Goal: Information Seeking & Learning: Learn about a topic

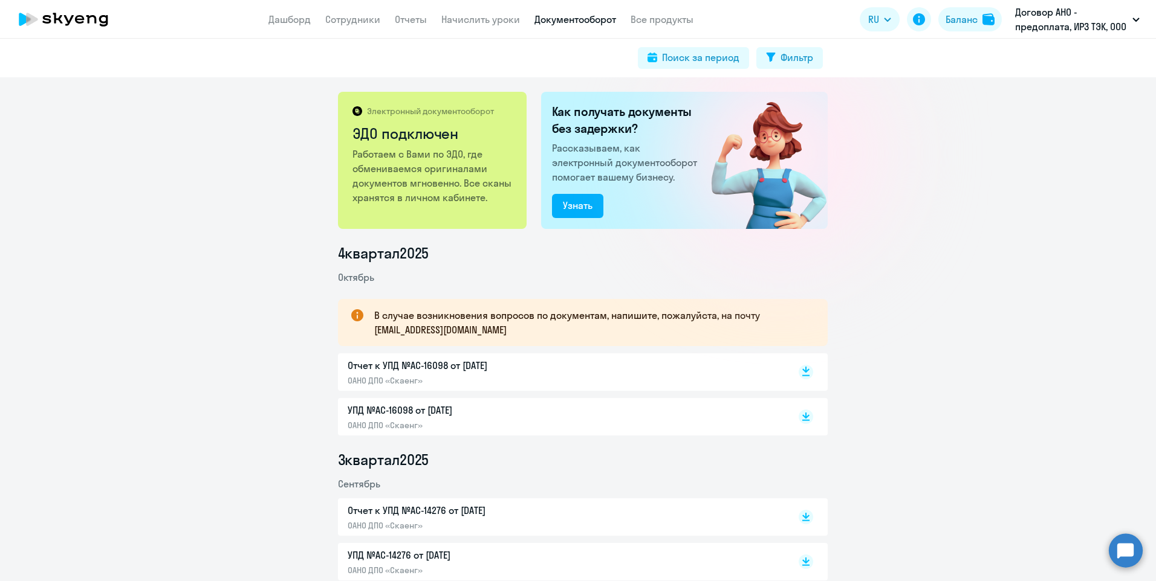
click at [798, 372] on rect at bounding box center [805, 372] width 15 height 15
click at [375, 21] on link "Сотрудники" at bounding box center [352, 19] width 55 height 12
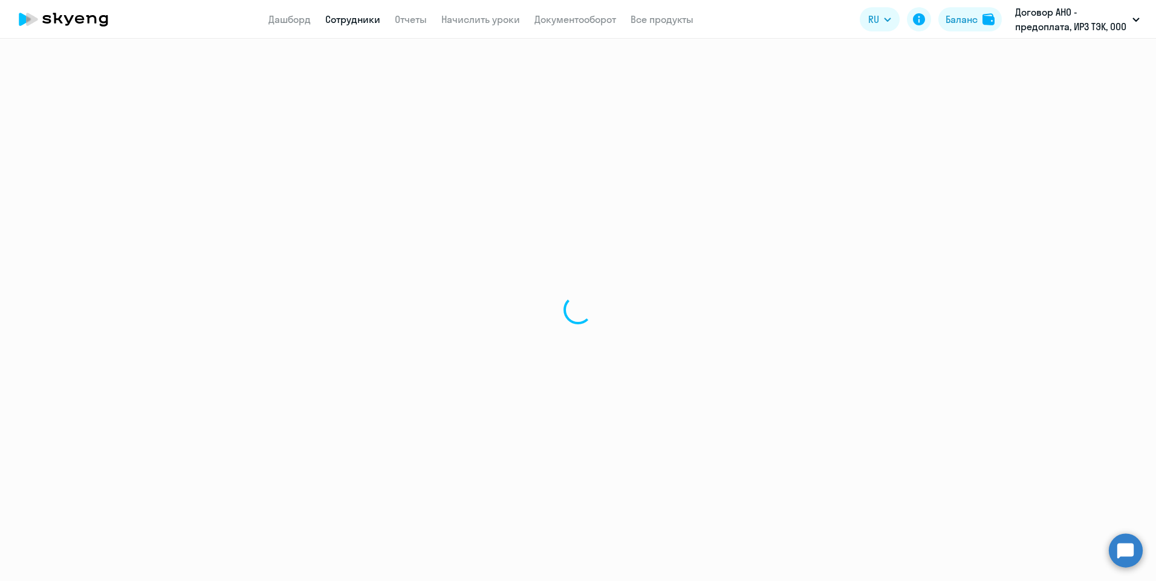
select select "30"
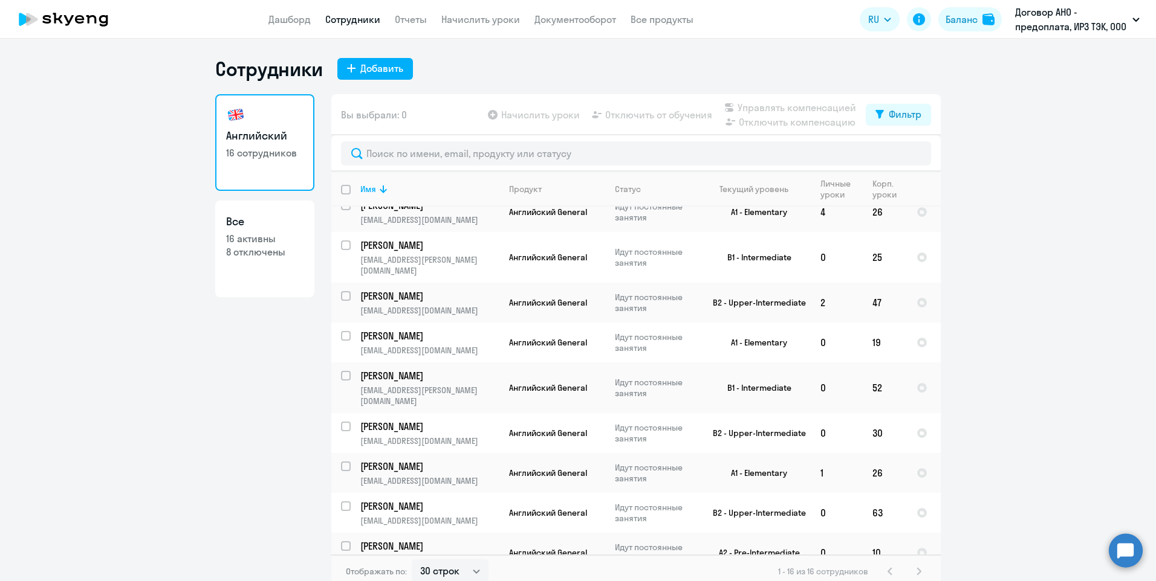
scroll to position [290, 0]
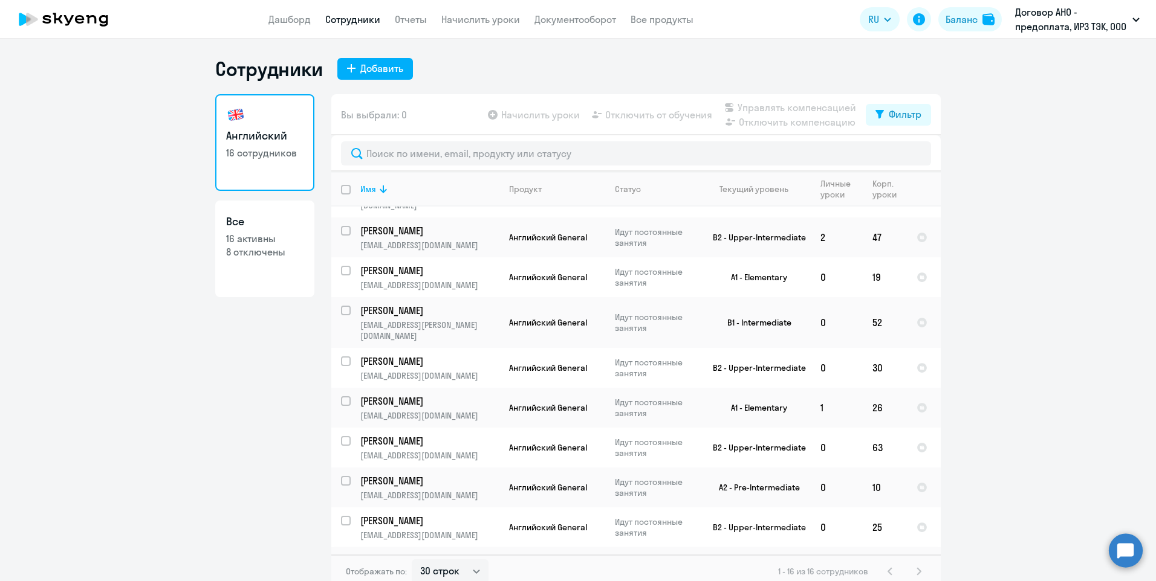
click at [466, 548] on td "[PERSON_NAME] [EMAIL_ADDRESS][DOMAIN_NAME]" at bounding box center [425, 568] width 149 height 40
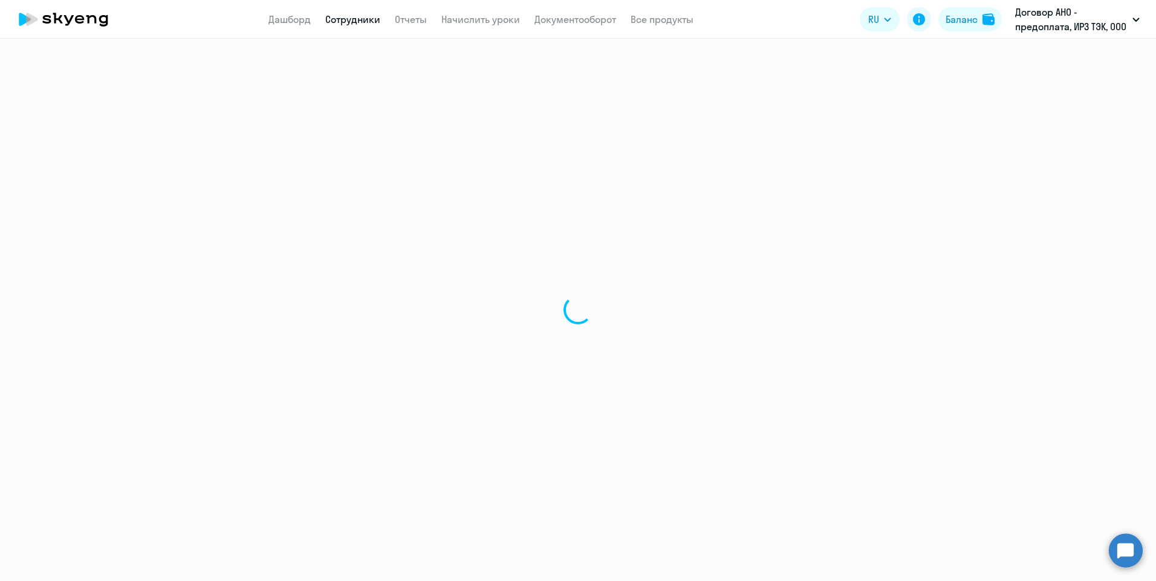
select select "english"
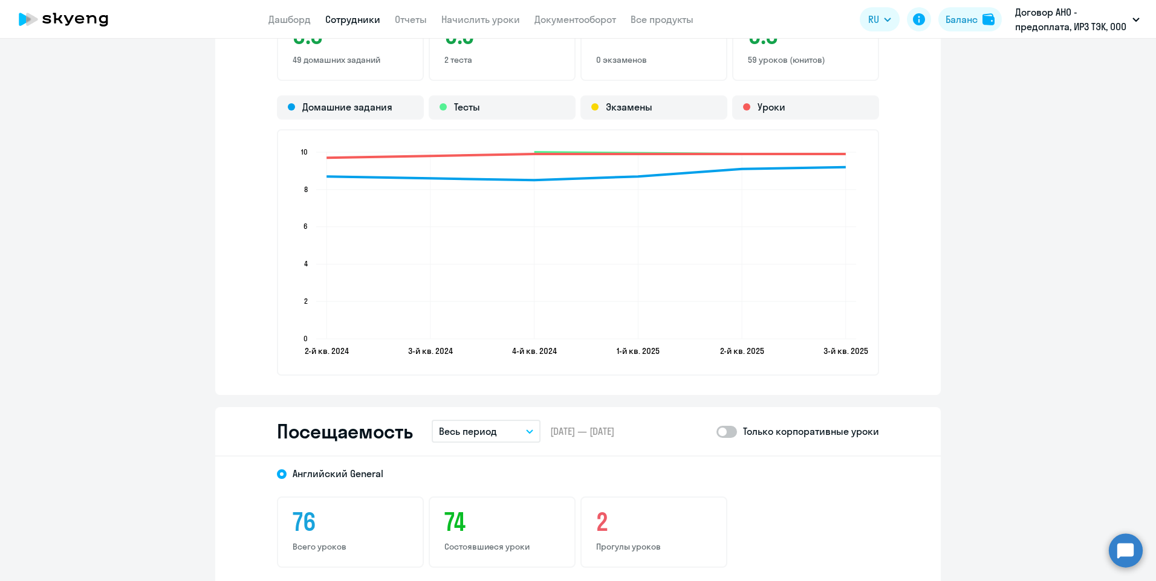
scroll to position [1330, 0]
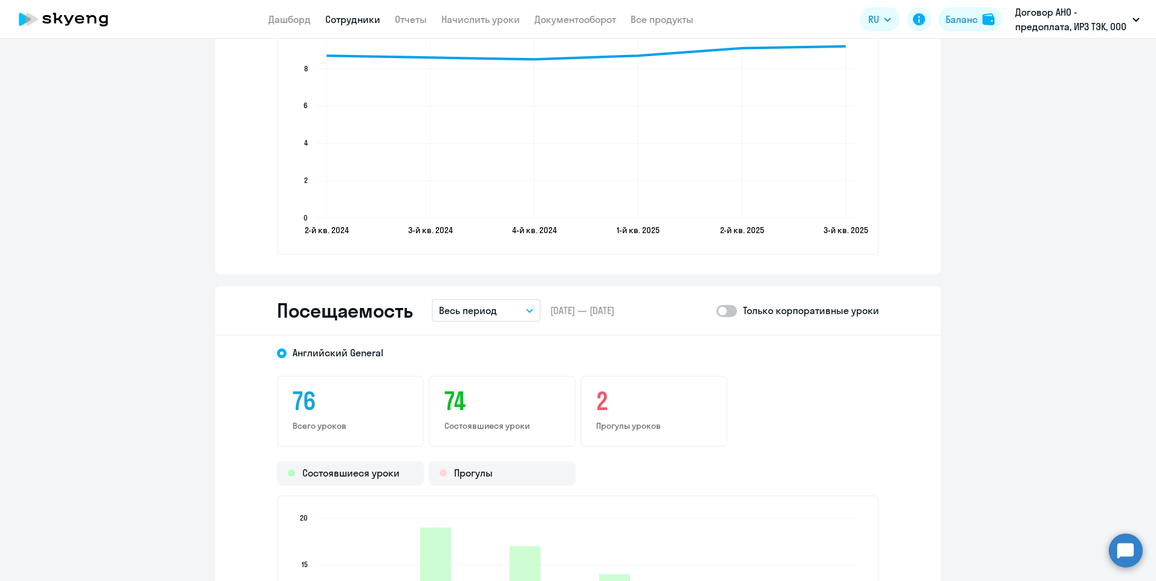
click at [528, 308] on button "Весь период" at bounding box center [486, 310] width 109 height 23
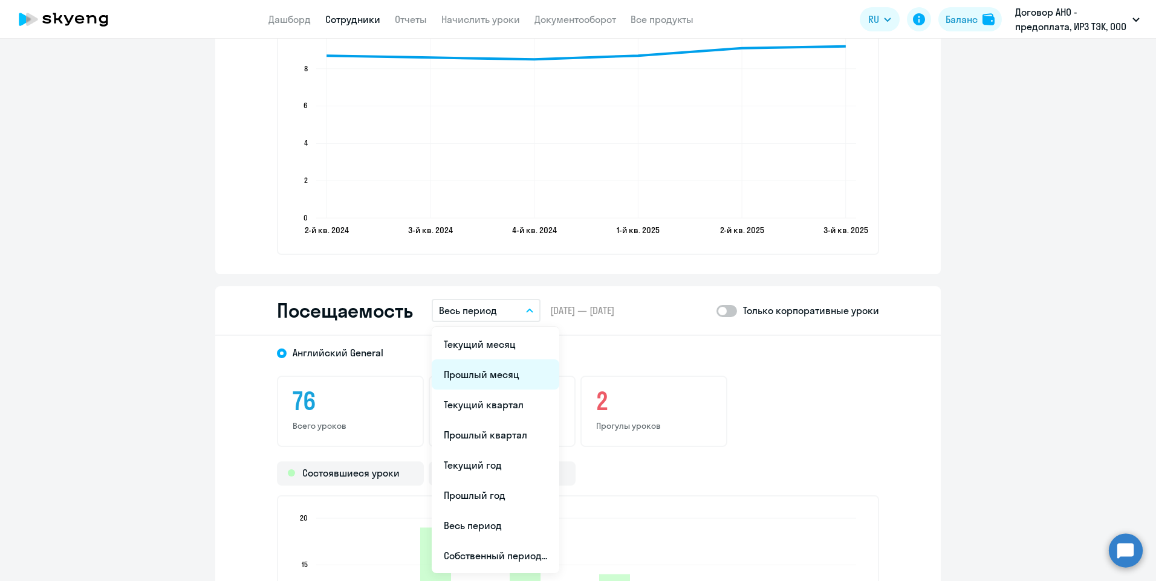
click at [511, 371] on li "Прошлый месяц" at bounding box center [496, 375] width 128 height 30
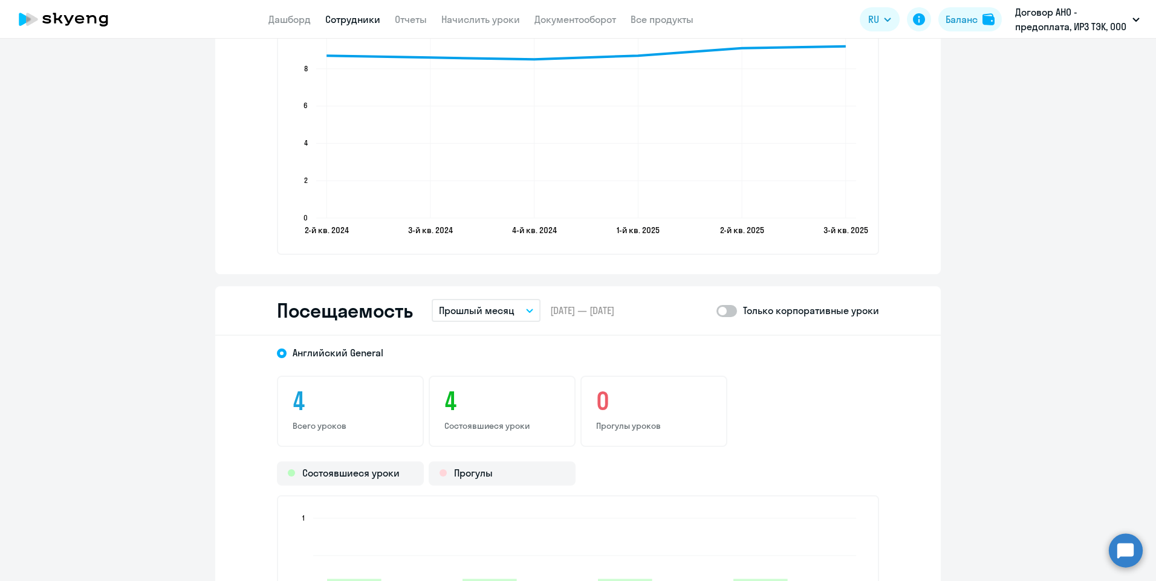
scroll to position [1451, 0]
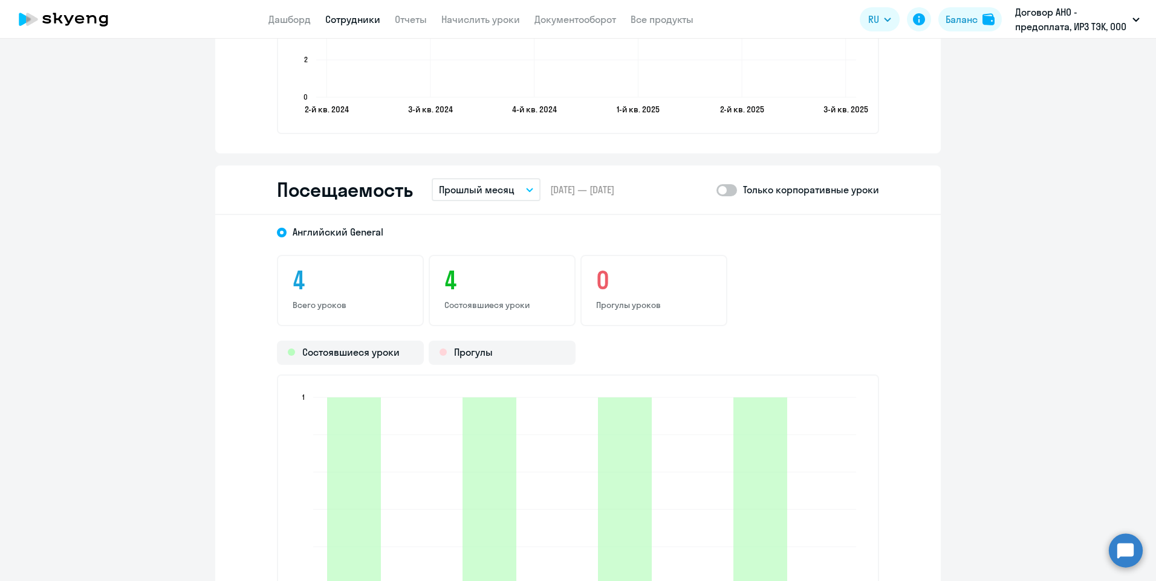
click at [364, 19] on link "Сотрудники" at bounding box center [352, 19] width 55 height 12
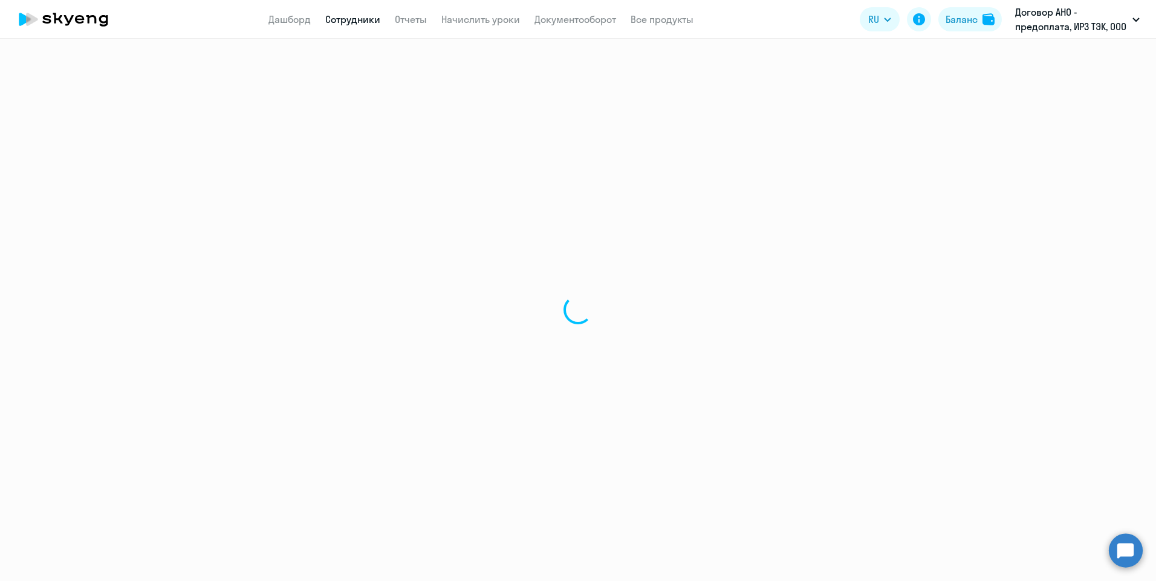
select select "30"
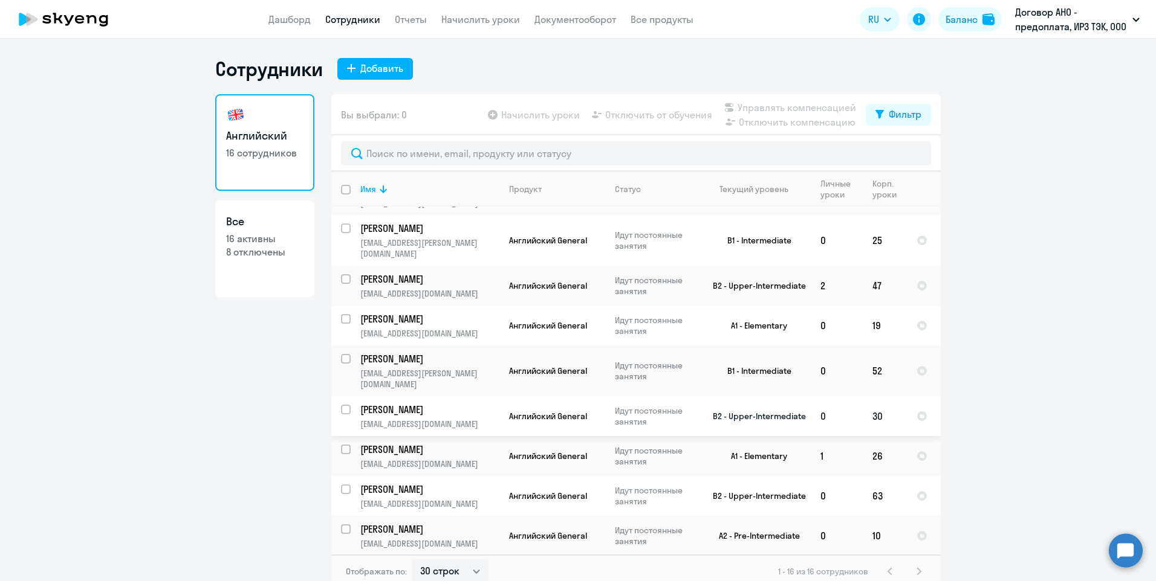
scroll to position [290, 0]
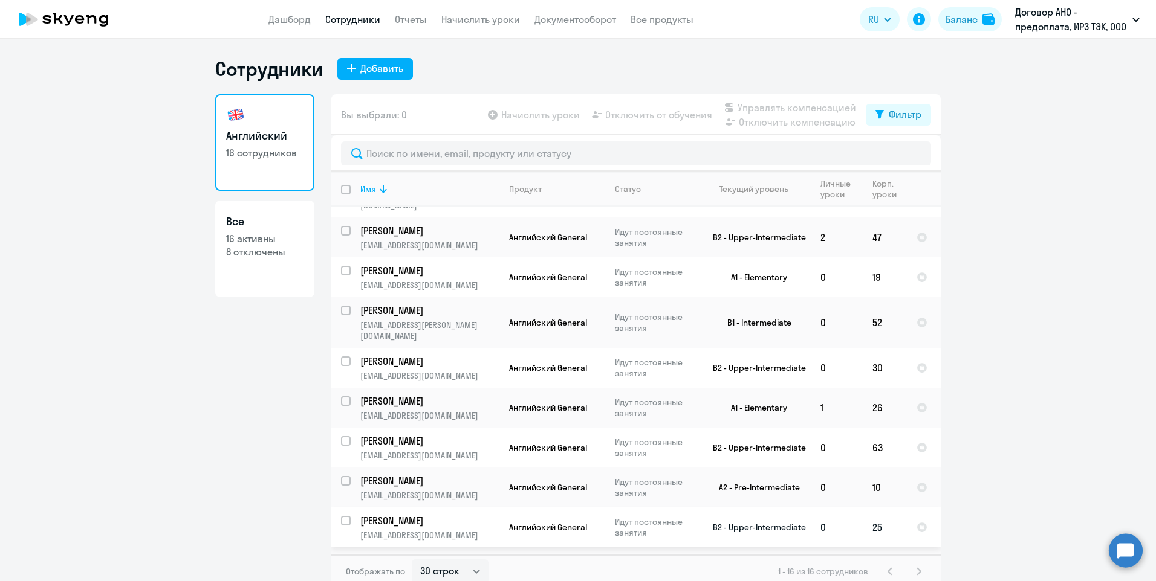
click at [401, 530] on p "[EMAIL_ADDRESS][DOMAIN_NAME]" at bounding box center [429, 535] width 138 height 11
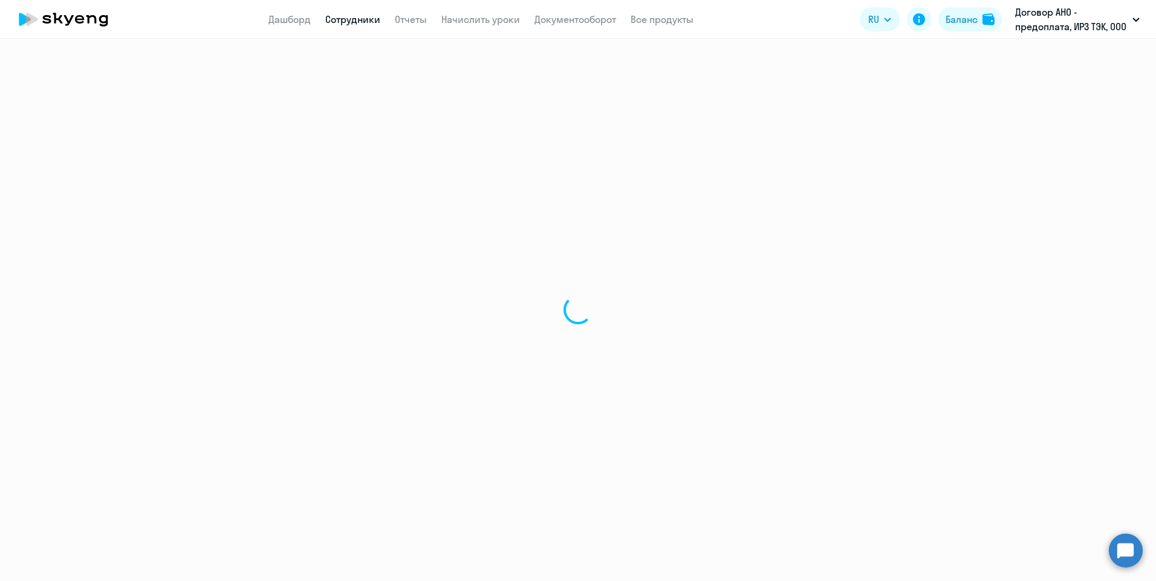
click at [401, 502] on div at bounding box center [578, 310] width 1156 height 543
select select "english"
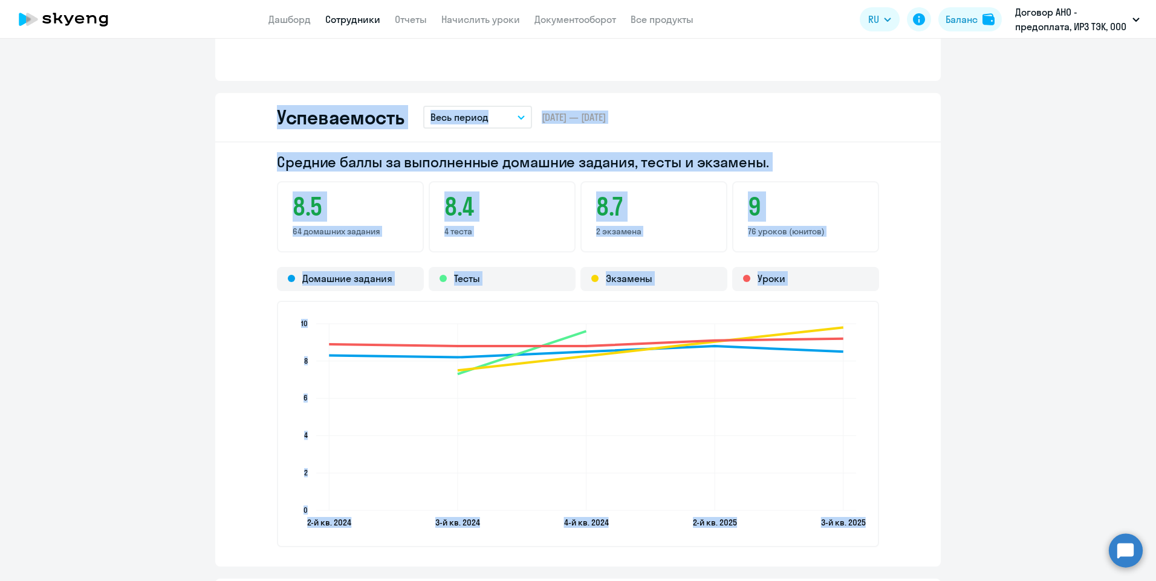
scroll to position [1209, 0]
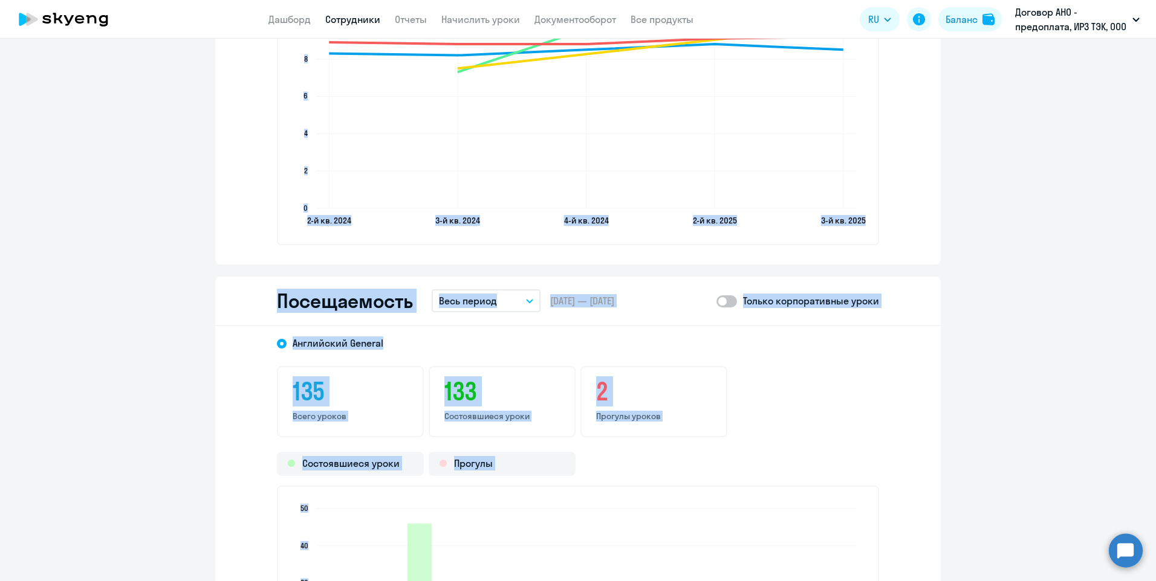
click at [529, 302] on button "Весь период" at bounding box center [486, 301] width 109 height 23
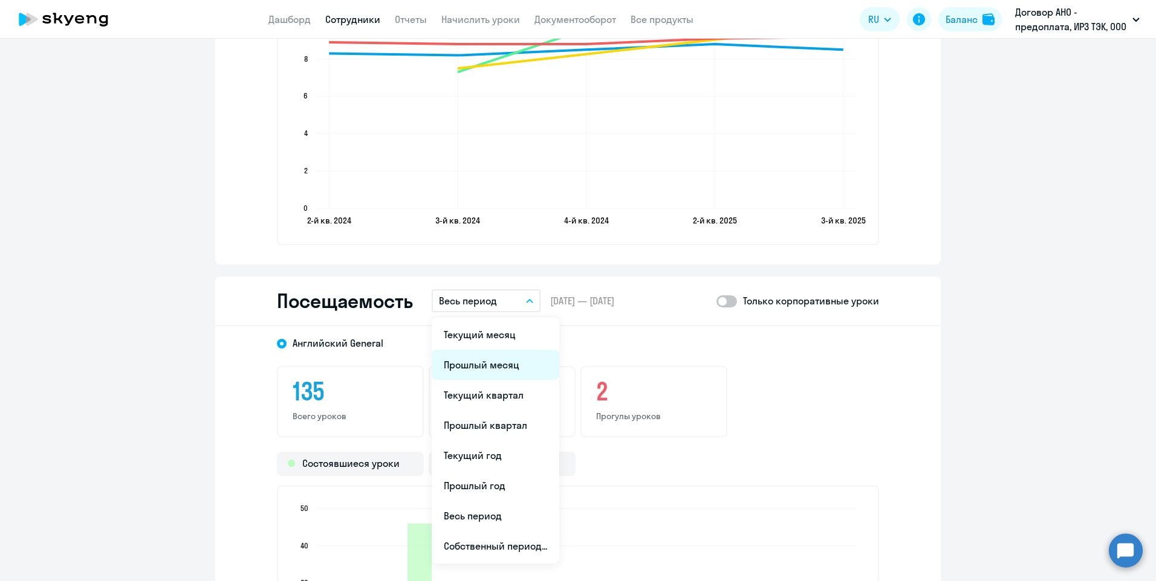
click at [513, 364] on li "Прошлый месяц" at bounding box center [496, 365] width 128 height 30
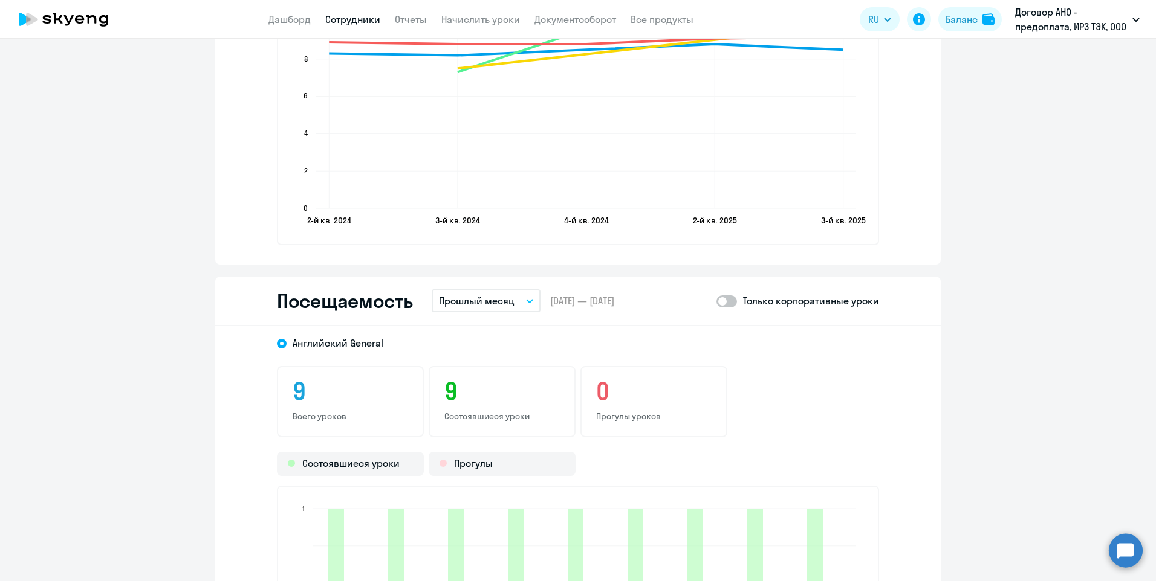
click at [375, 16] on link "Сотрудники" at bounding box center [352, 19] width 55 height 12
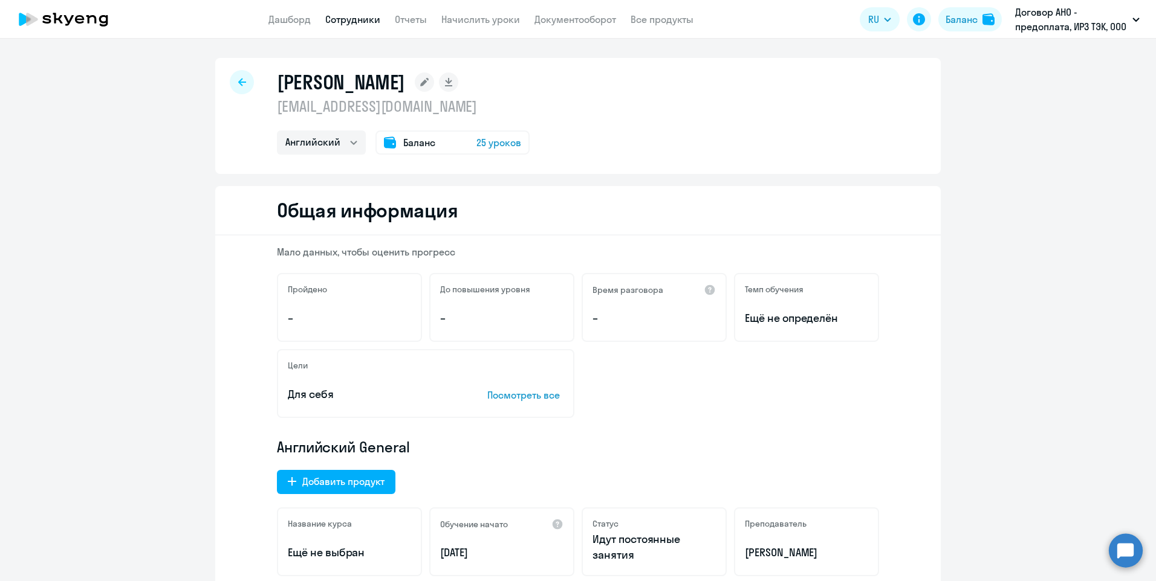
select select "30"
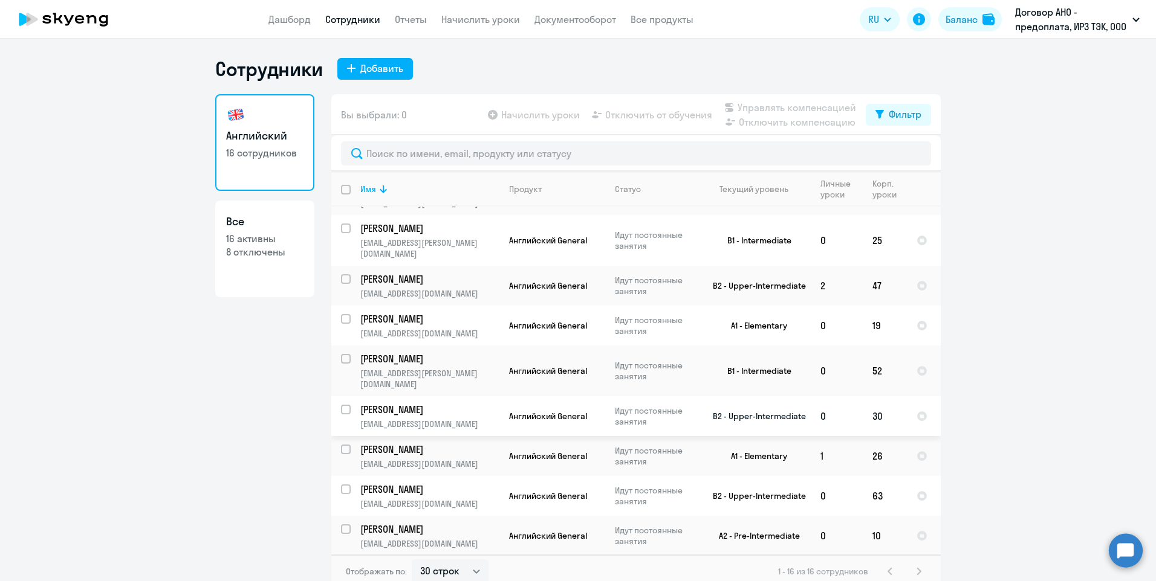
scroll to position [290, 0]
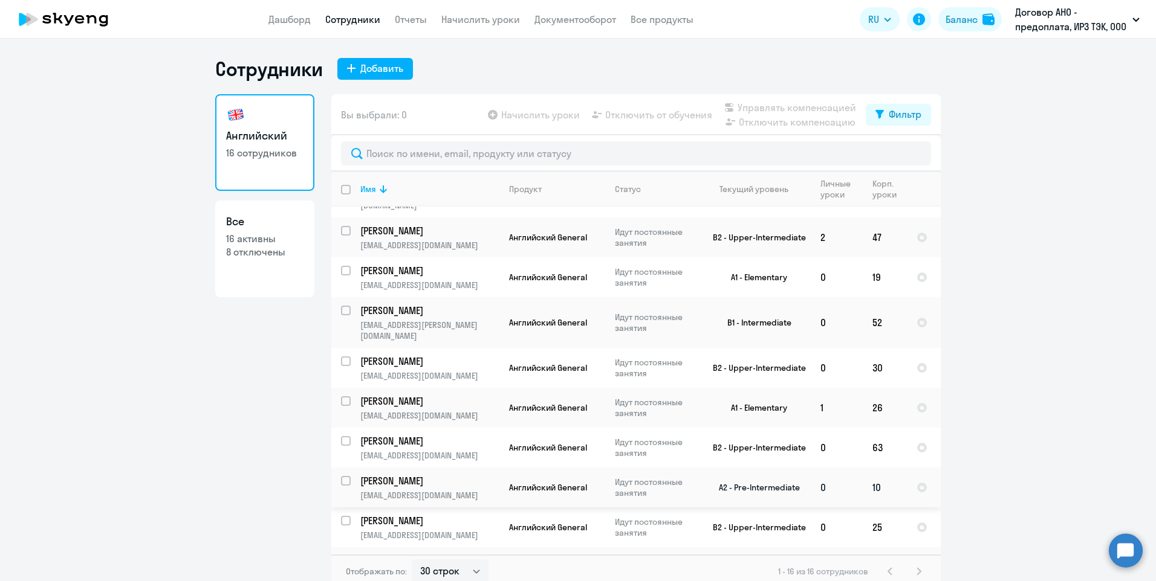
click at [466, 474] on p "[PERSON_NAME]" at bounding box center [428, 480] width 137 height 13
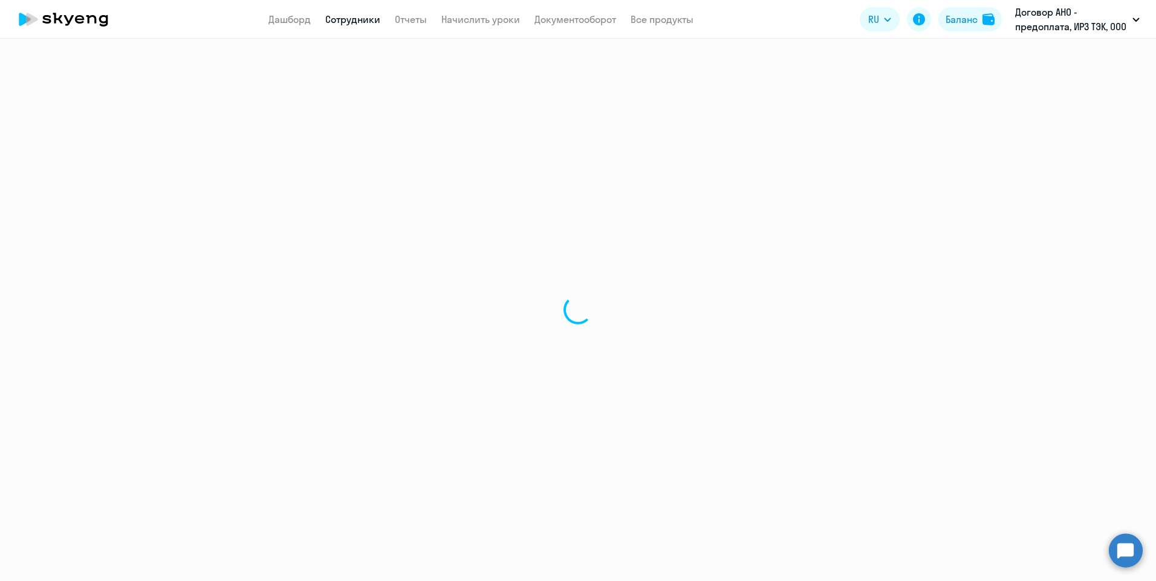
select select "english"
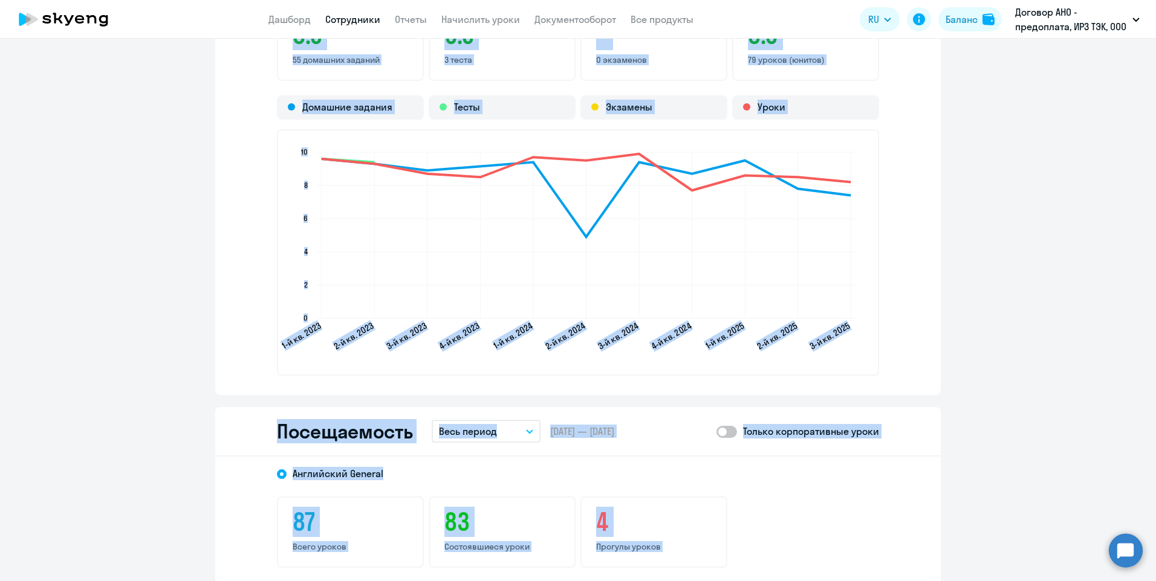
scroll to position [1451, 0]
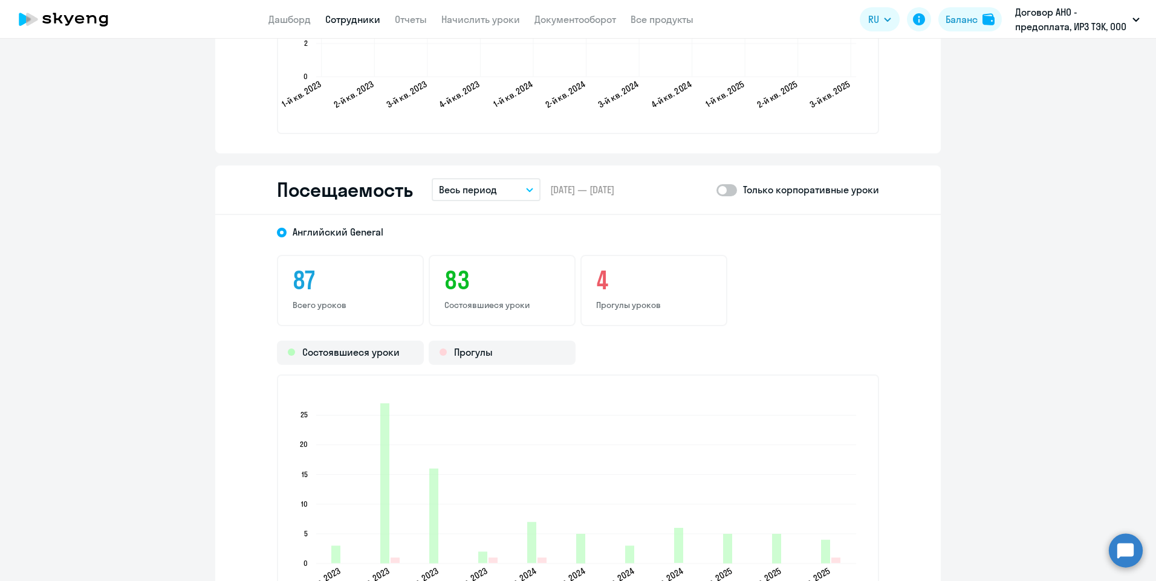
click at [526, 248] on div "[DEMOGRAPHIC_DATA] General 87 Всего уроков 83 Состоявшиеся уроки 4 Прогулы урок…" at bounding box center [577, 428] width 725 height 426
click at [527, 250] on div "[DEMOGRAPHIC_DATA] General 87 Всего уроков 83 Состоявшиеся уроки 4 Прогулы урок…" at bounding box center [577, 428] width 725 height 426
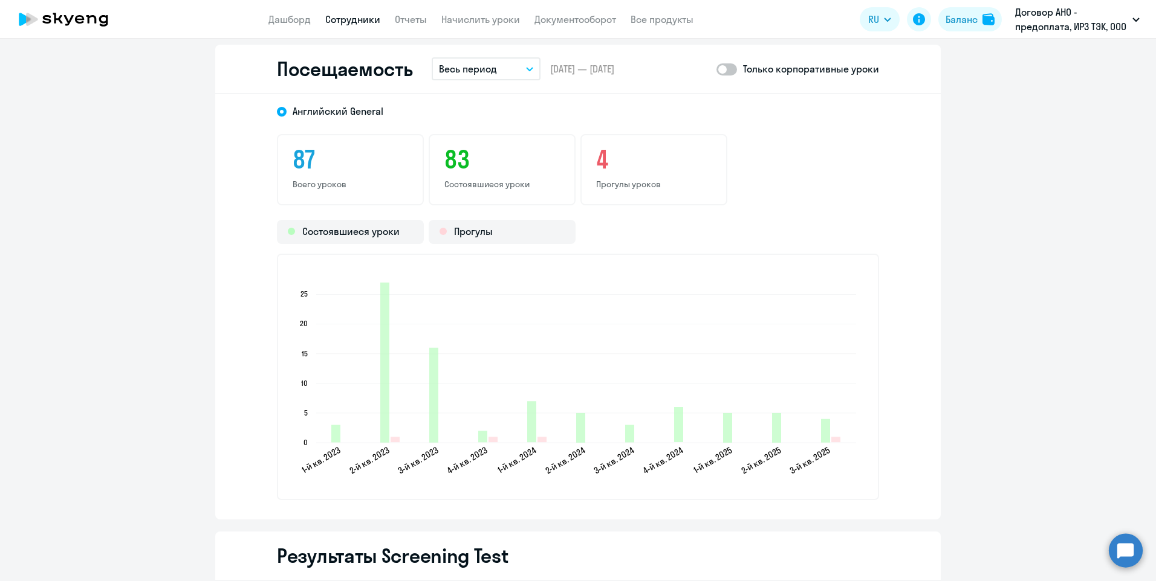
scroll to position [1511, 0]
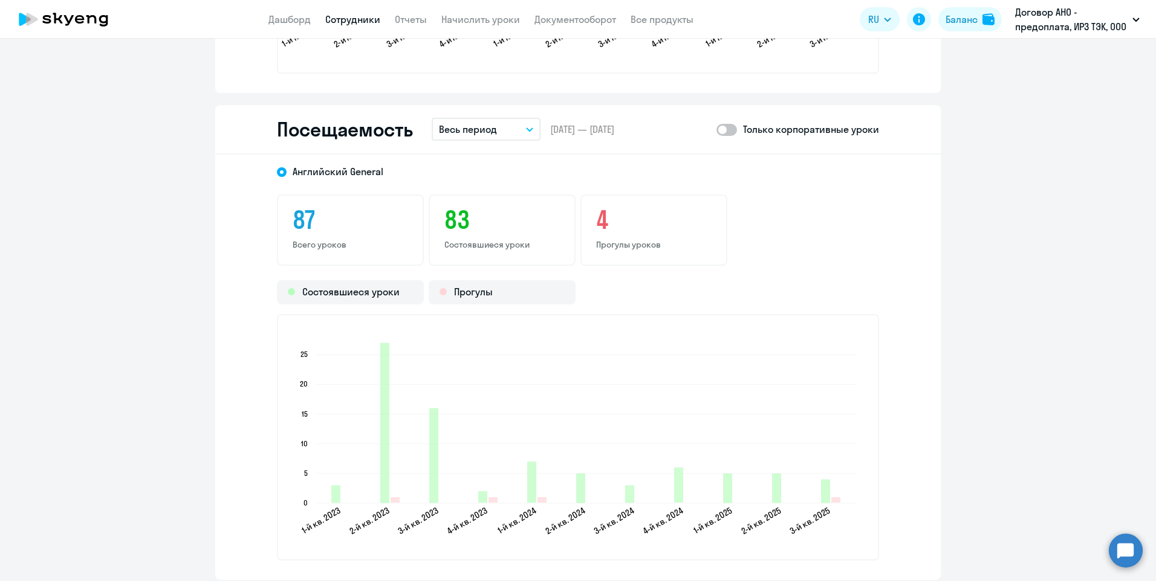
click at [526, 128] on icon "button" at bounding box center [529, 130] width 7 height 4
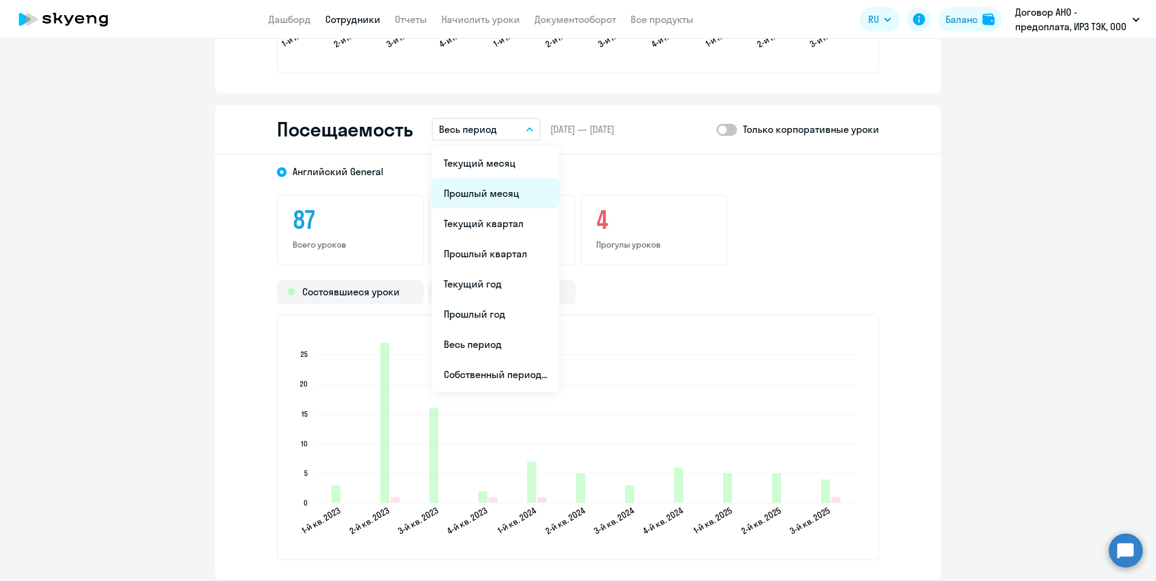
click at [513, 199] on li "Прошлый месяц" at bounding box center [496, 193] width 128 height 30
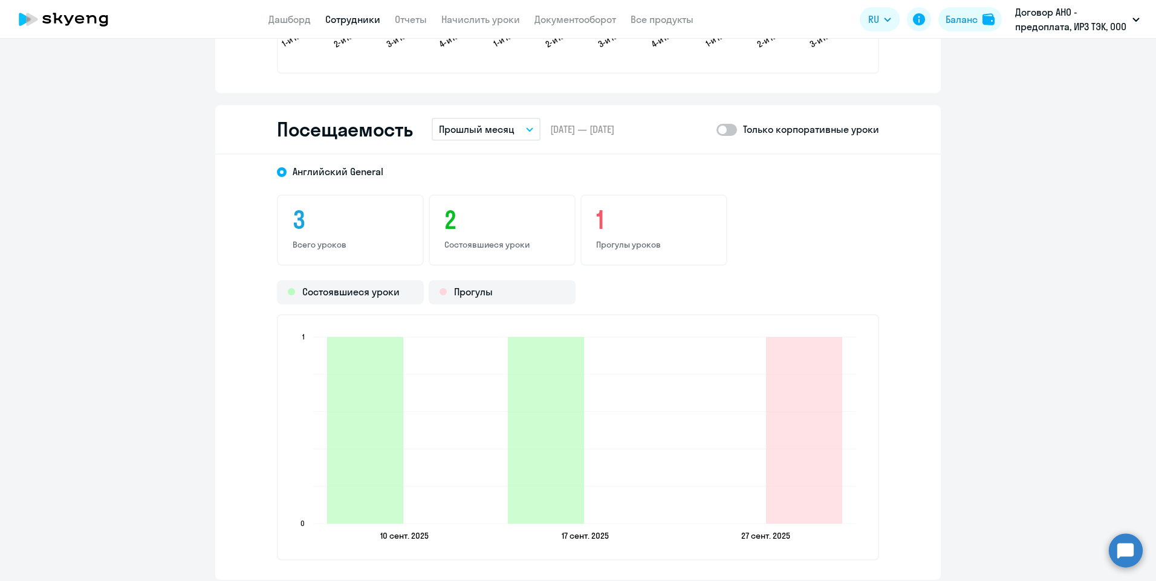
click at [730, 130] on span at bounding box center [726, 130] width 21 height 12
click at [716, 130] on input "checkbox" at bounding box center [716, 129] width 1 height 1
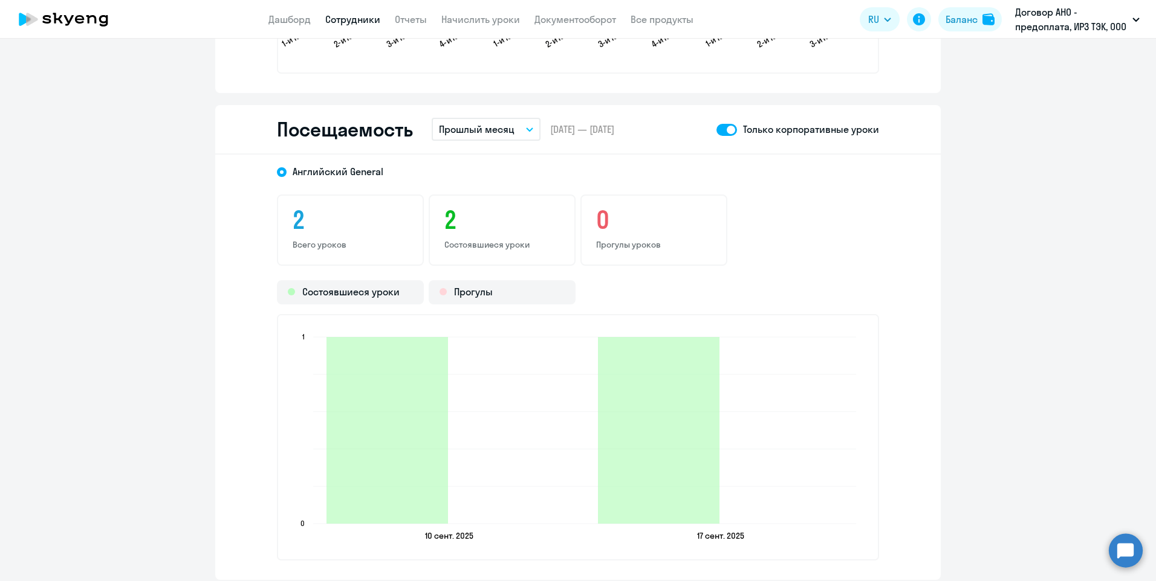
click at [717, 131] on span at bounding box center [726, 130] width 21 height 12
click at [716, 130] on input "checkbox" at bounding box center [716, 129] width 1 height 1
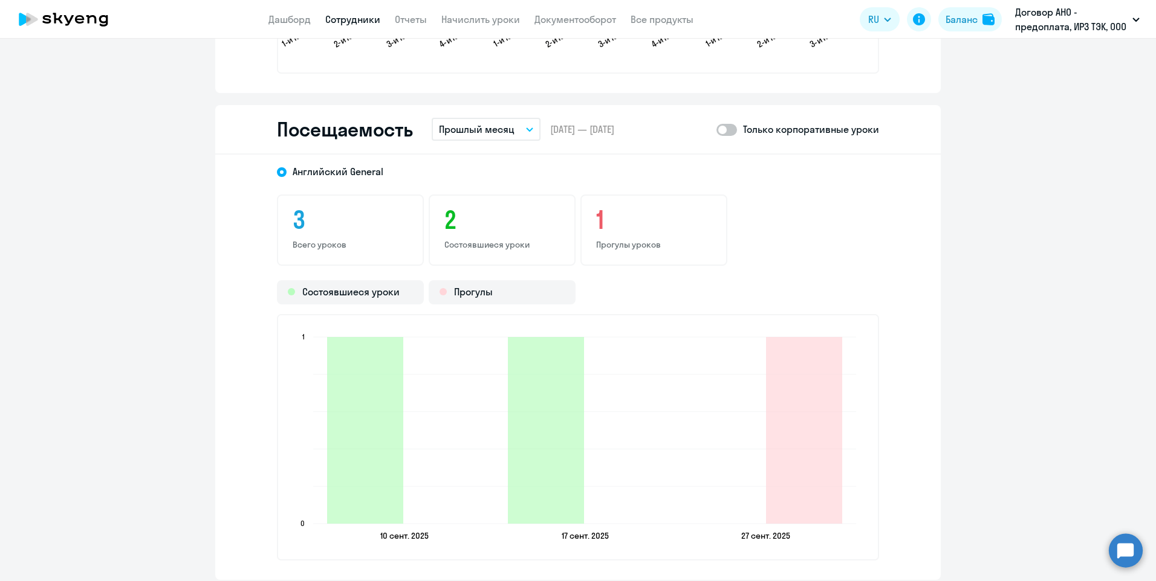
click at [608, 237] on div "1 Прогулы уроков" at bounding box center [653, 230] width 147 height 71
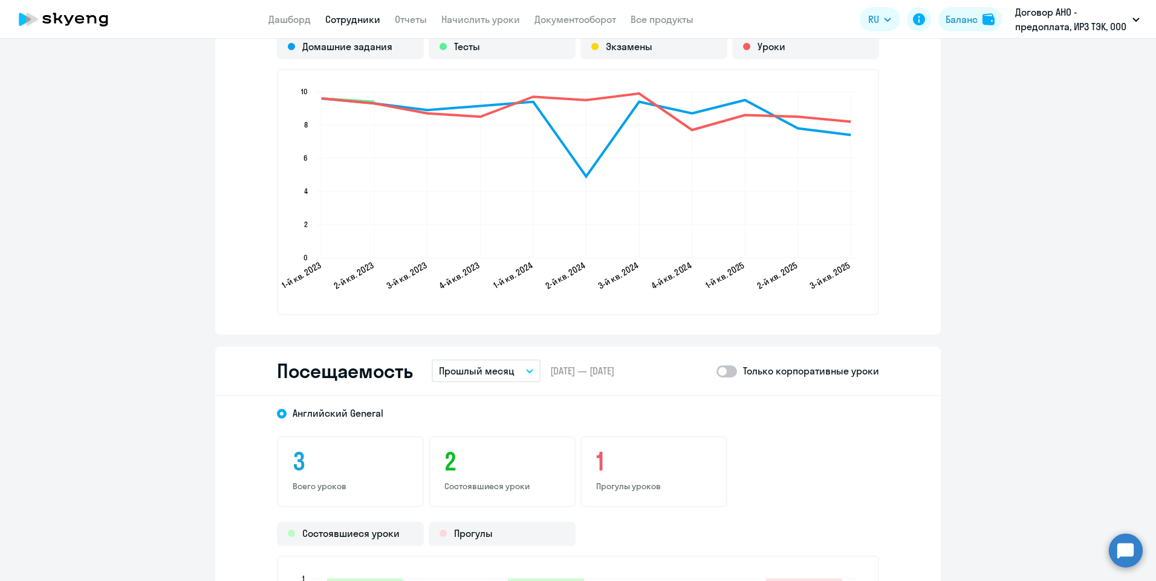
scroll to position [1390, 0]
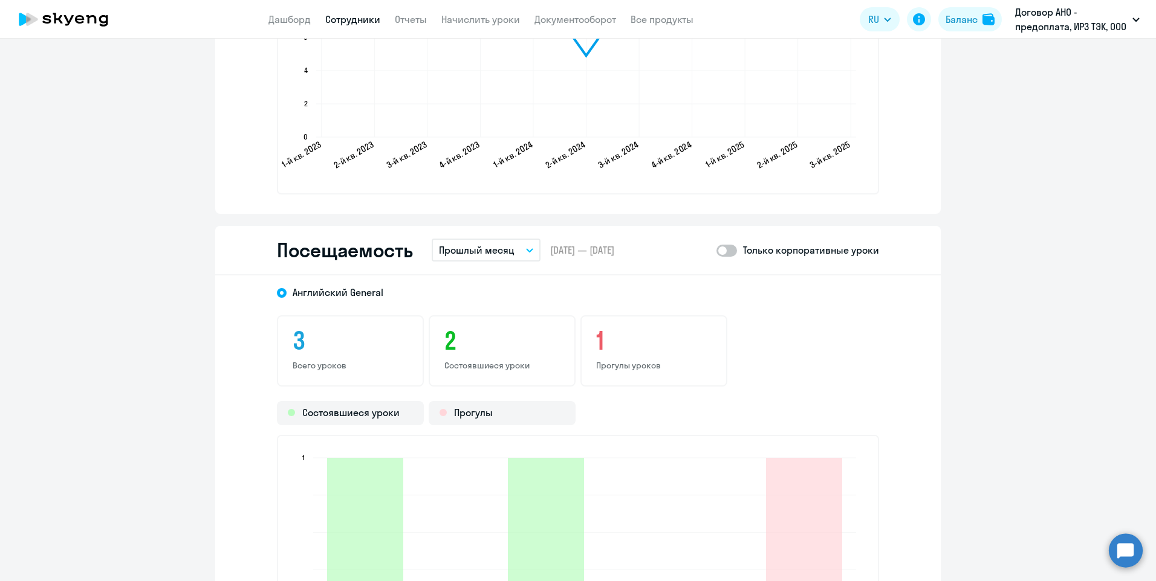
click at [728, 253] on span at bounding box center [726, 251] width 21 height 12
click at [716, 251] on input "checkbox" at bounding box center [716, 250] width 1 height 1
checkbox input "true"
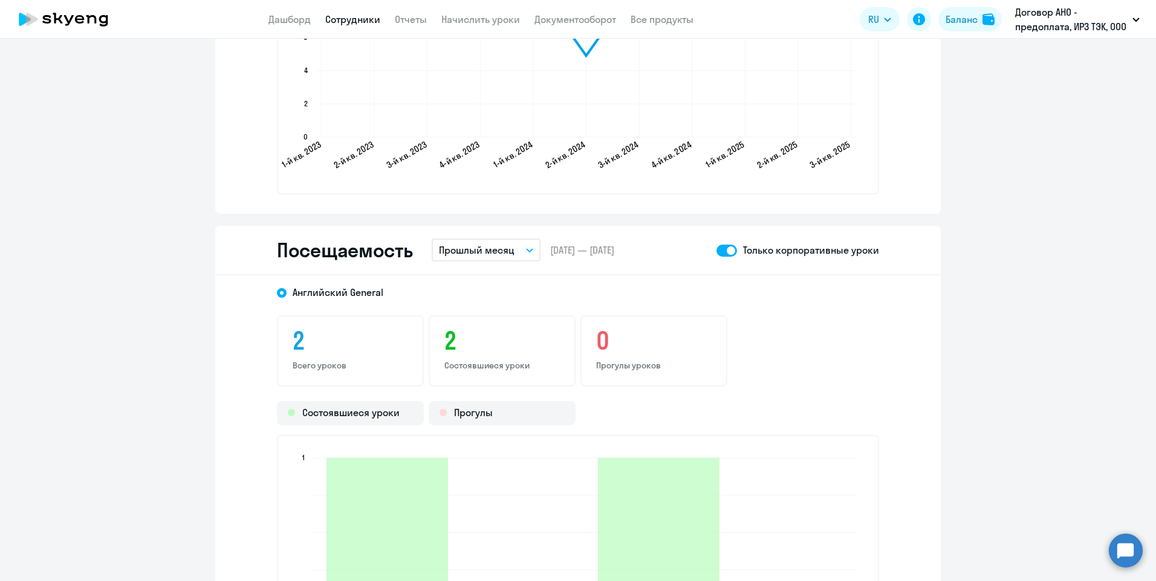
scroll to position [1571, 0]
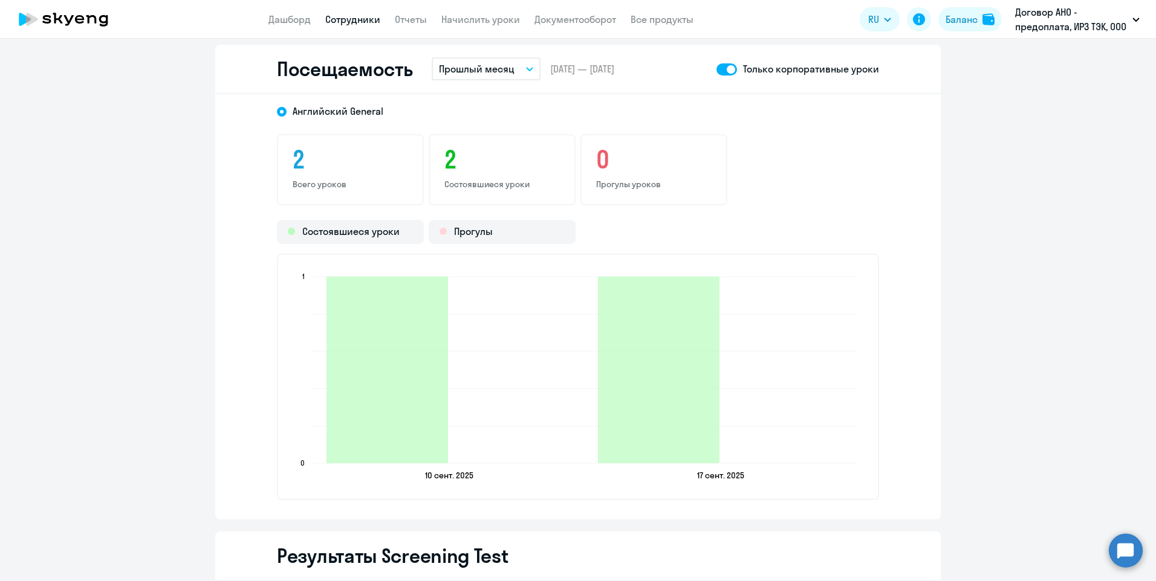
click at [369, 21] on link "Сотрудники" at bounding box center [352, 19] width 55 height 12
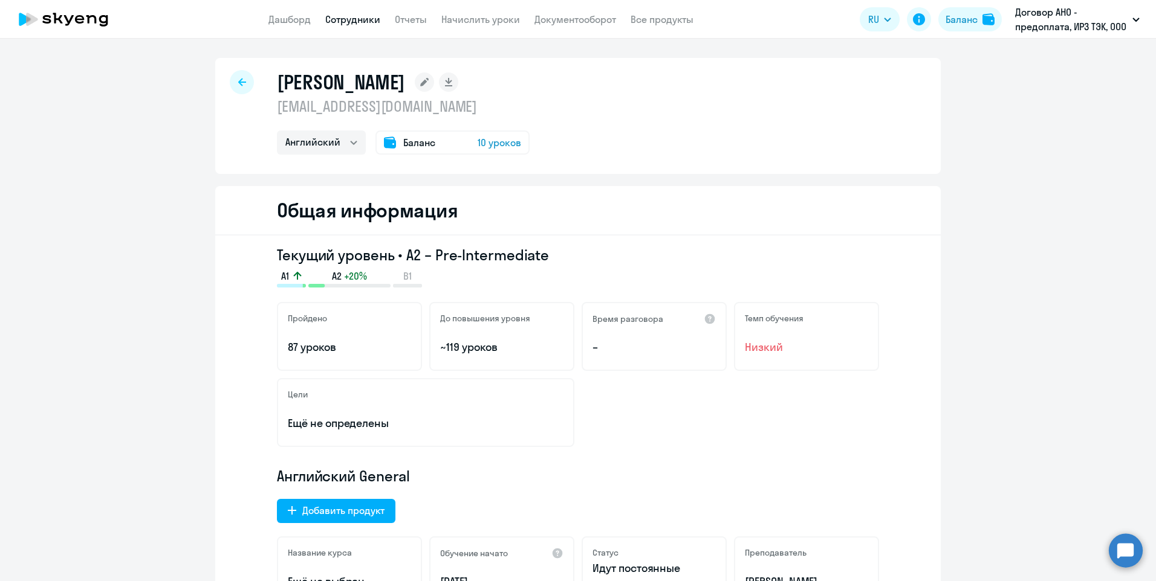
select select "30"
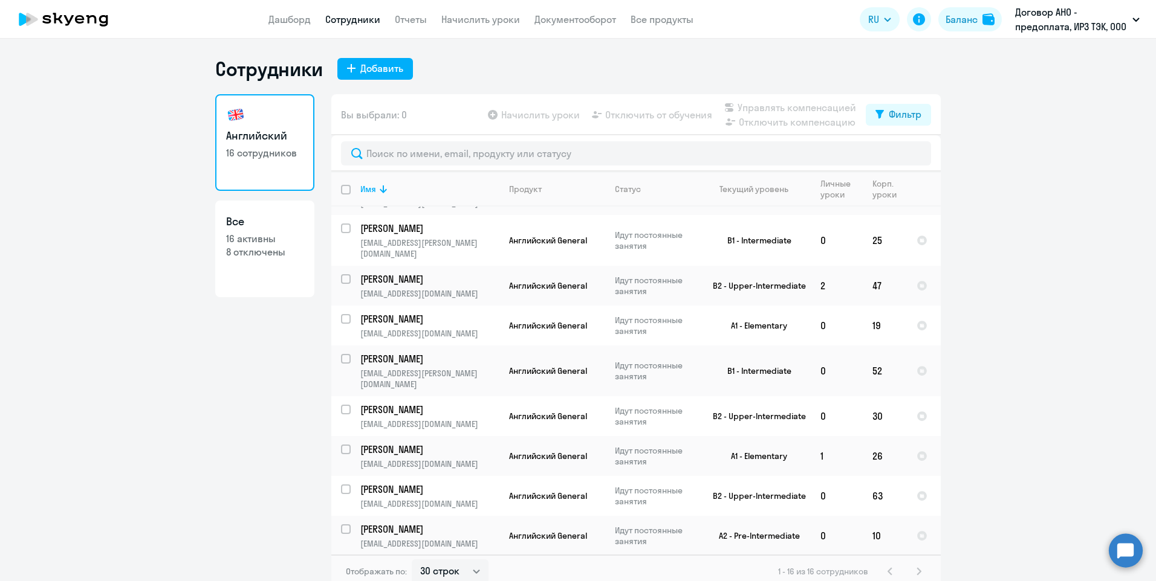
scroll to position [290, 0]
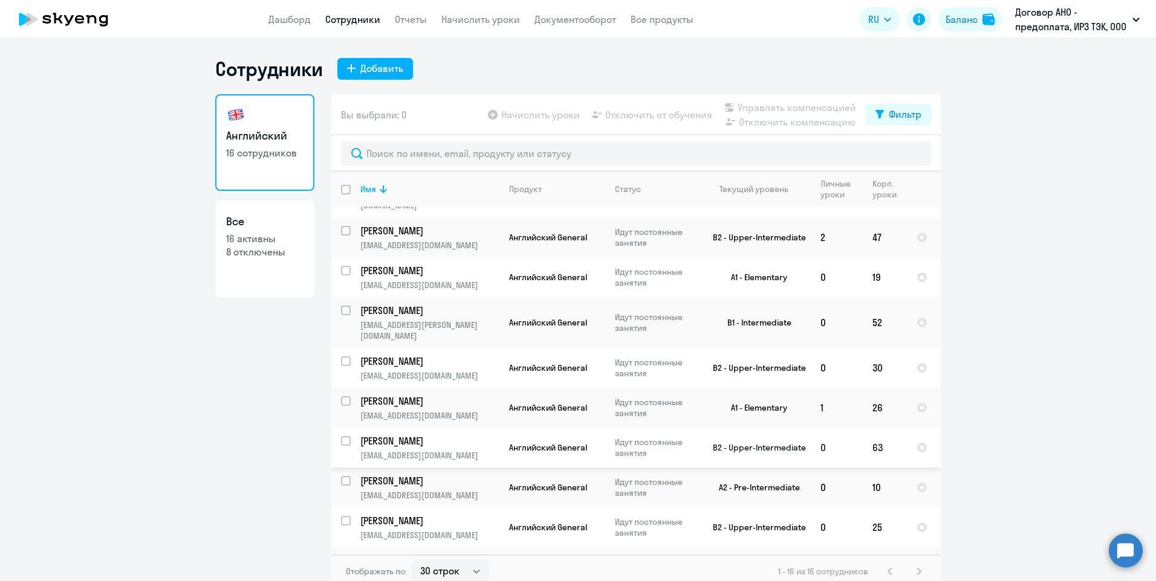
click at [372, 428] on td "[PERSON_NAME] [PERSON_NAME][EMAIL_ADDRESS][DOMAIN_NAME]" at bounding box center [425, 448] width 149 height 40
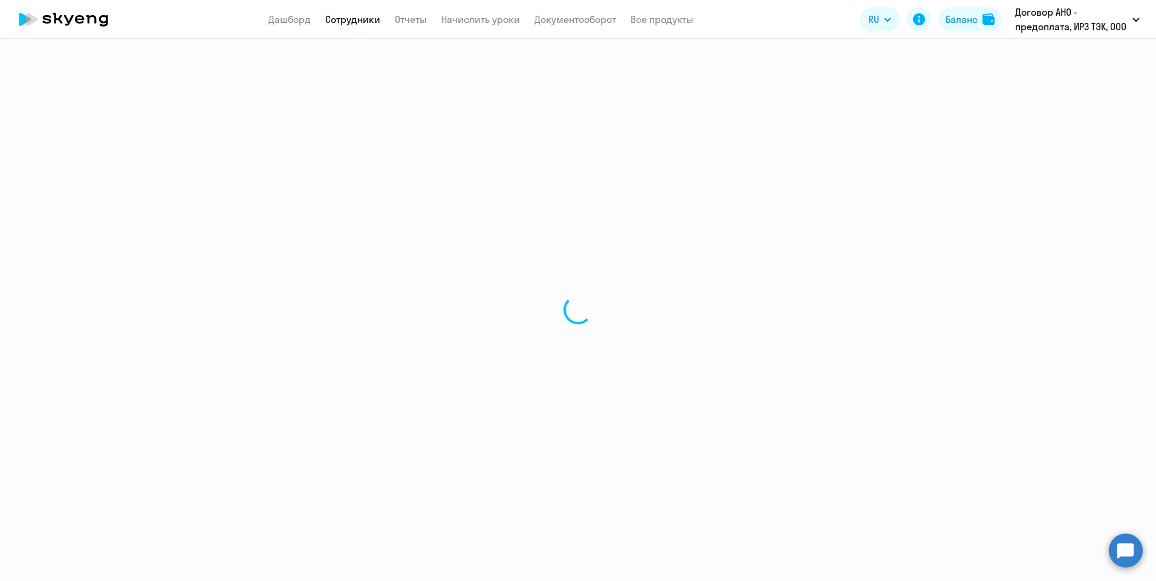
click at [372, 415] on div at bounding box center [578, 310] width 1156 height 543
select select "english"
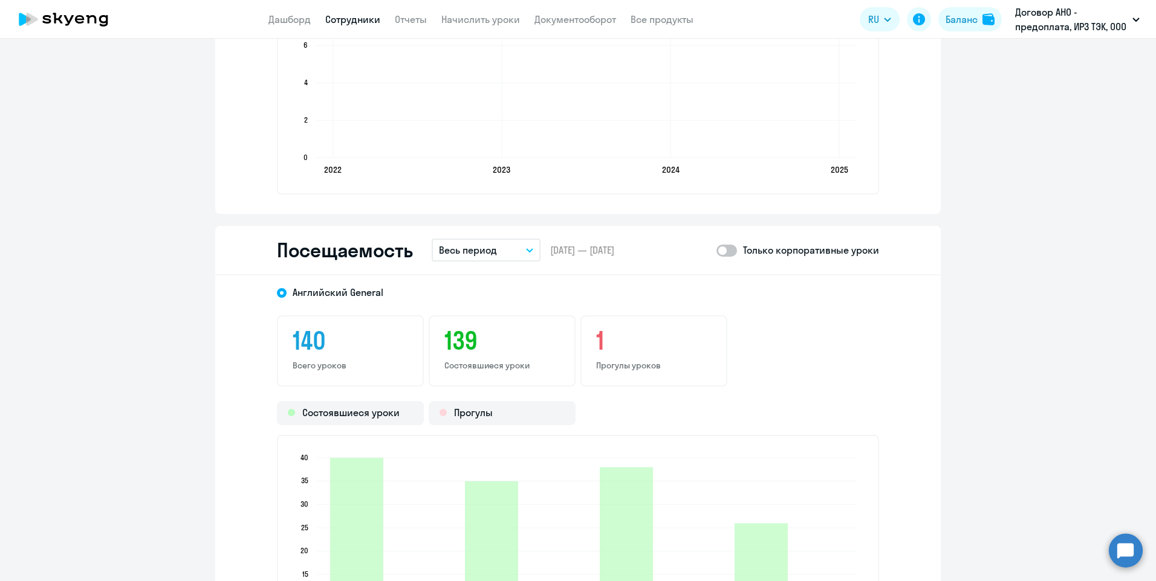
scroll to position [1571, 0]
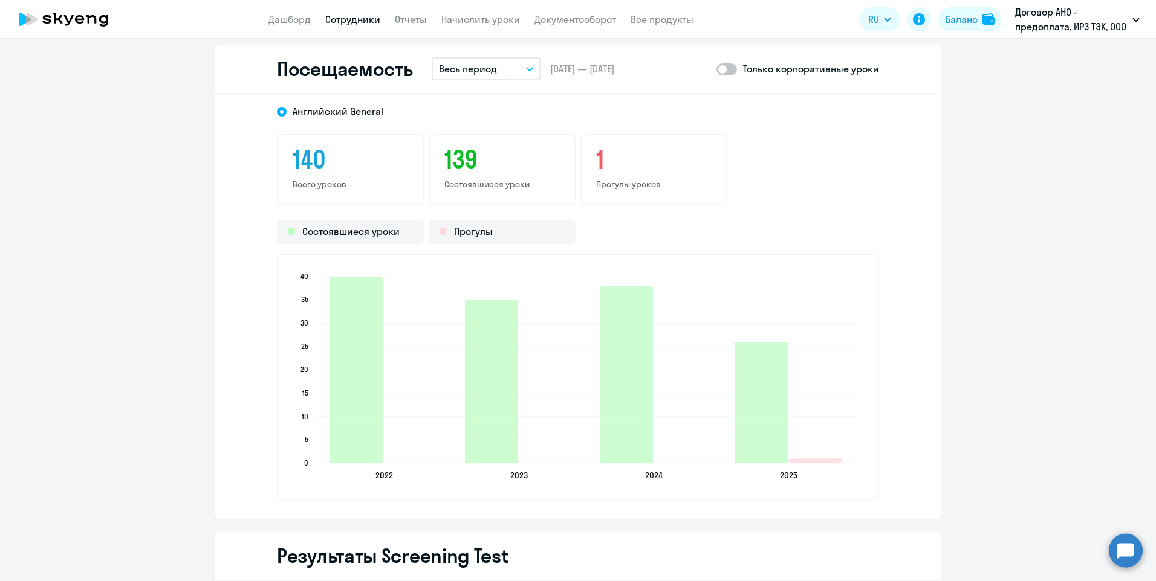
click at [528, 128] on div "[DEMOGRAPHIC_DATA] General 140 Всего уроков 139 Состоявшиеся уроки 1 Прогулы ур…" at bounding box center [577, 307] width 725 height 426
click at [511, 131] on div "[DEMOGRAPHIC_DATA] General 140 Всего уроков 139 Состоявшиеся уроки 1 Прогулы ур…" at bounding box center [577, 307] width 725 height 426
click at [525, 126] on div "[DEMOGRAPHIC_DATA] General 140 Всего уроков 139 Состоявшиеся уроки 1 Прогулы ур…" at bounding box center [577, 307] width 725 height 426
click at [525, 129] on div "[DEMOGRAPHIC_DATA] General 140 Всего уроков 139 Состоявшиеся уроки 1 Прогулы ур…" at bounding box center [577, 307] width 725 height 426
click at [526, 68] on icon "button" at bounding box center [529, 69] width 7 height 4
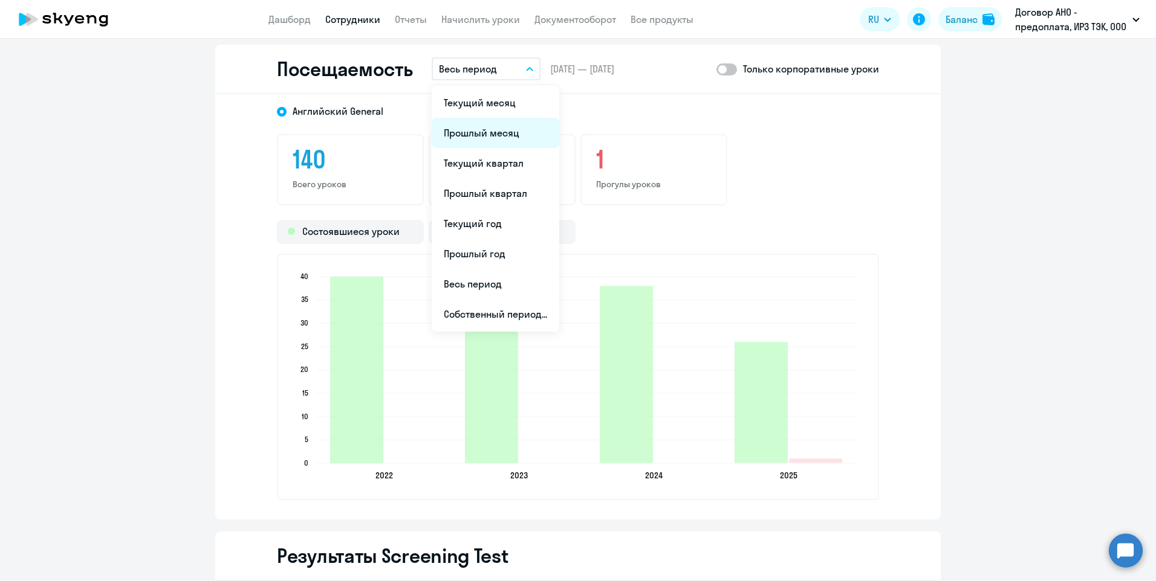
click at [499, 134] on li "Прошлый месяц" at bounding box center [496, 133] width 128 height 30
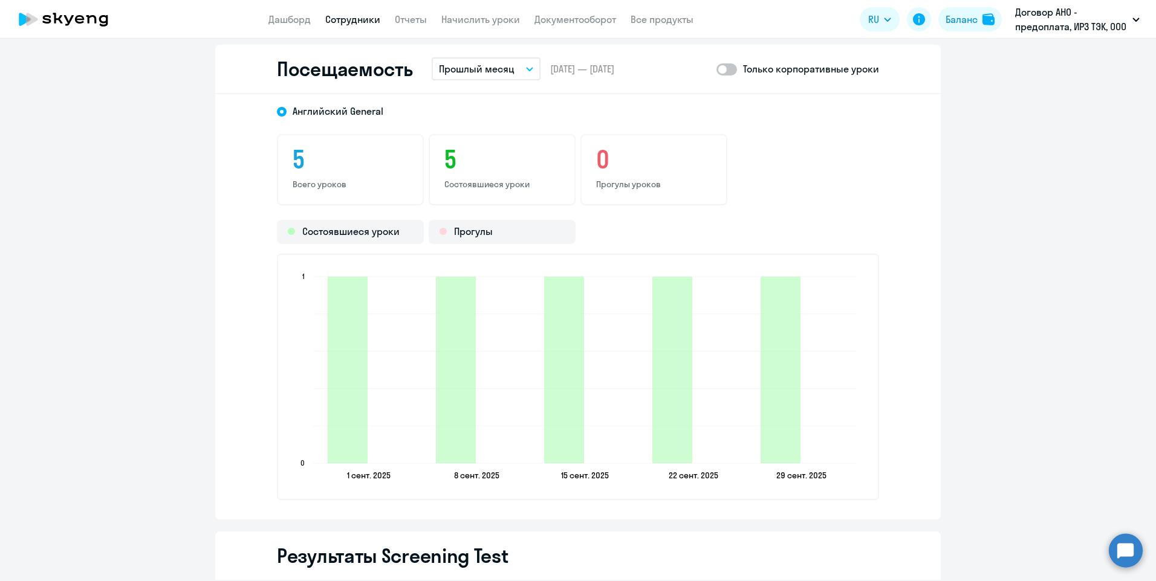
click at [730, 68] on span at bounding box center [726, 69] width 21 height 12
click at [716, 69] on input "checkbox" at bounding box center [716, 69] width 1 height 1
checkbox input "true"
click at [361, 18] on link "Сотрудники" at bounding box center [352, 19] width 55 height 12
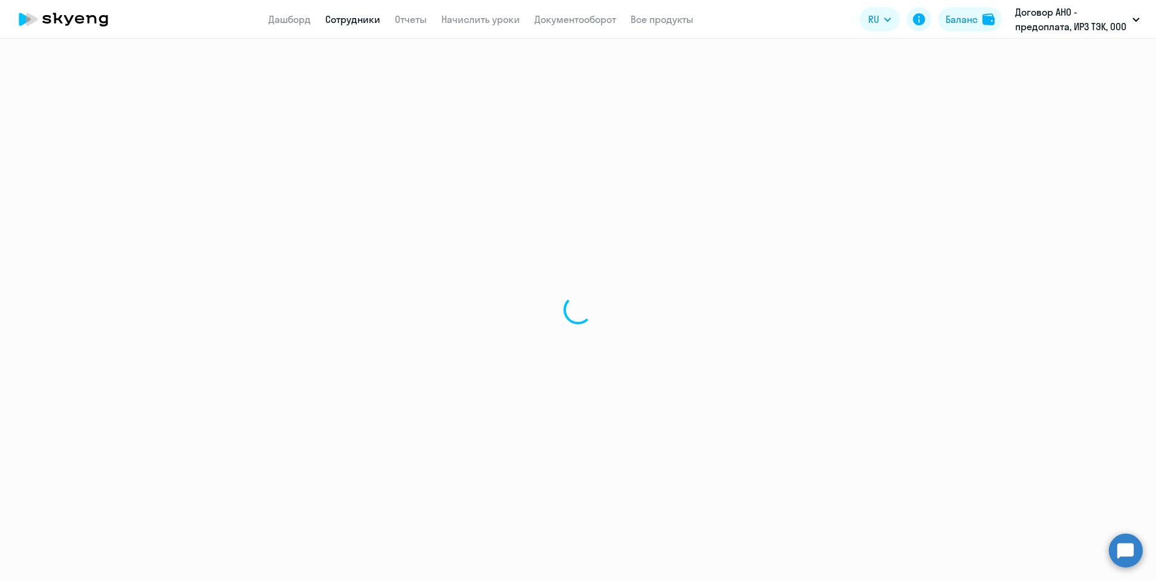
select select "30"
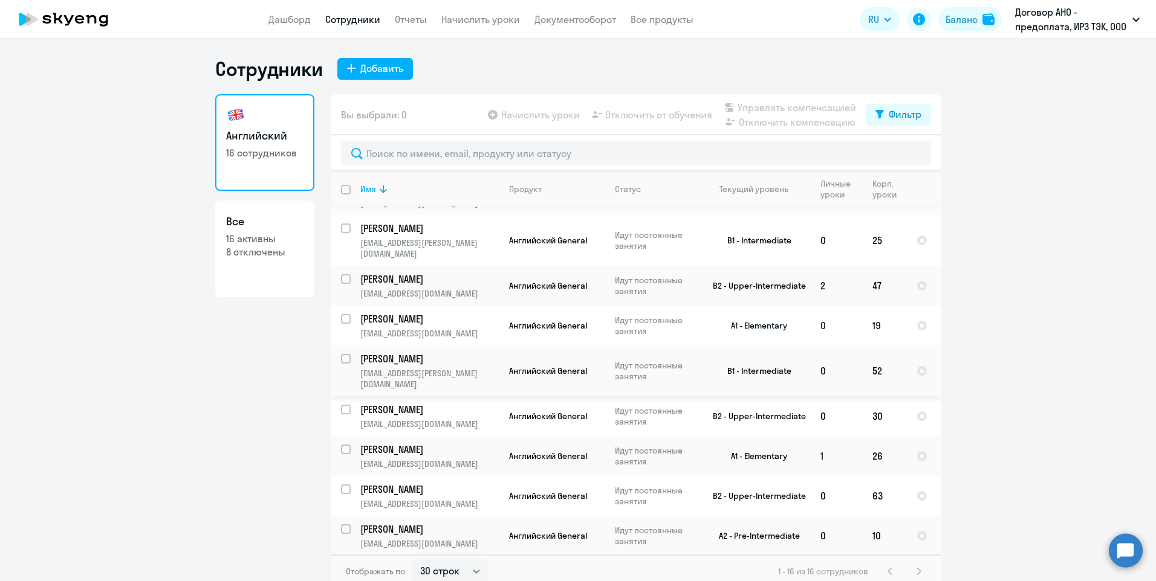
scroll to position [290, 0]
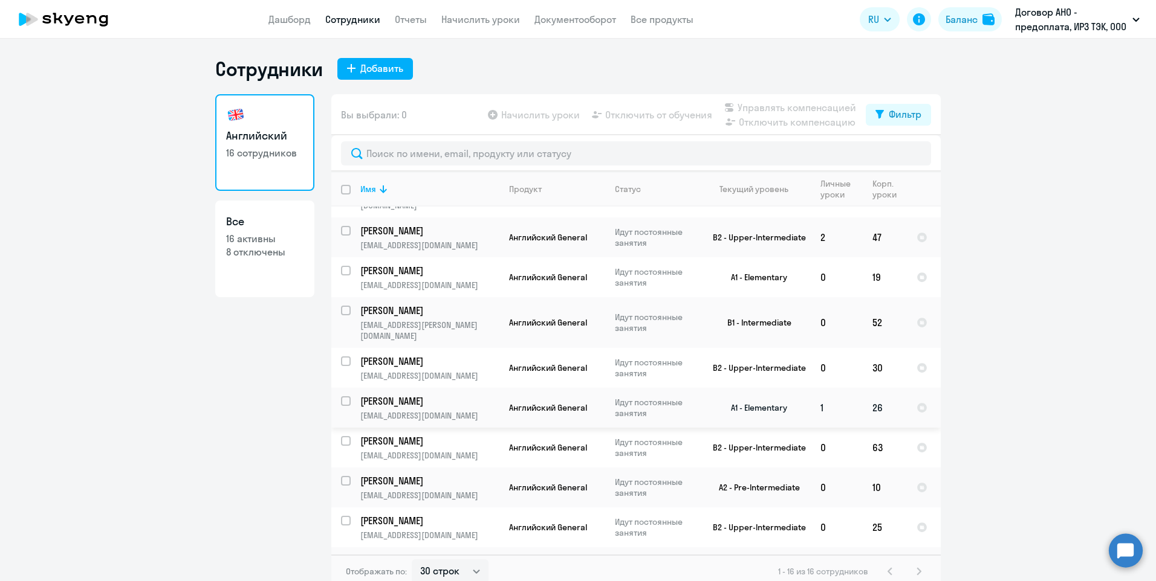
click at [380, 395] on p "[PERSON_NAME]" at bounding box center [428, 401] width 137 height 13
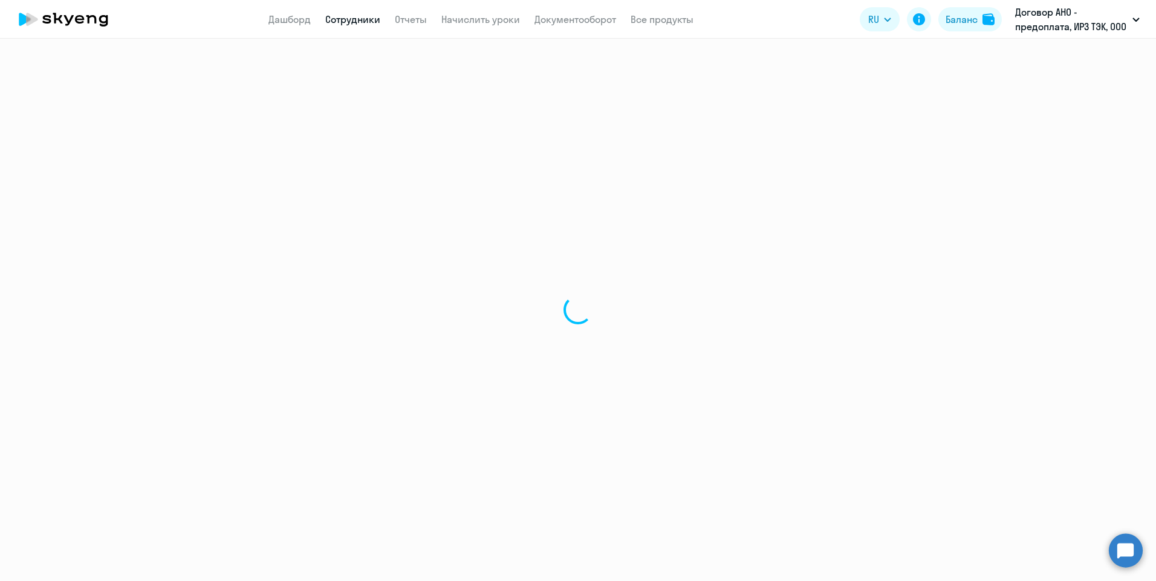
select select "english"
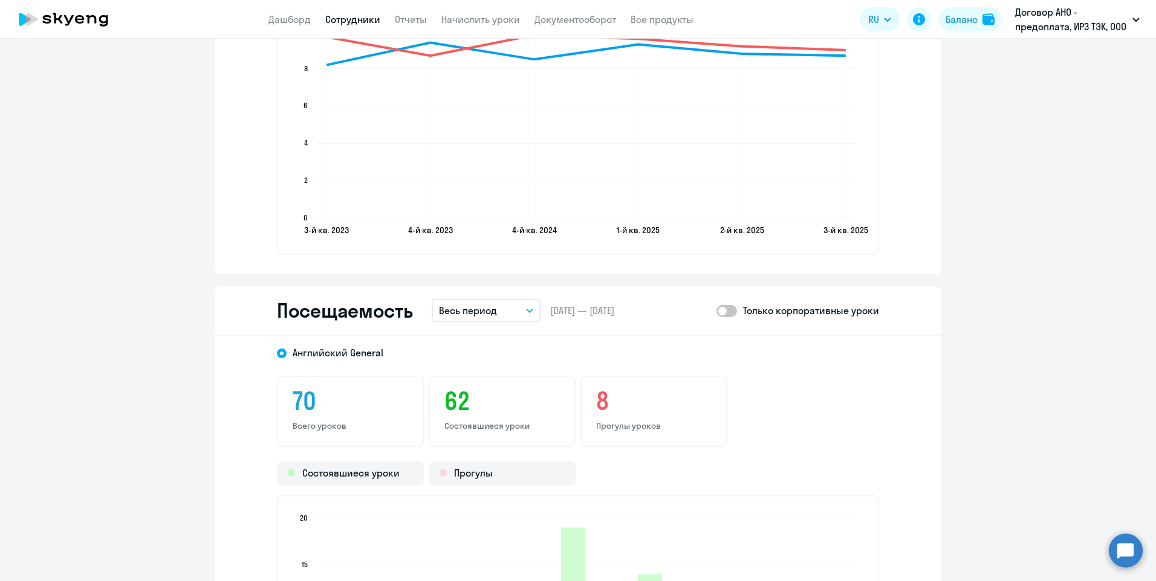
scroll to position [1571, 0]
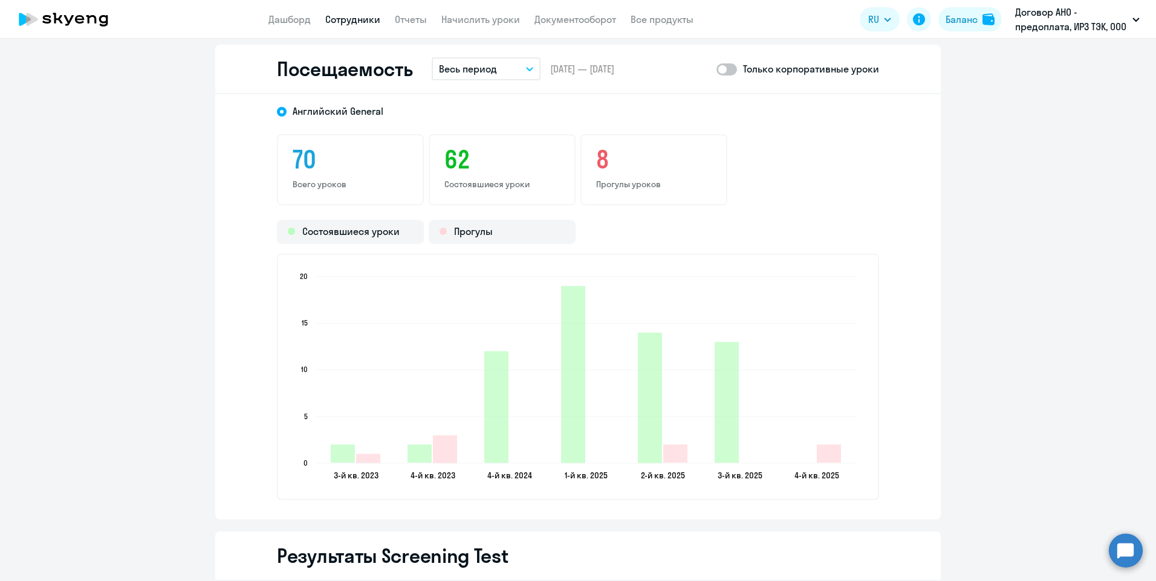
click at [526, 70] on icon "button" at bounding box center [529, 69] width 6 height 3
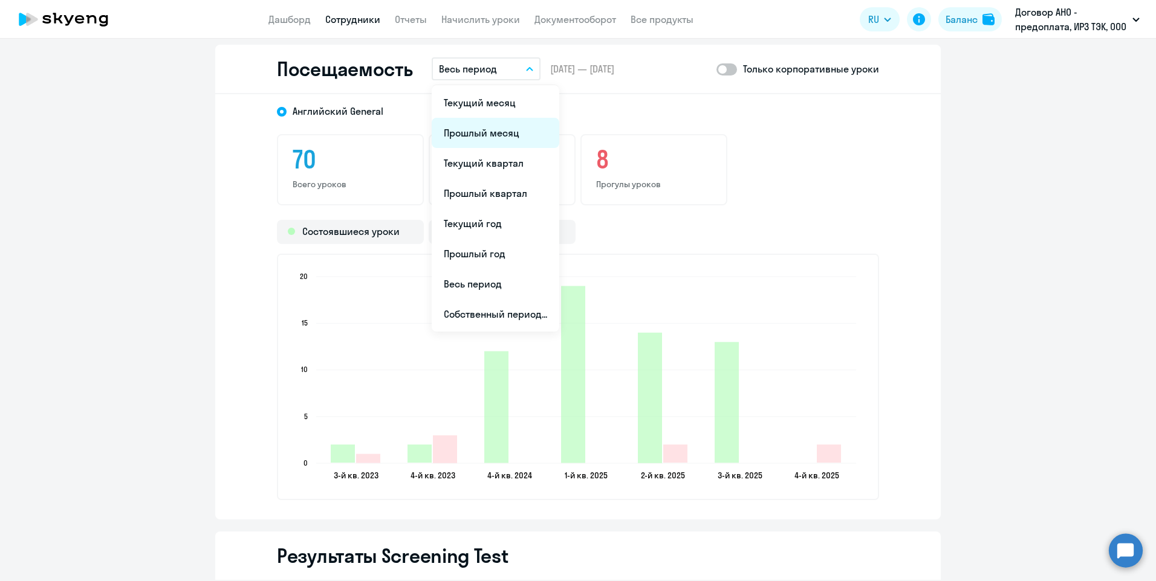
click at [502, 140] on li "Прошлый месяц" at bounding box center [496, 133] width 128 height 30
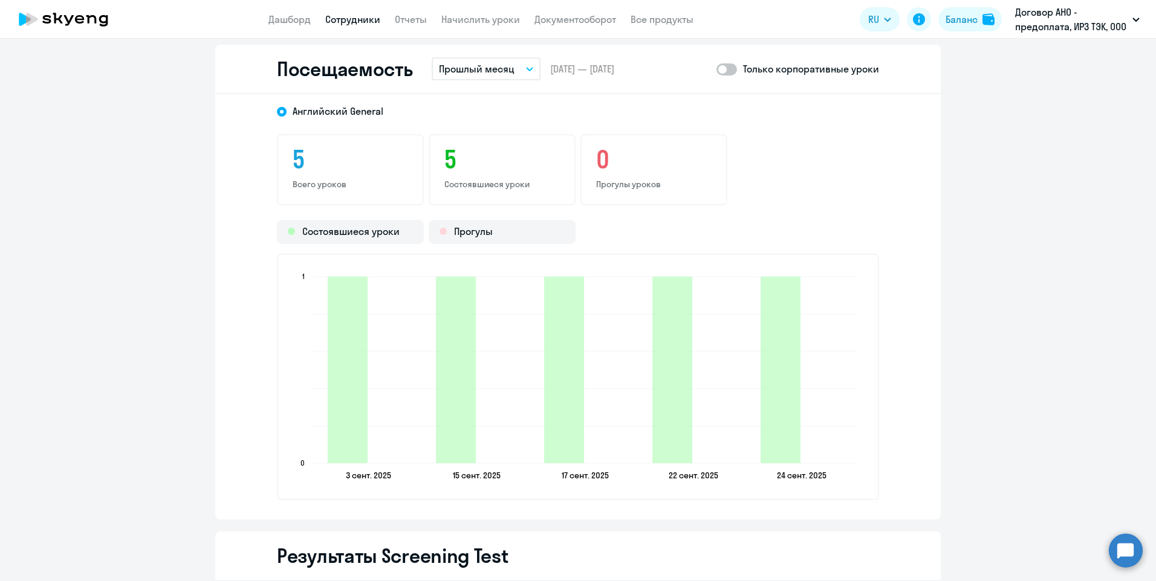
click at [739, 70] on div "Только корпоративные уроки" at bounding box center [797, 69] width 163 height 15
click at [723, 69] on span at bounding box center [726, 69] width 21 height 12
click at [716, 69] on input "checkbox" at bounding box center [716, 69] width 1 height 1
checkbox input "true"
click at [363, 16] on link "Сотрудники" at bounding box center [352, 19] width 55 height 12
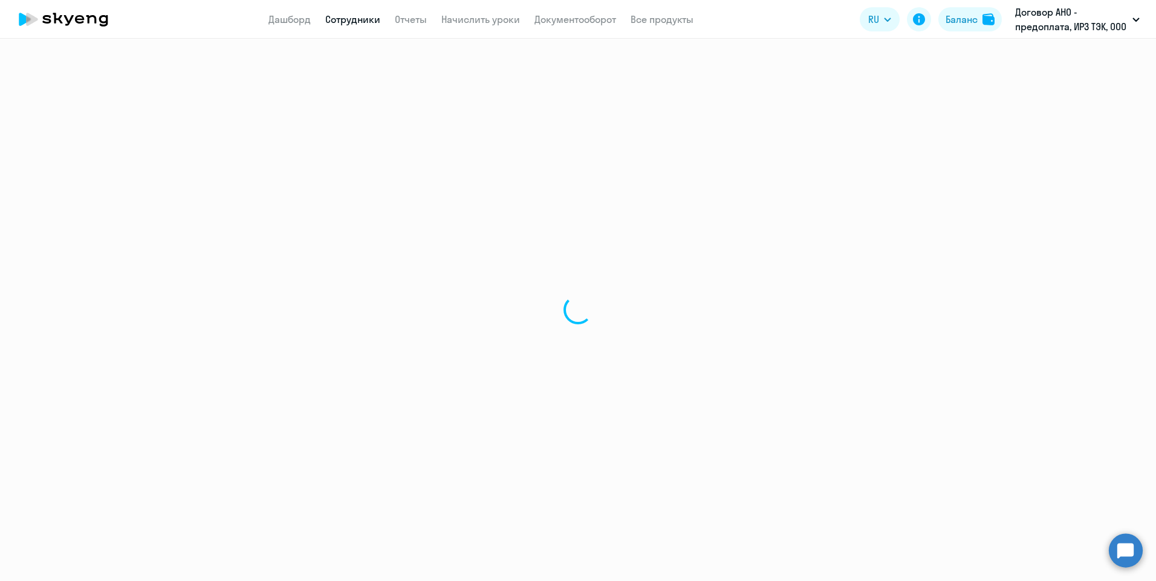
select select "30"
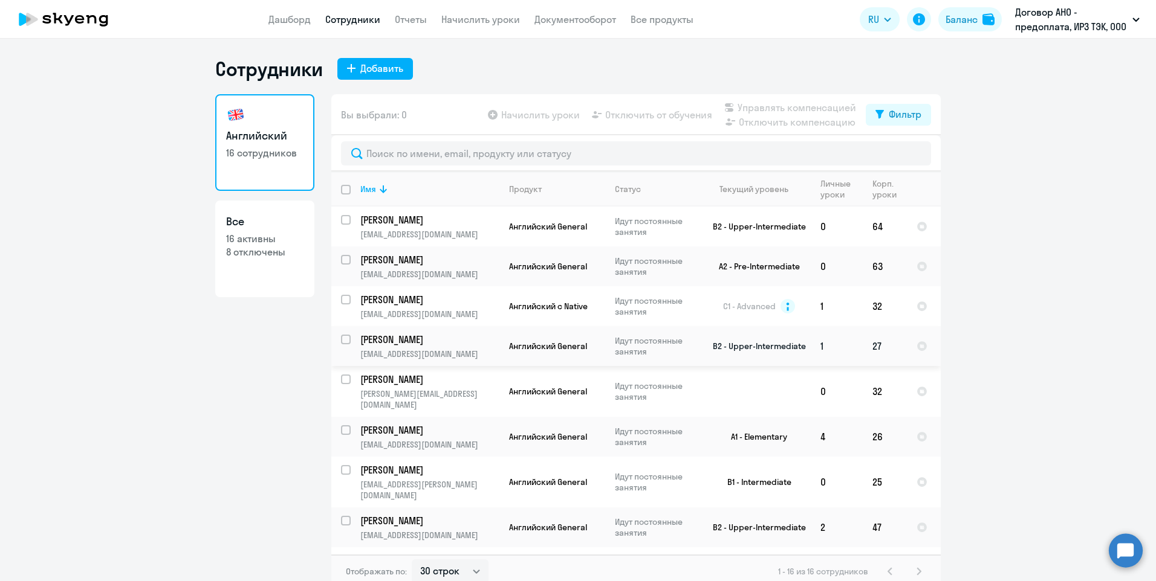
scroll to position [181, 0]
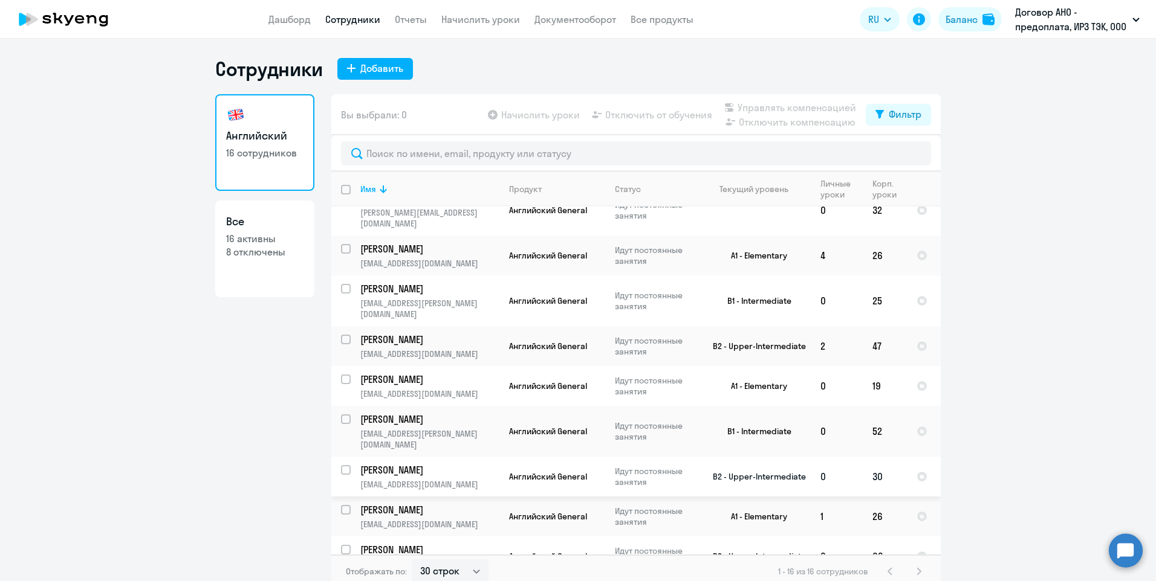
click at [462, 479] on p "[EMAIL_ADDRESS][DOMAIN_NAME]" at bounding box center [429, 484] width 138 height 11
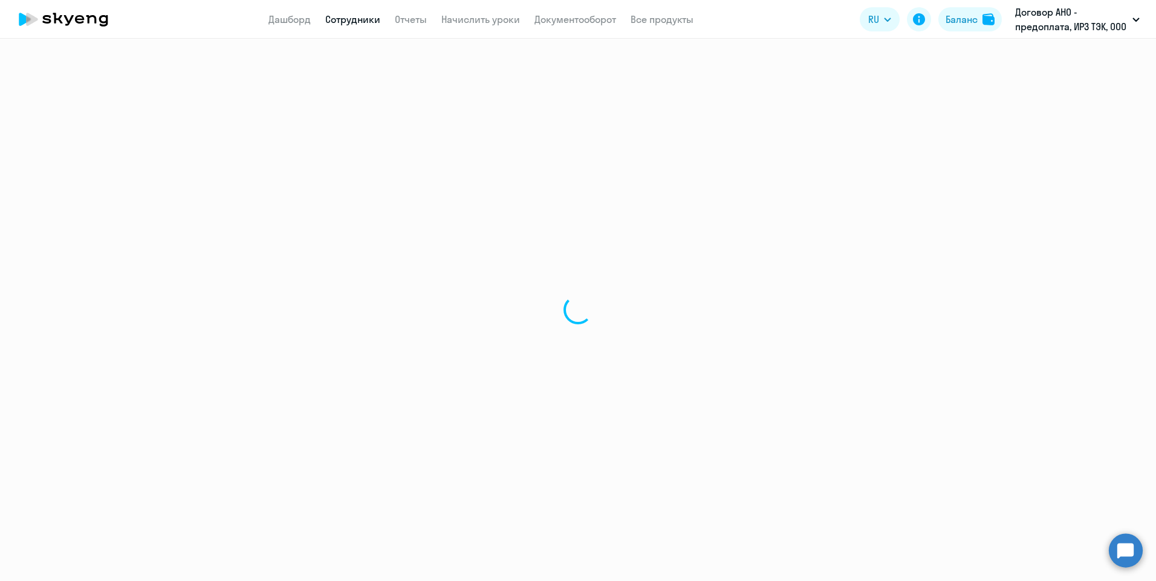
click at [462, 449] on div at bounding box center [578, 310] width 1156 height 543
select select "english"
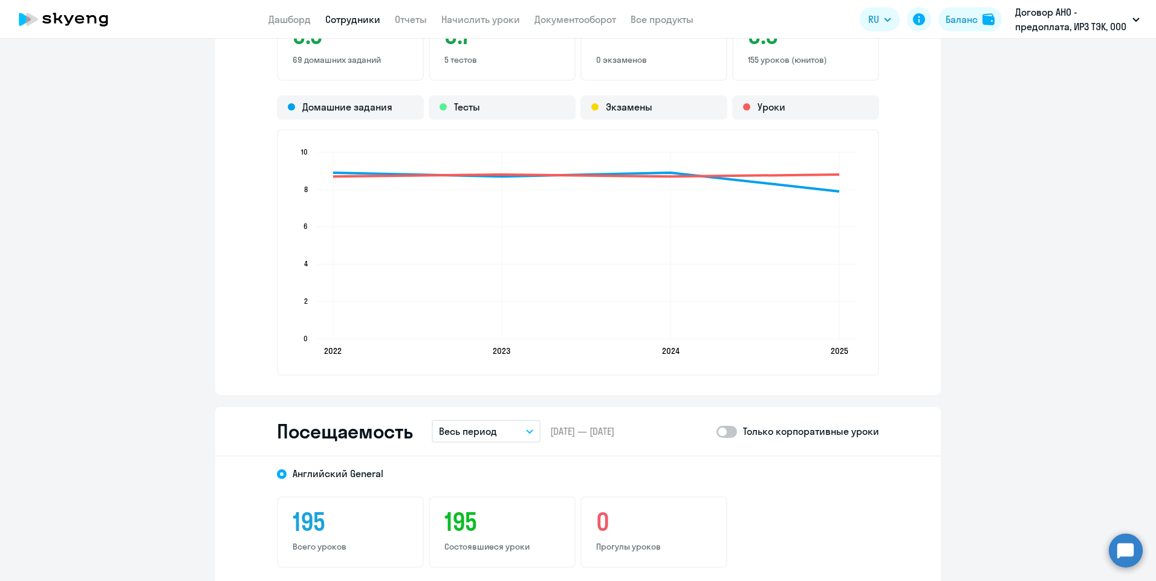
scroll to position [1390, 0]
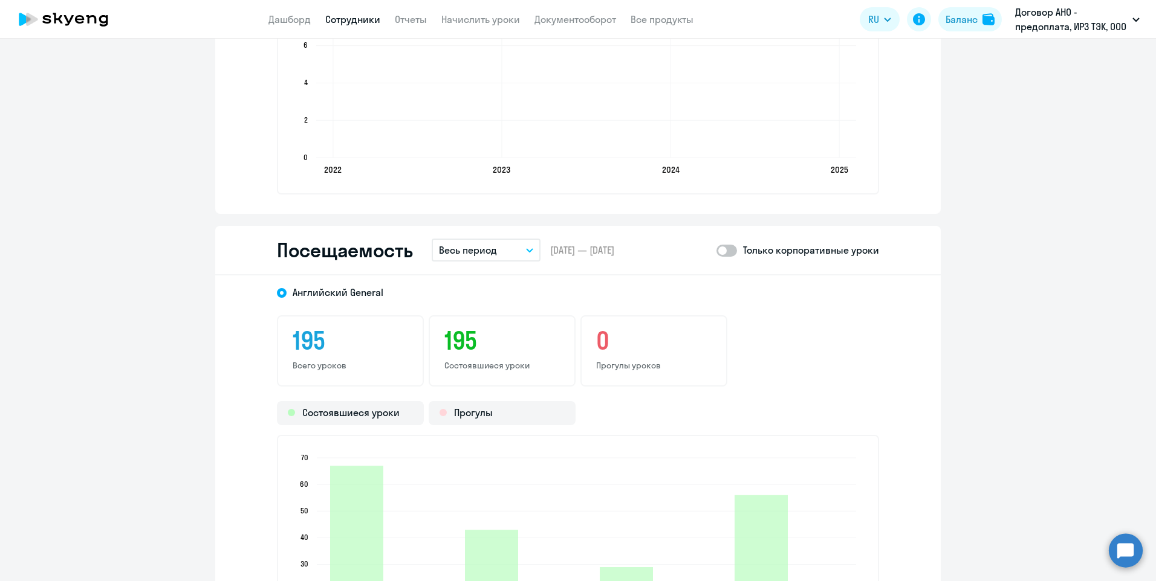
click at [529, 309] on div "Английский General 195 Всего уроков 195 Состоявшиеся уроки 0 Прогулы уроков Сос…" at bounding box center [577, 489] width 725 height 426
click at [521, 309] on div "Английский General 195 Всего уроков 195 Состоявшиеся уроки 0 Прогулы уроков Сос…" at bounding box center [577, 489] width 725 height 426
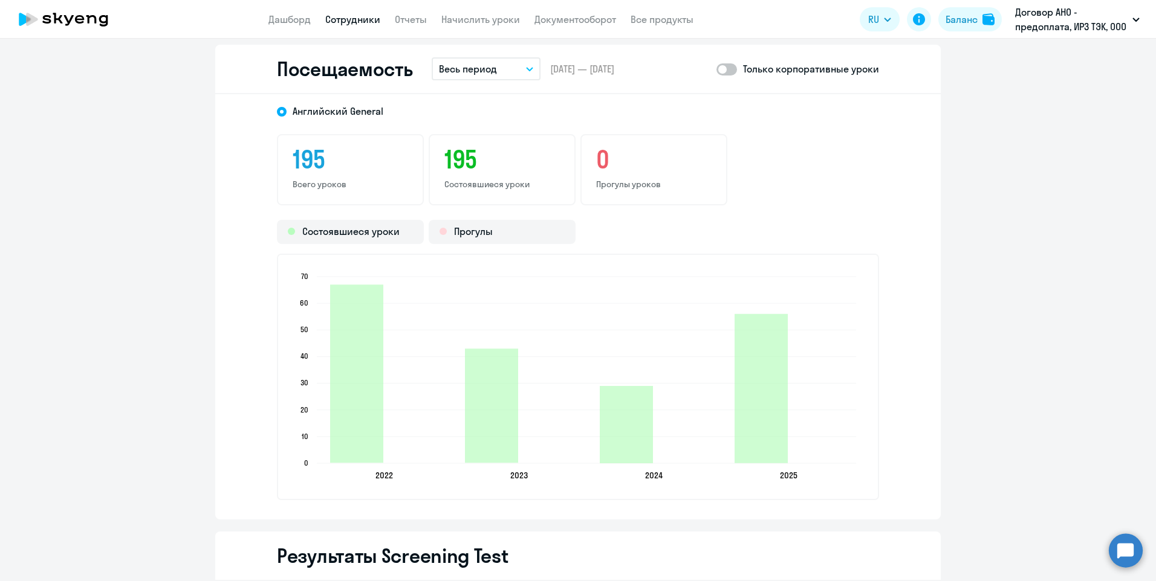
click at [523, 129] on div "Английский General 195 Всего уроков 195 Состоявшиеся уроки 0 Прогулы уроков Сос…" at bounding box center [577, 307] width 725 height 426
click at [731, 128] on div "Английский General 195 Всего уроков 195 Состоявшиеся уроки 0 Прогулы уроков Сос…" at bounding box center [577, 307] width 725 height 426
click at [524, 129] on div "Английский General 195 Всего уроков 195 Состоявшиеся уроки 0 Прогулы уроков Сос…" at bounding box center [577, 307] width 725 height 426
click at [525, 129] on div "Английский General 195 Всего уроков 195 Состоявшиеся уроки 0 Прогулы уроков Сос…" at bounding box center [577, 307] width 725 height 426
click at [525, 128] on div "Английский General 195 Всего уроков 195 Состоявшиеся уроки 0 Прогулы уроков Сос…" at bounding box center [577, 307] width 725 height 426
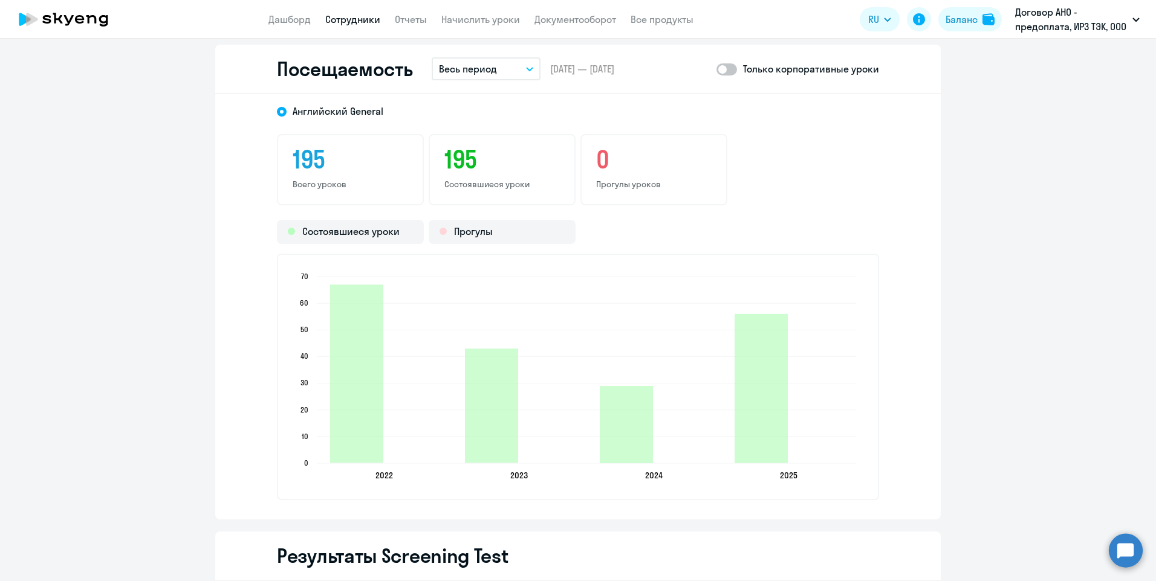
click at [527, 130] on div "Английский General 195 Всего уроков 195 Состоявшиеся уроки 0 Прогулы уроков Сос…" at bounding box center [577, 307] width 725 height 426
click at [525, 129] on div "Английский General 195 Всего уроков 195 Состоявшиеся уроки 0 Прогулы уроков Сос…" at bounding box center [577, 307] width 725 height 426
click at [526, 70] on icon "button" at bounding box center [529, 69] width 6 height 3
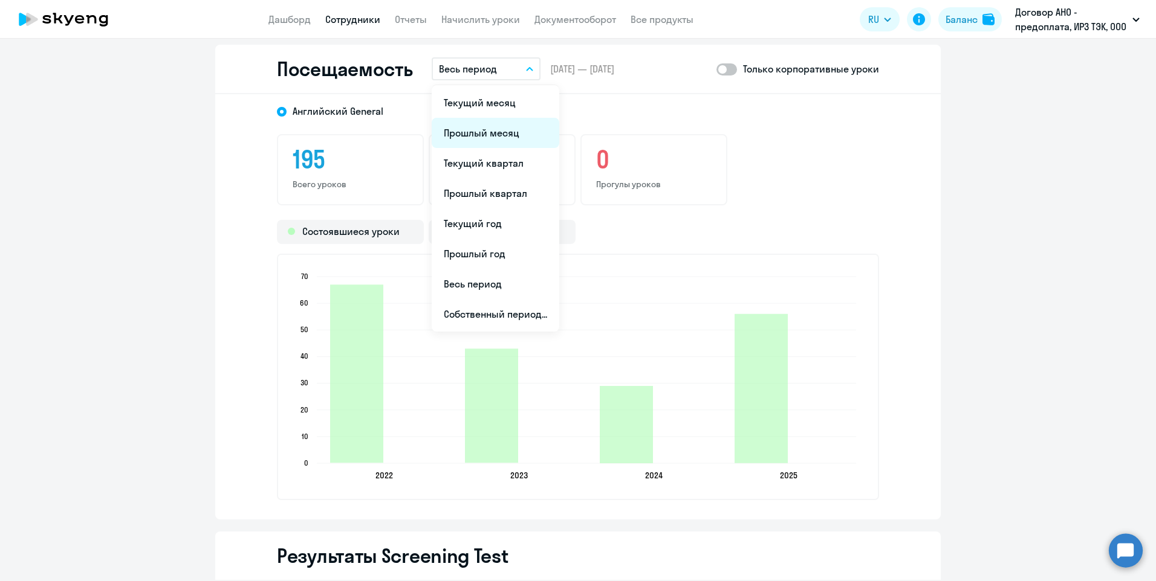
click at [516, 132] on li "Прошлый месяц" at bounding box center [496, 133] width 128 height 30
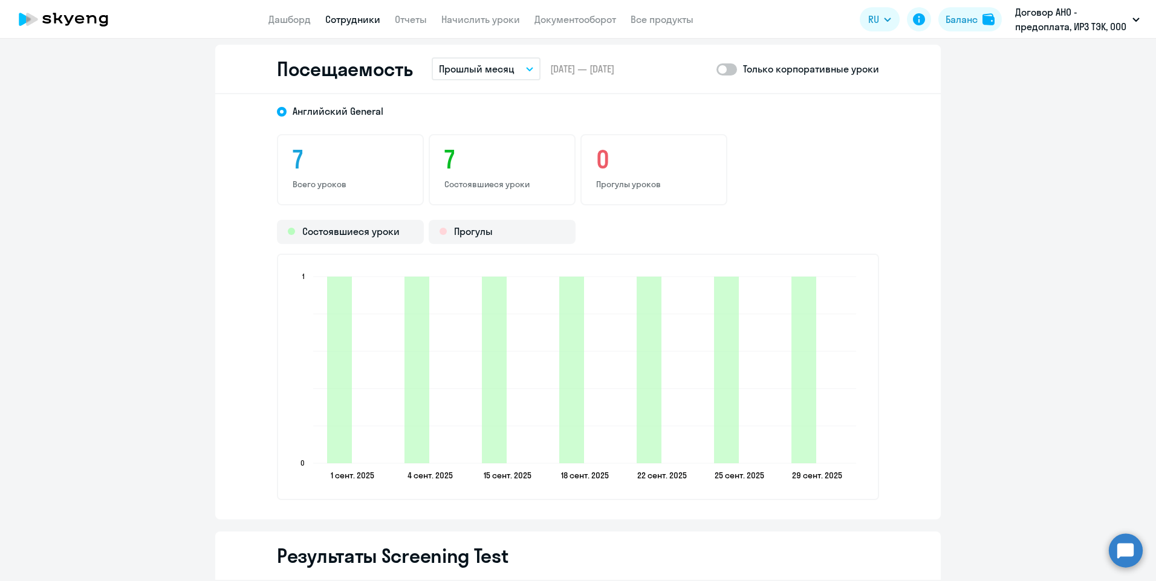
click at [728, 71] on span at bounding box center [726, 69] width 21 height 12
click at [716, 70] on input "checkbox" at bounding box center [716, 69] width 1 height 1
checkbox input "true"
click at [366, 16] on link "Сотрудники" at bounding box center [352, 19] width 55 height 12
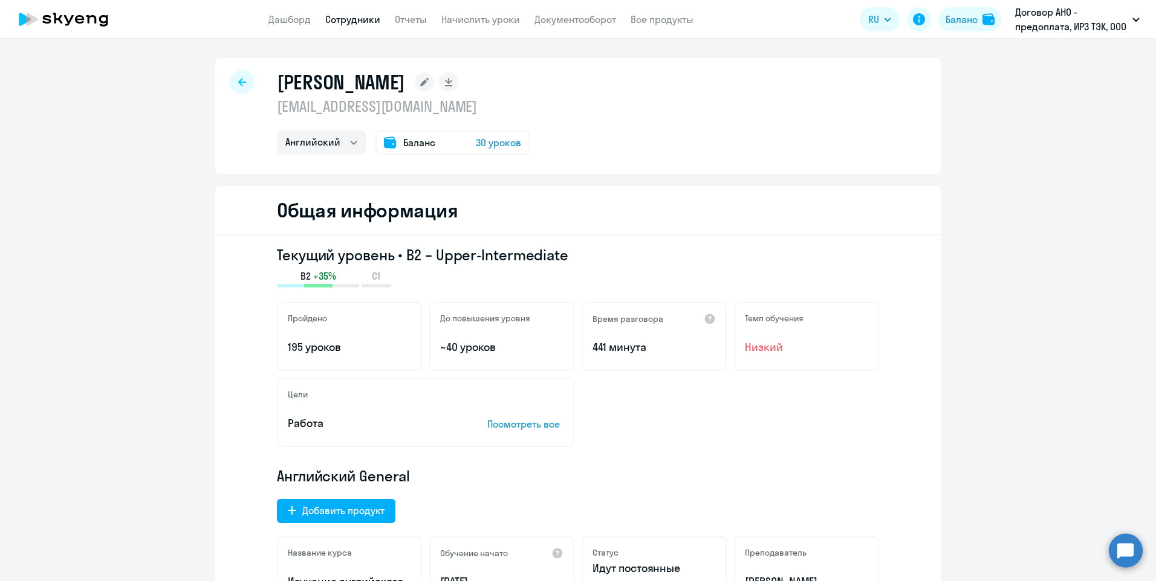
select select "30"
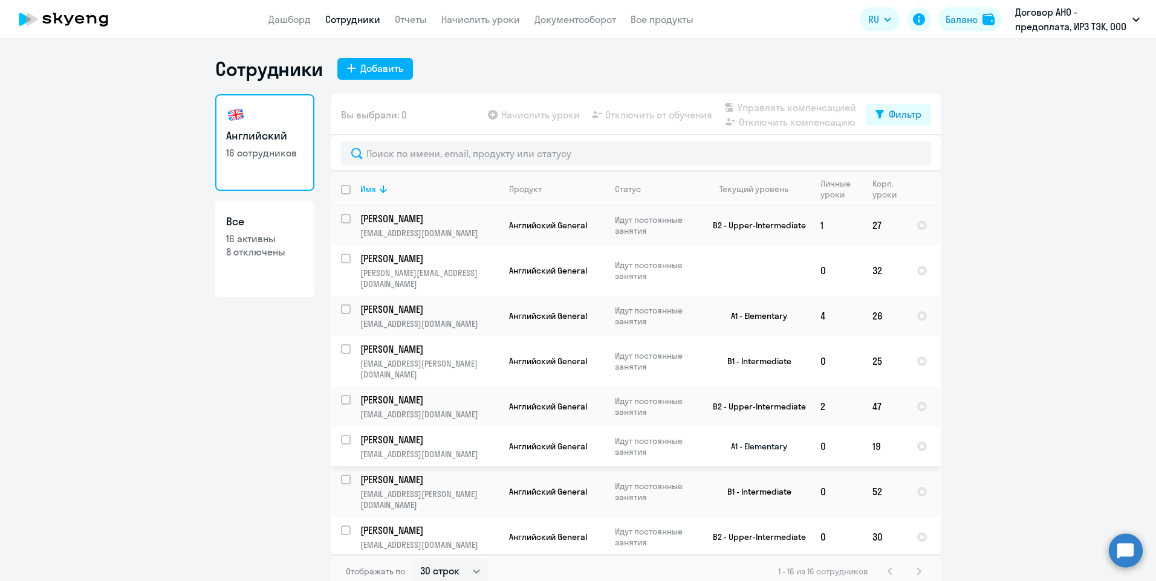
scroll to position [290, 0]
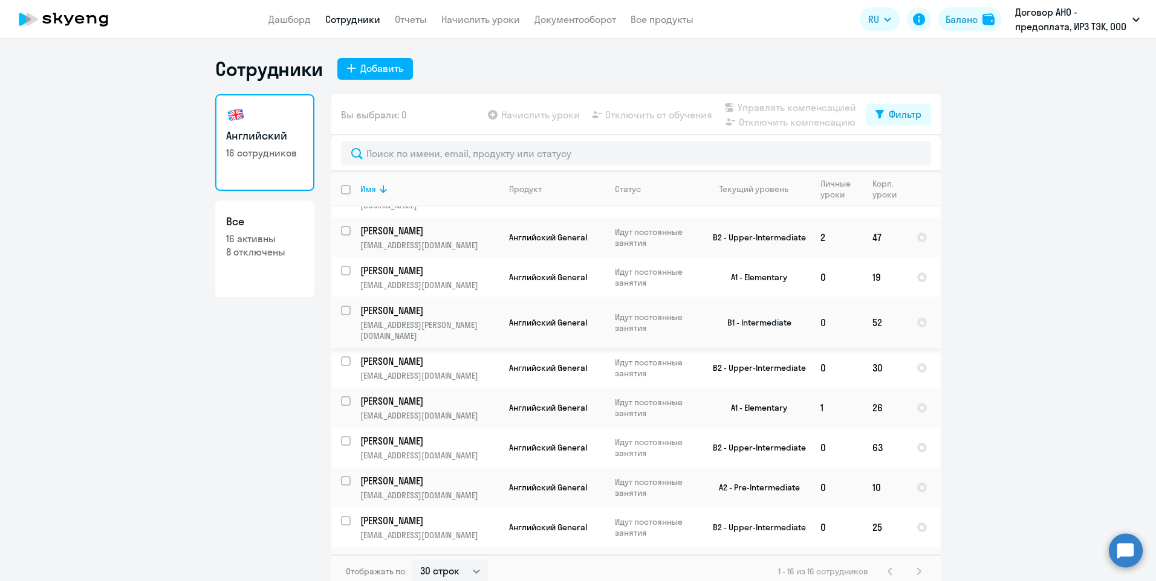
click at [426, 297] on td "[PERSON_NAME] [PERSON_NAME][EMAIL_ADDRESS][DOMAIN_NAME]" at bounding box center [425, 322] width 149 height 51
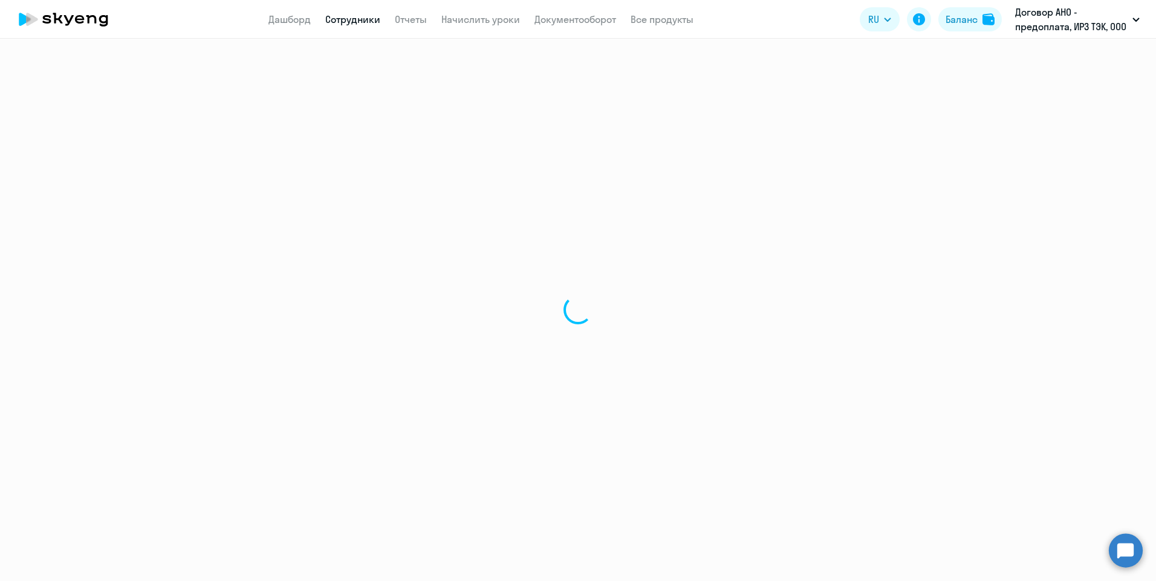
select select "english"
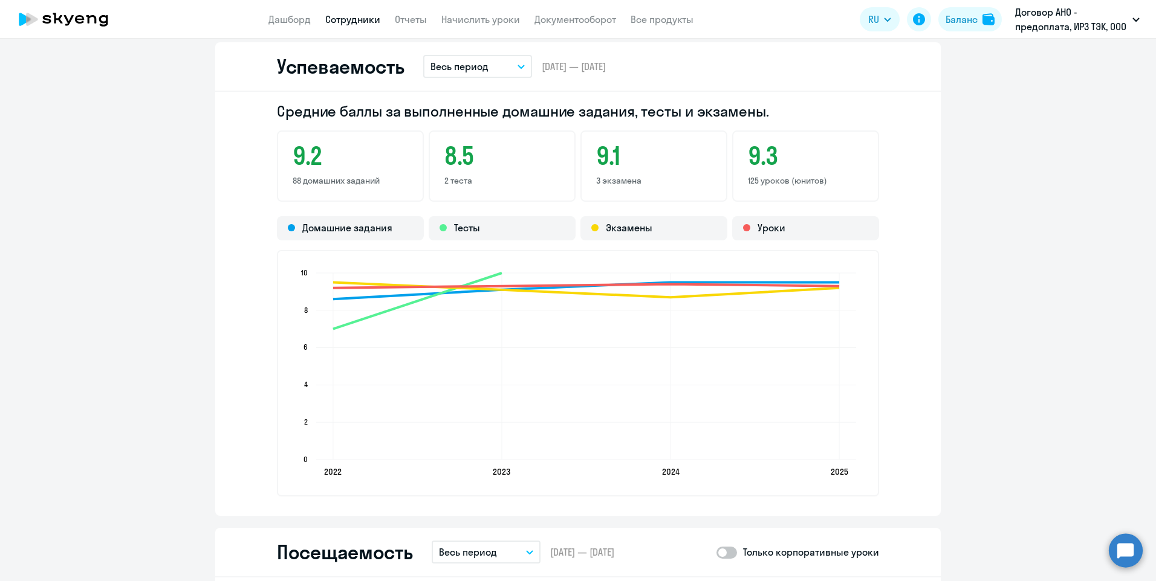
scroll to position [1269, 0]
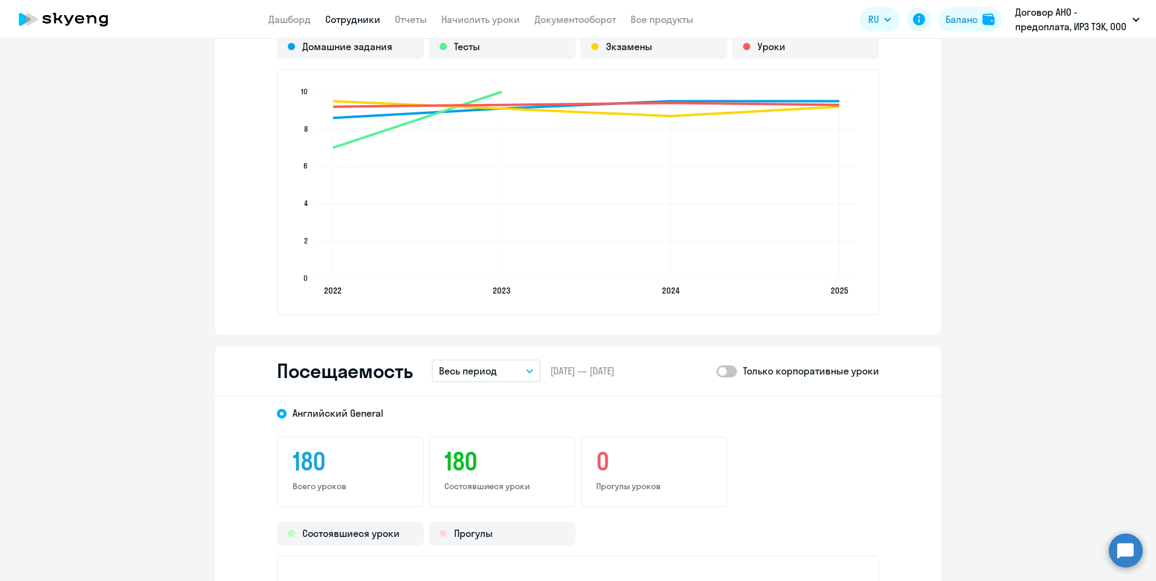
click at [526, 371] on icon "button" at bounding box center [529, 371] width 7 height 4
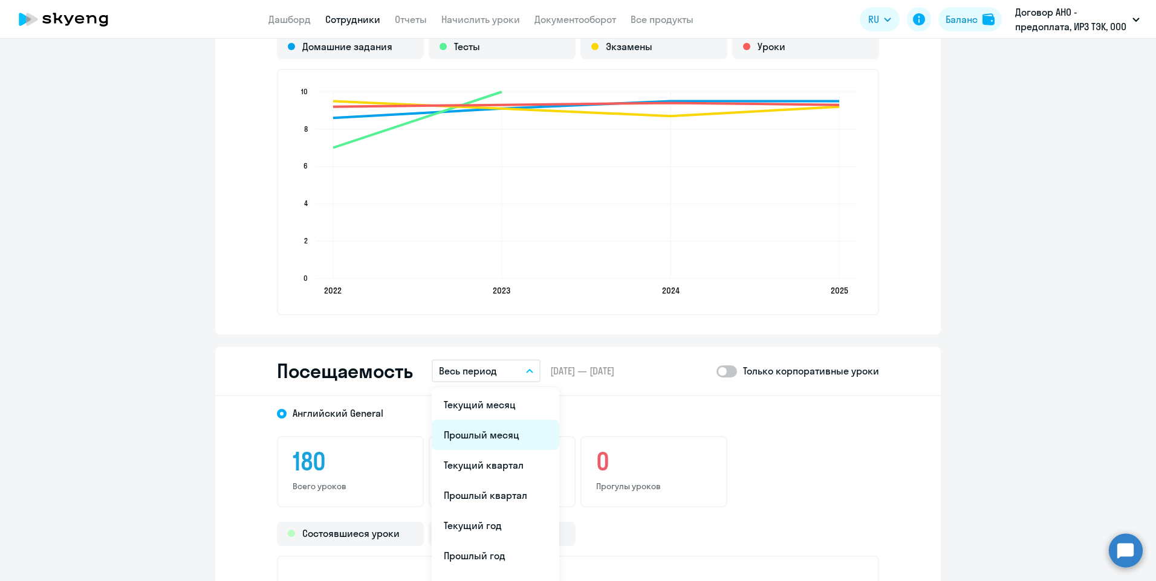
click at [518, 439] on li "Прошлый месяц" at bounding box center [496, 435] width 128 height 30
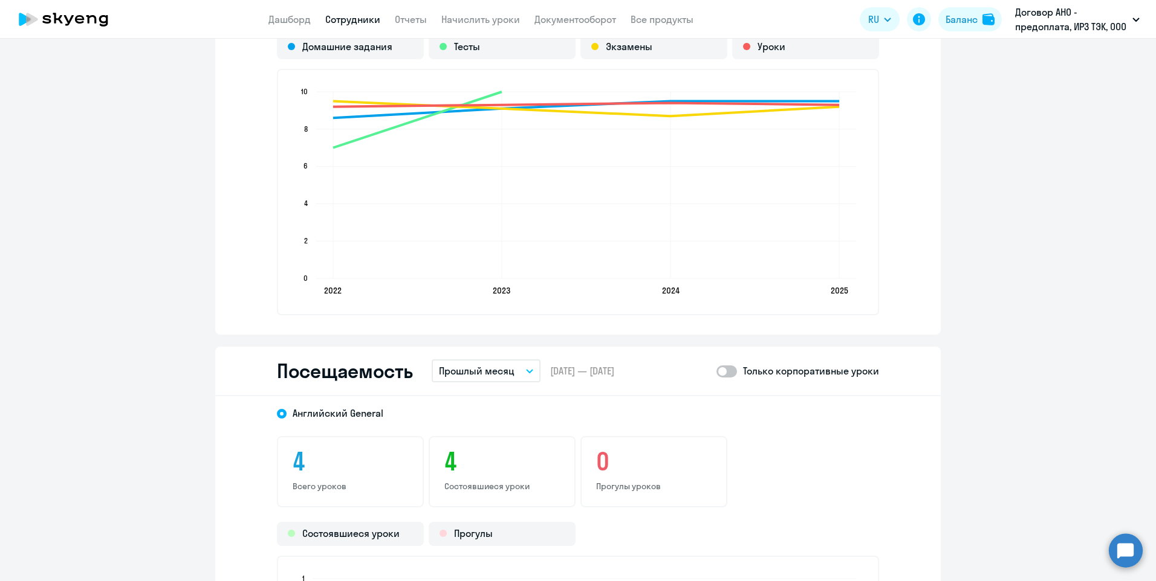
scroll to position [1451, 0]
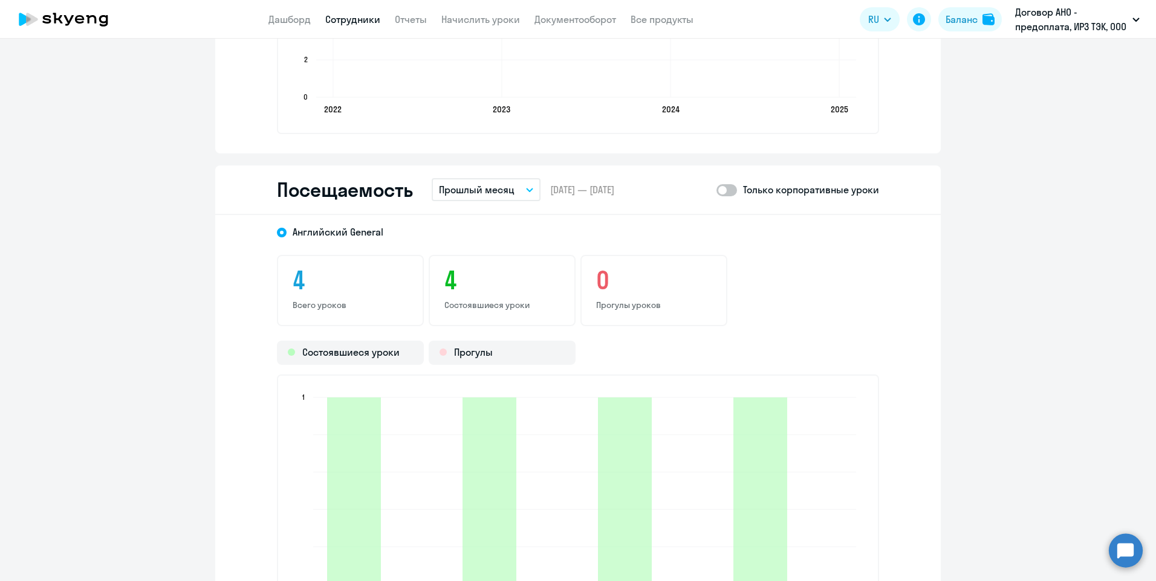
click at [731, 190] on span at bounding box center [726, 190] width 21 height 12
click at [716, 190] on input "checkbox" at bounding box center [716, 190] width 1 height 1
checkbox input "true"
click at [367, 22] on link "Сотрудники" at bounding box center [352, 19] width 55 height 12
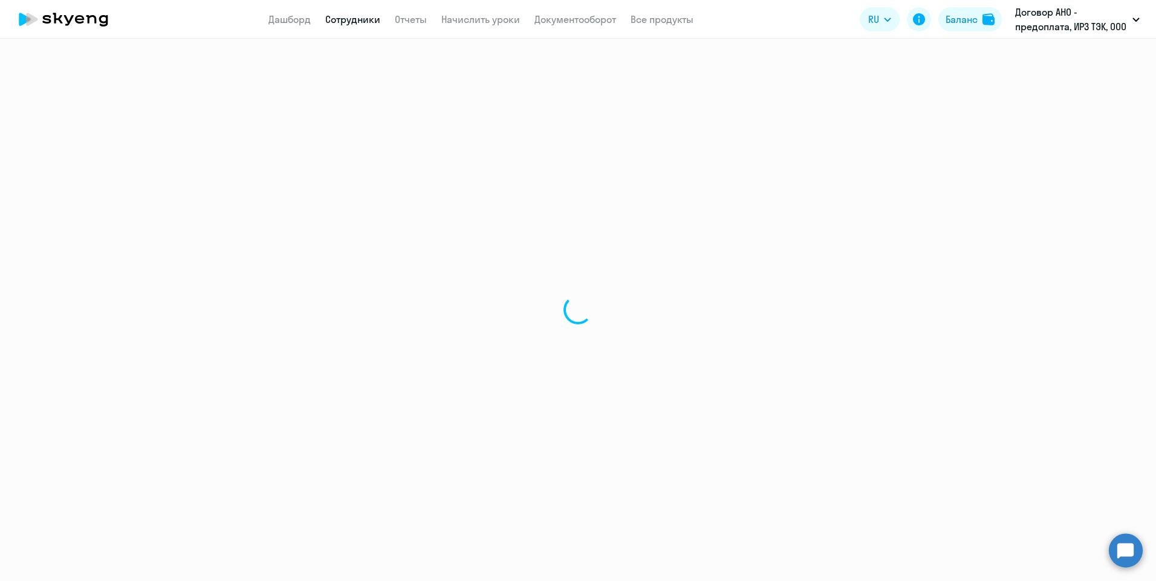
select select "30"
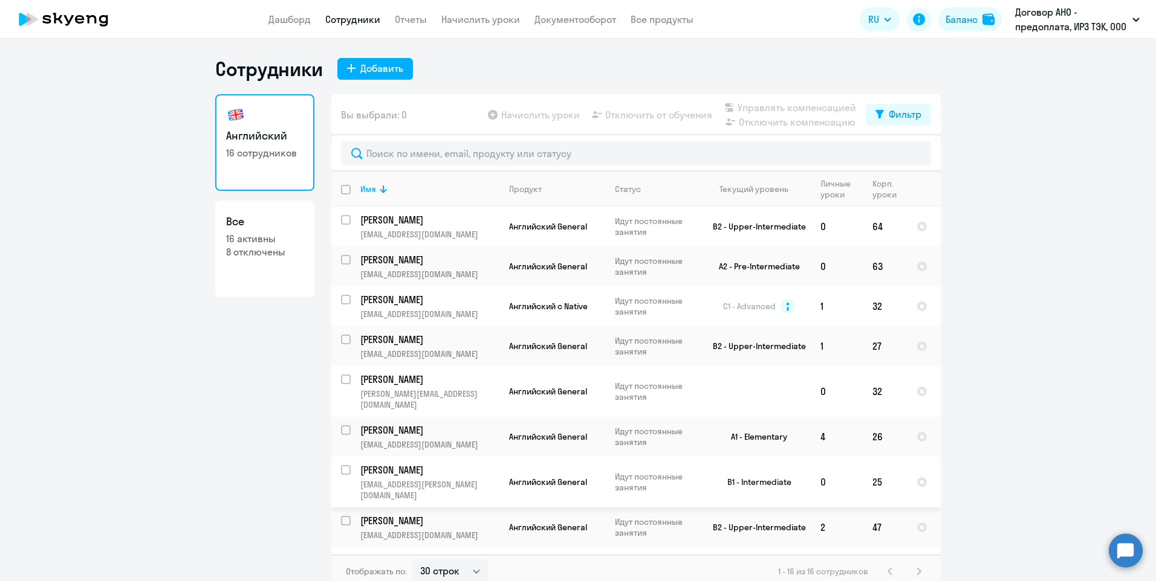
scroll to position [181, 0]
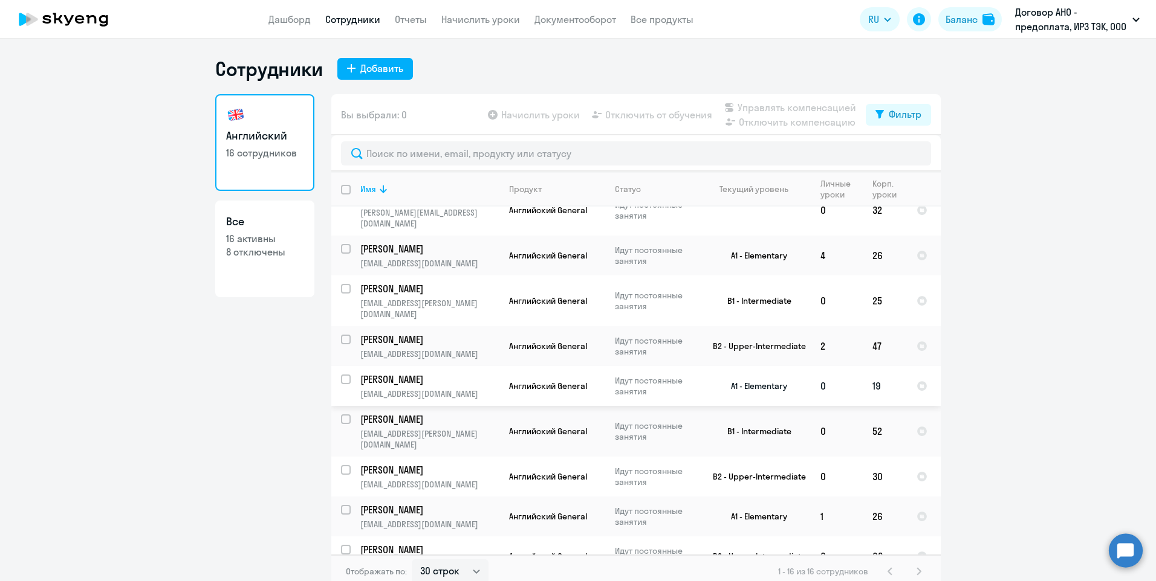
click at [419, 373] on p "[PERSON_NAME]" at bounding box center [428, 379] width 137 height 13
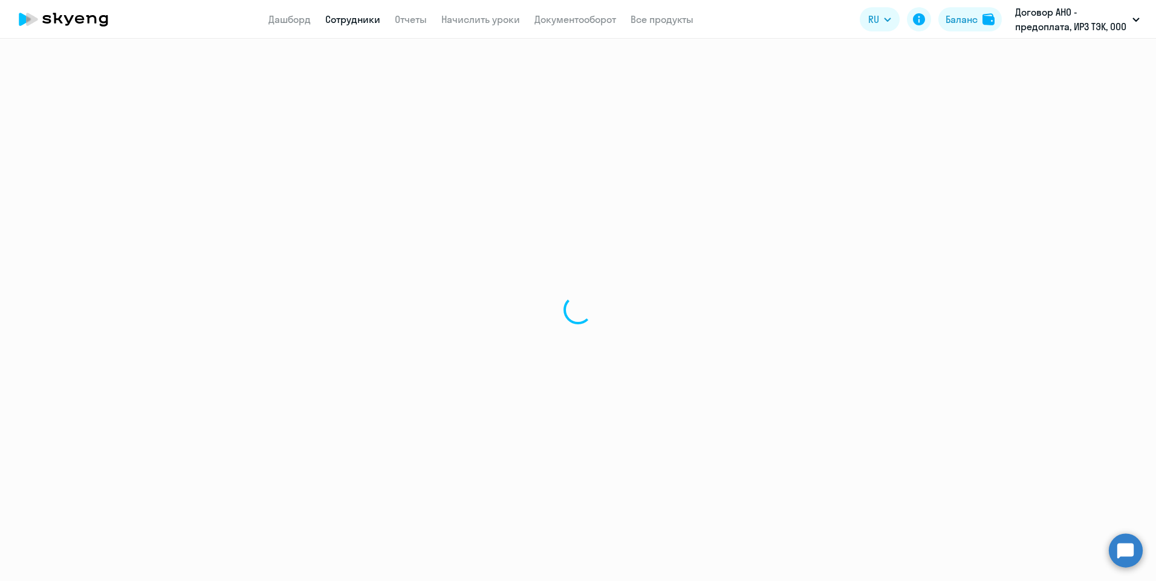
select select "english"
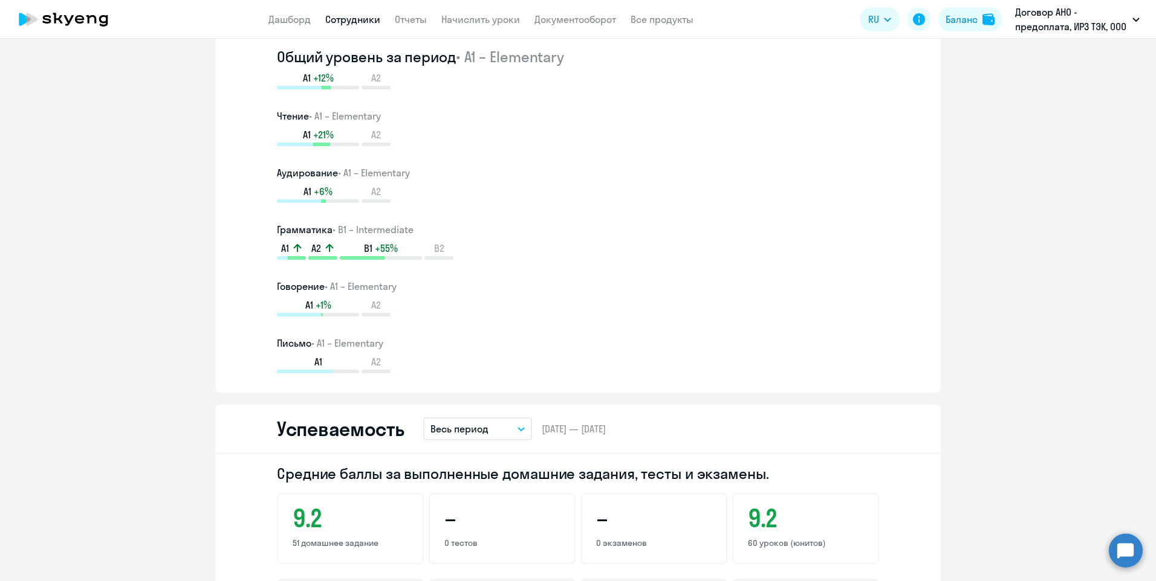
scroll to position [907, 0]
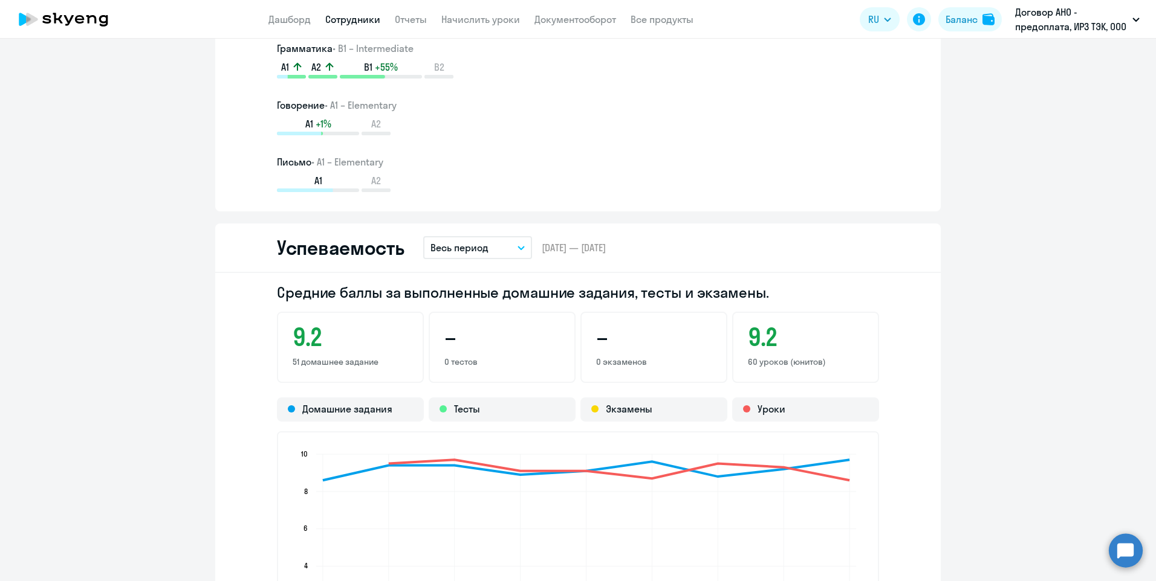
click at [518, 248] on icon "button" at bounding box center [521, 248] width 6 height 3
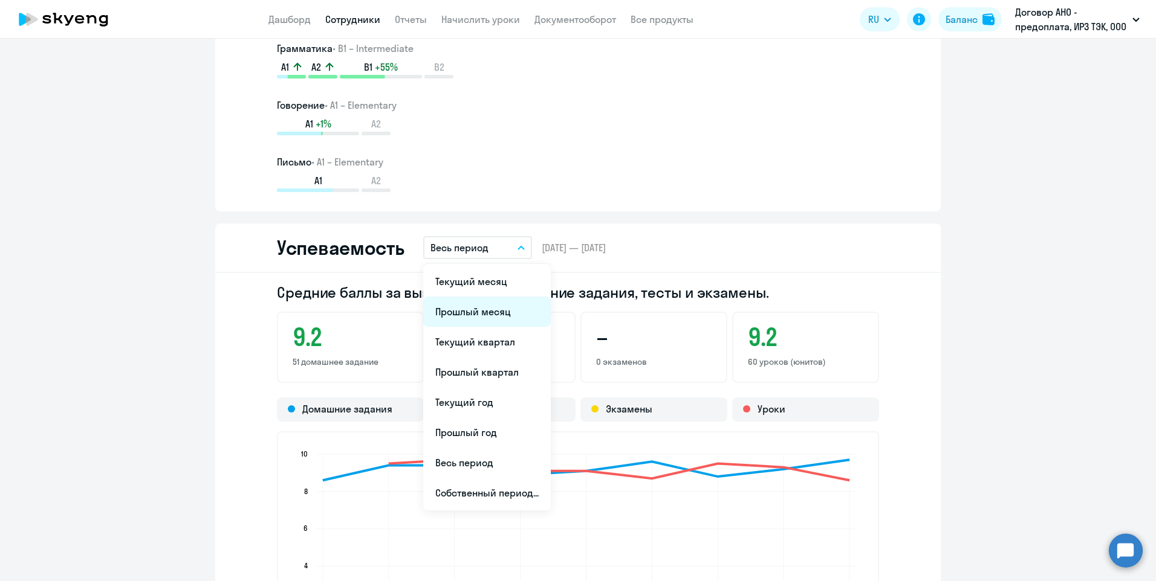
click at [500, 311] on li "Прошлый месяц" at bounding box center [487, 312] width 128 height 30
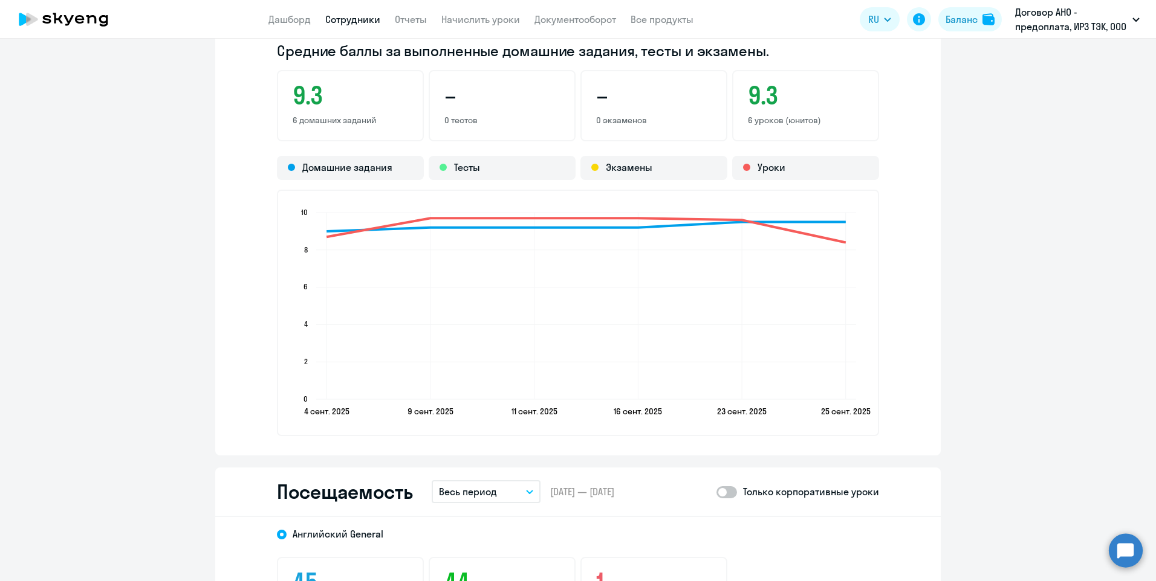
scroll to position [1330, 0]
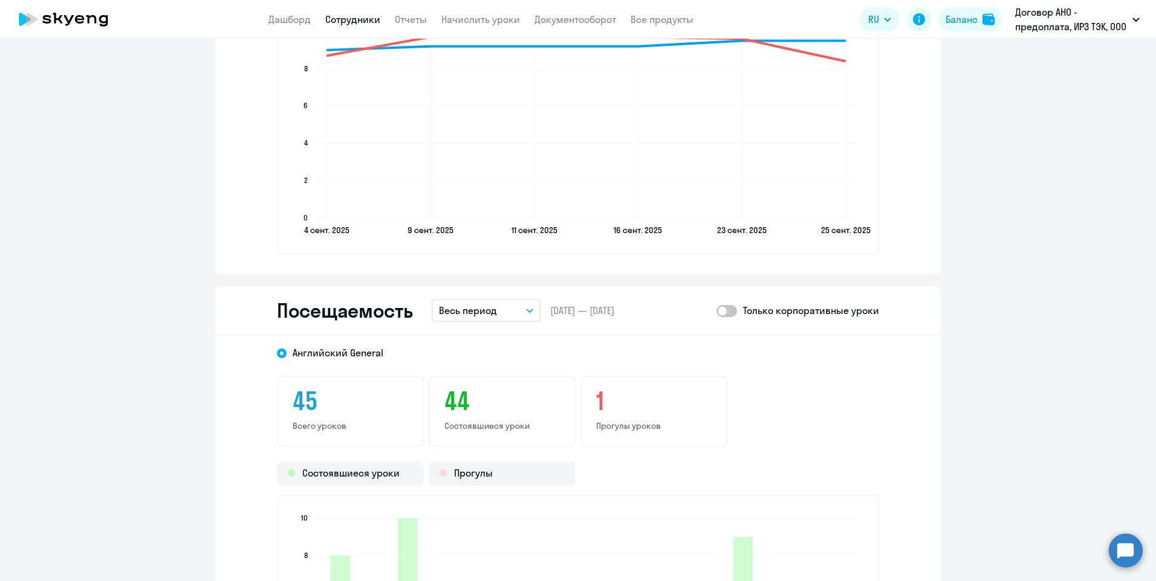
click at [528, 369] on div "[DEMOGRAPHIC_DATA] General 45 Всего уроков 44 Состоявшиеся уроки 1 Прогулы урок…" at bounding box center [577, 549] width 725 height 426
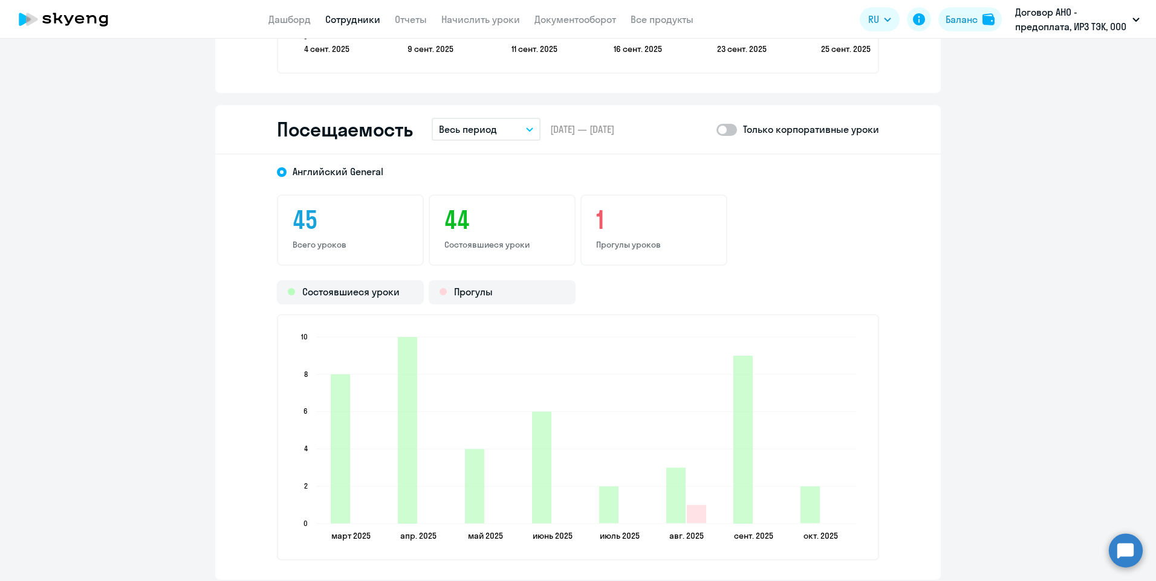
click at [526, 128] on icon "button" at bounding box center [529, 129] width 6 height 3
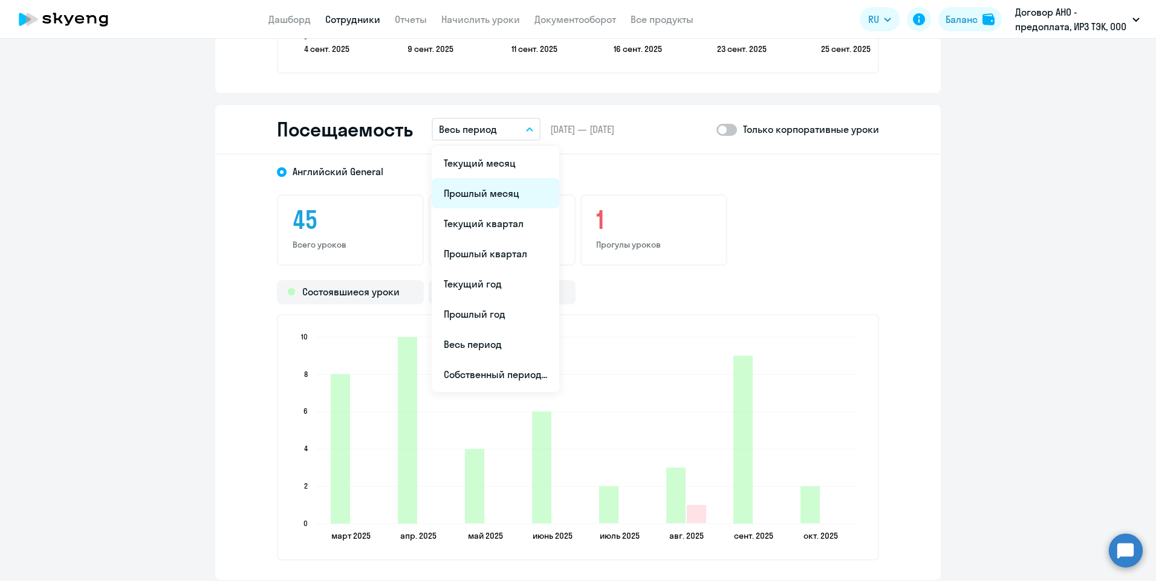
click at [493, 189] on li "Прошлый месяц" at bounding box center [496, 193] width 128 height 30
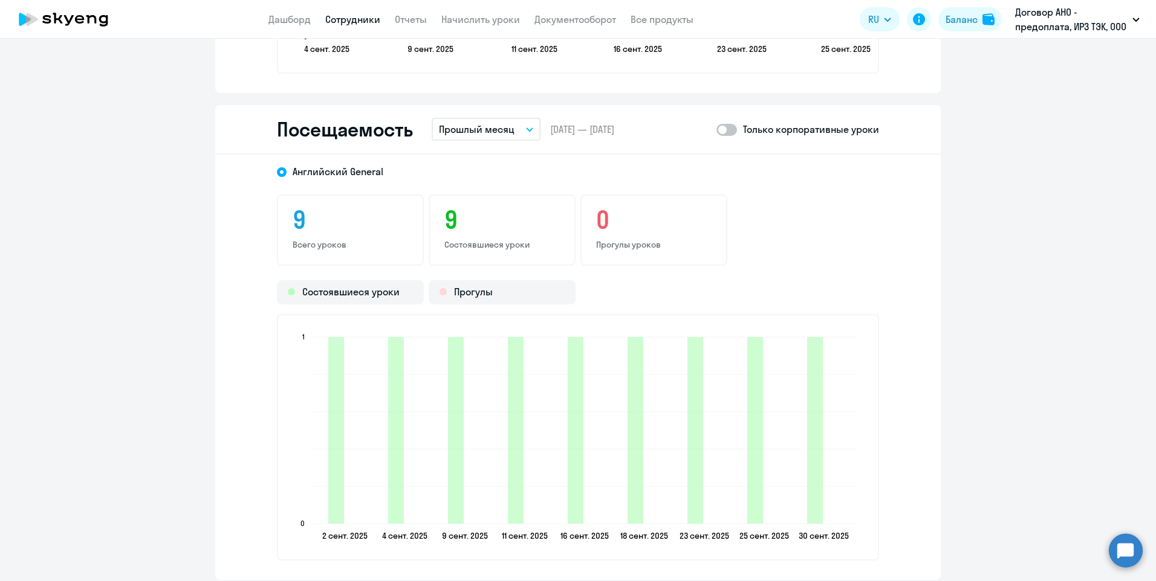
click at [728, 129] on span at bounding box center [726, 130] width 21 height 12
click at [716, 129] on input "checkbox" at bounding box center [716, 129] width 1 height 1
checkbox input "true"
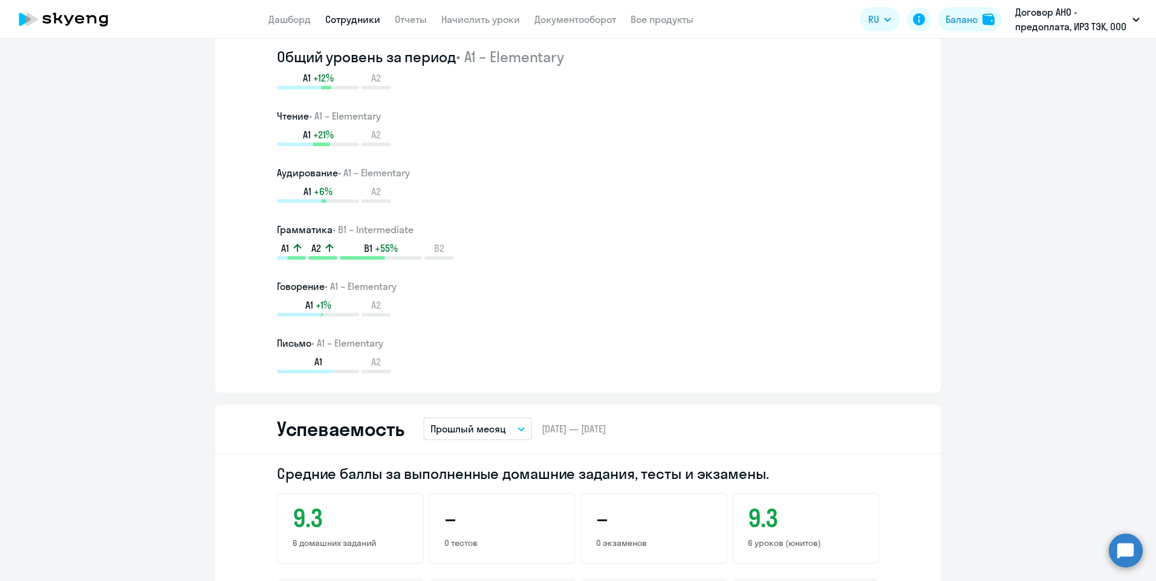
scroll to position [665, 0]
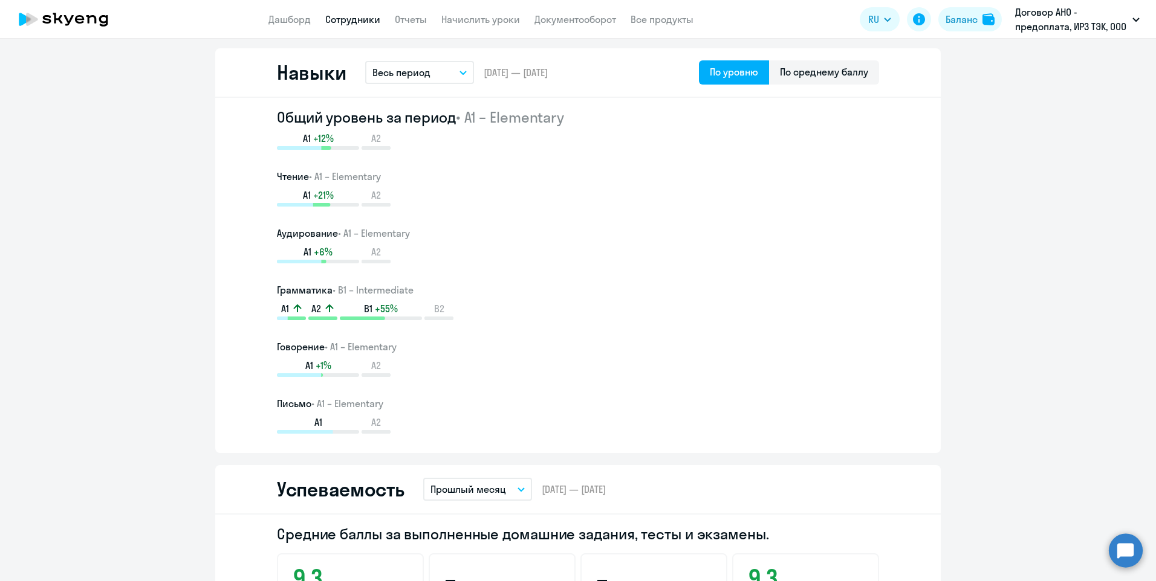
click at [377, 19] on link "Сотрудники" at bounding box center [352, 19] width 55 height 12
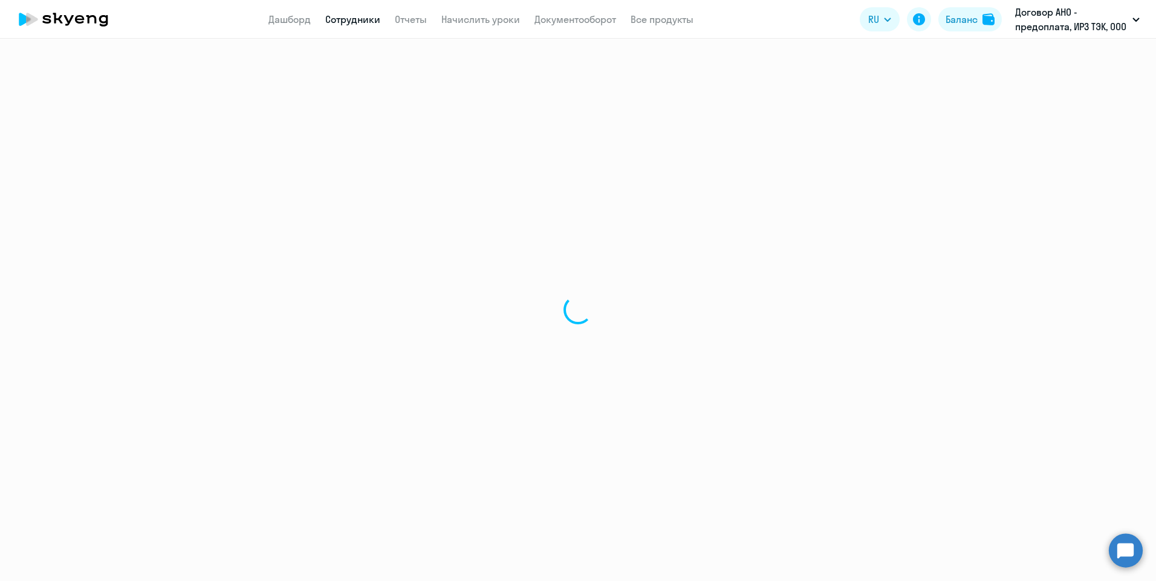
select select "30"
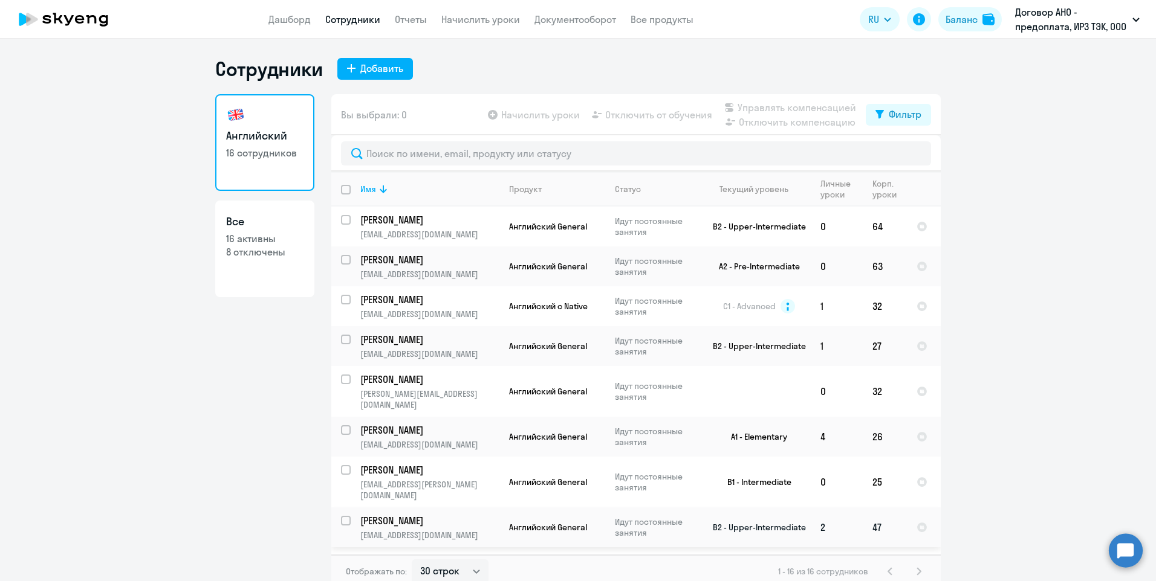
click at [477, 514] on p "[PERSON_NAME]" at bounding box center [428, 520] width 137 height 13
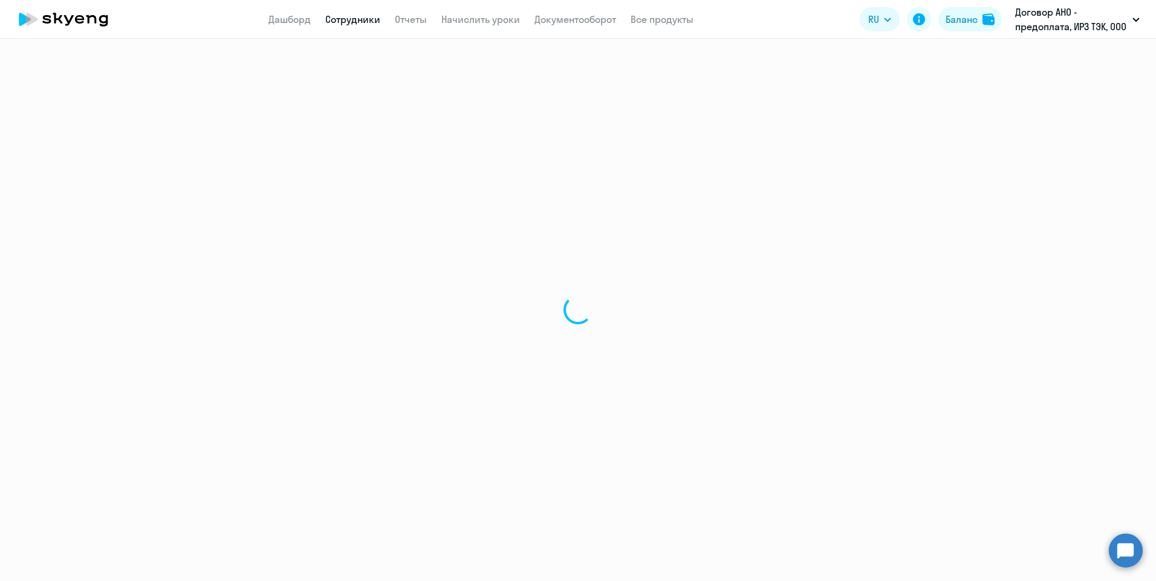
select select "english"
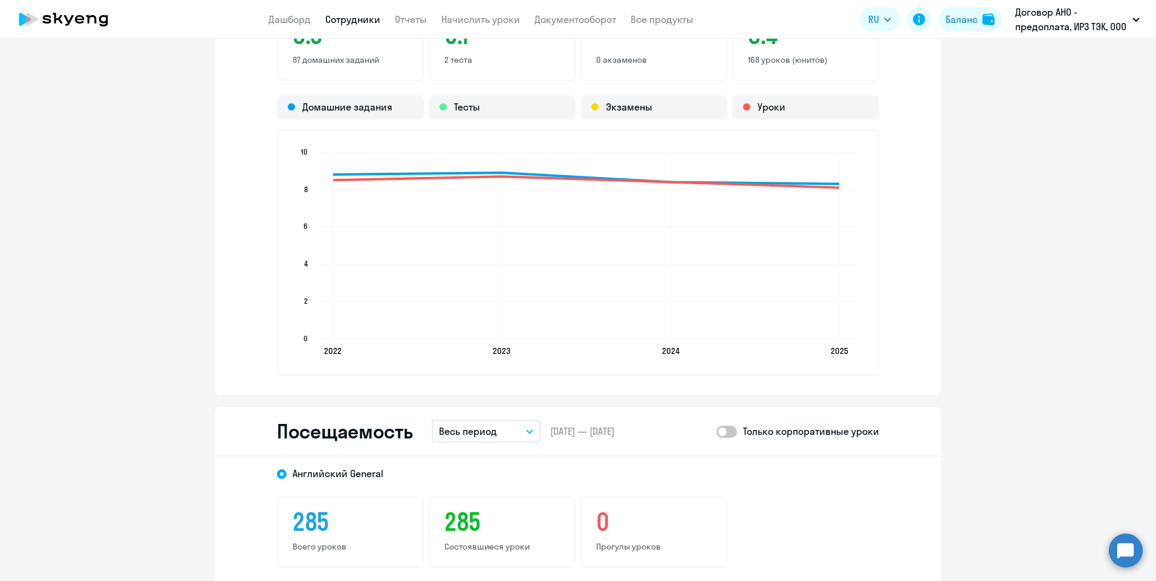
scroll to position [1451, 0]
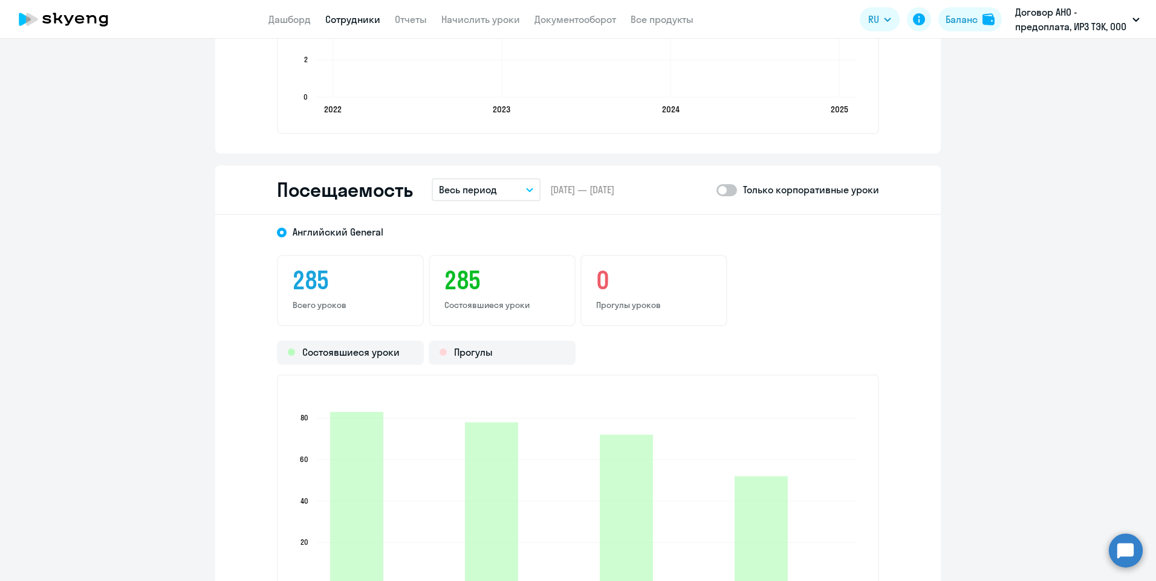
click at [526, 188] on icon "button" at bounding box center [529, 190] width 7 height 4
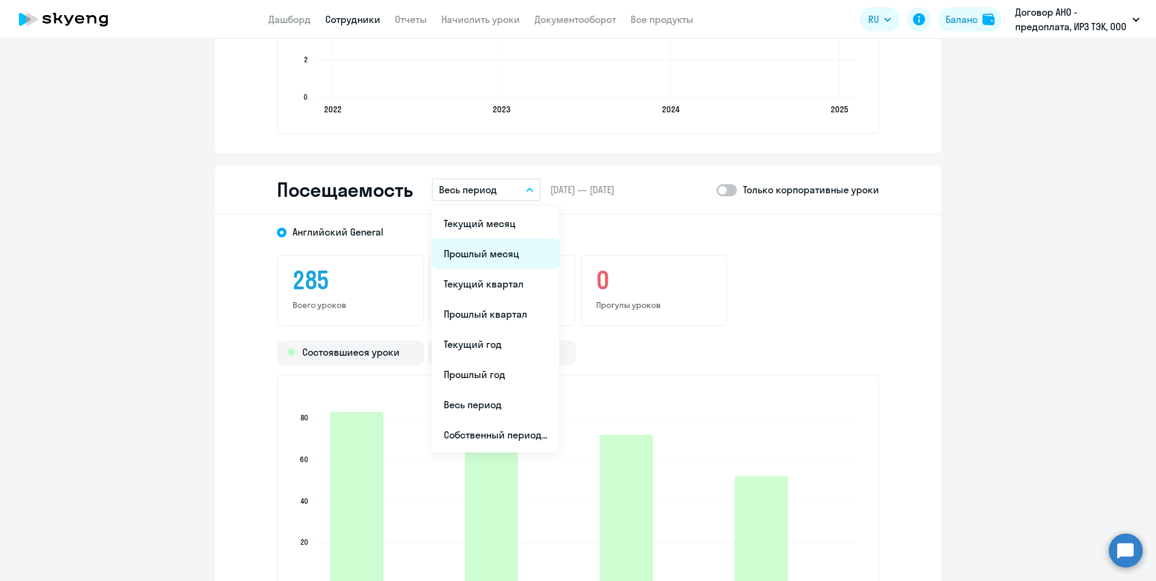
click at [506, 252] on li "Прошлый месяц" at bounding box center [496, 254] width 128 height 30
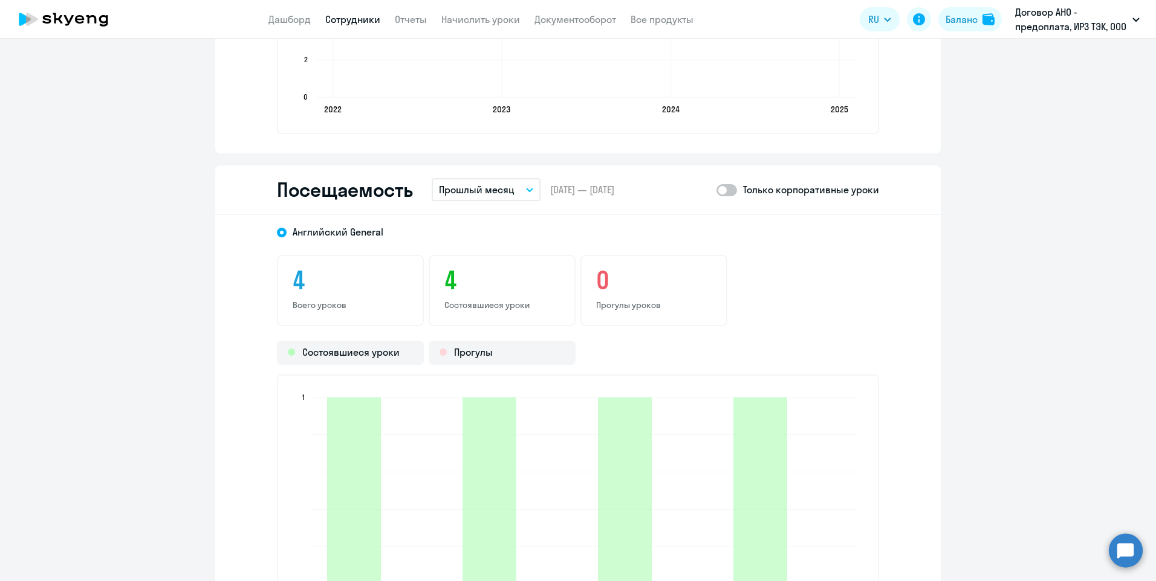
click at [722, 191] on span at bounding box center [726, 190] width 21 height 12
click at [716, 190] on input "checkbox" at bounding box center [716, 190] width 1 height 1
checkbox input "true"
click at [343, 17] on link "Сотрудники" at bounding box center [352, 19] width 55 height 12
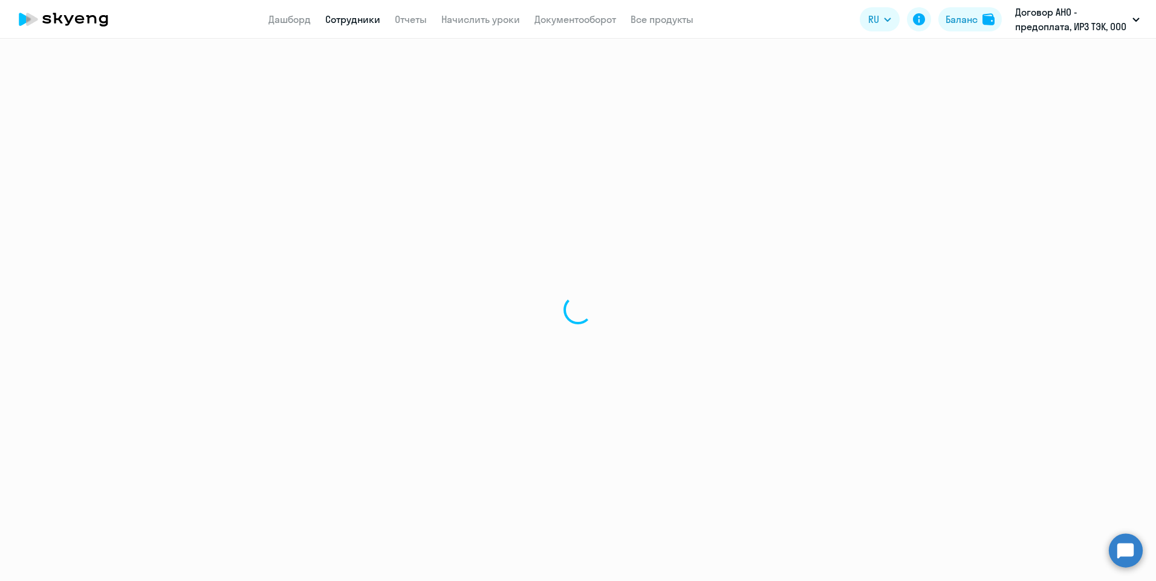
select select "30"
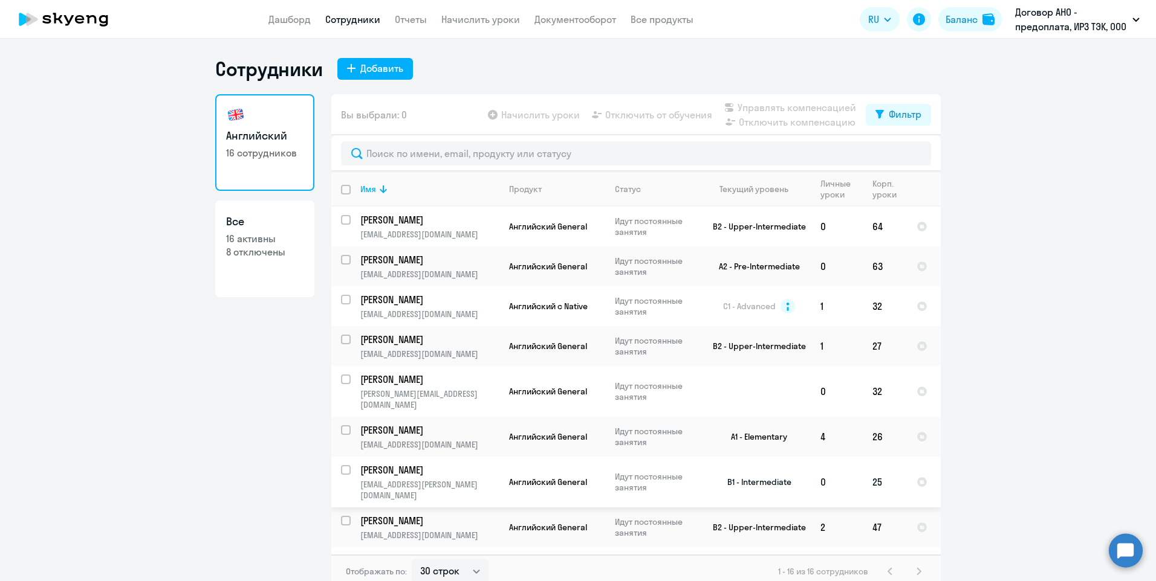
click at [492, 464] on p "[PERSON_NAME]" at bounding box center [428, 470] width 137 height 13
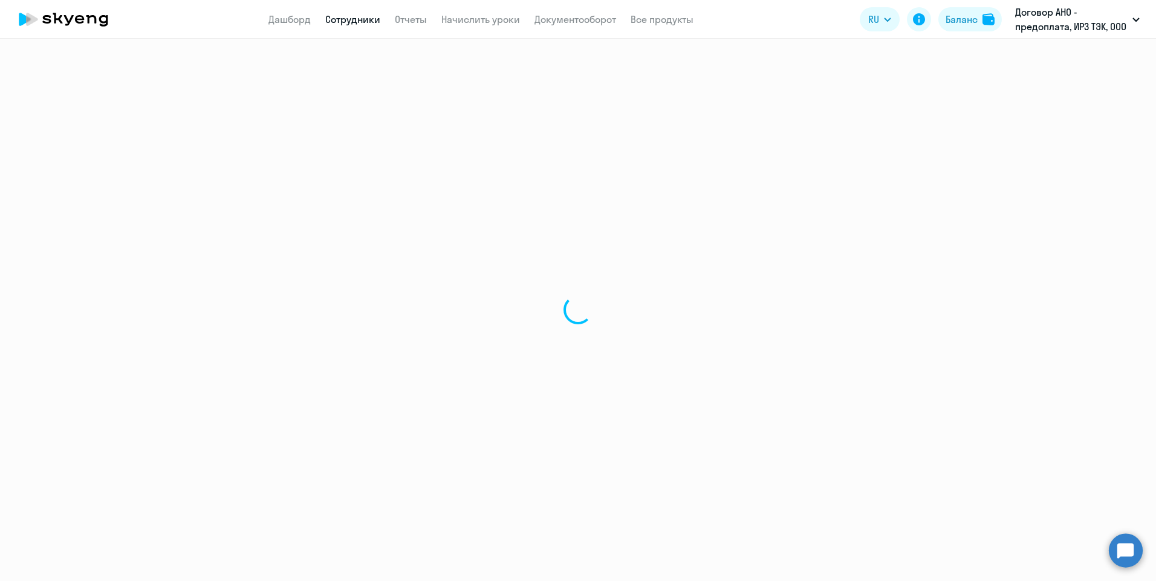
select select "english"
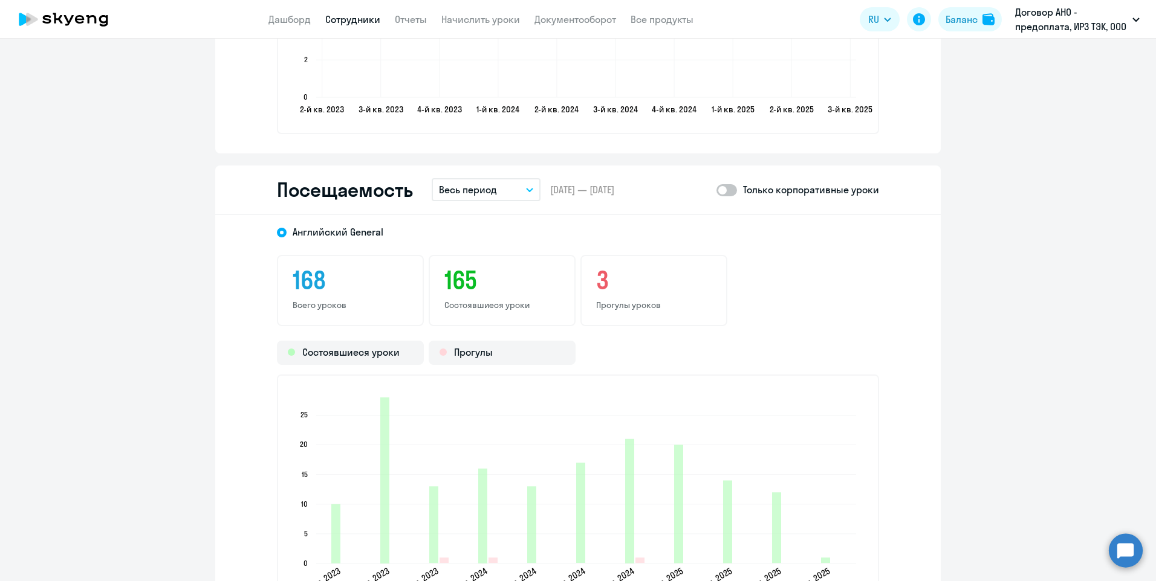
scroll to position [1571, 0]
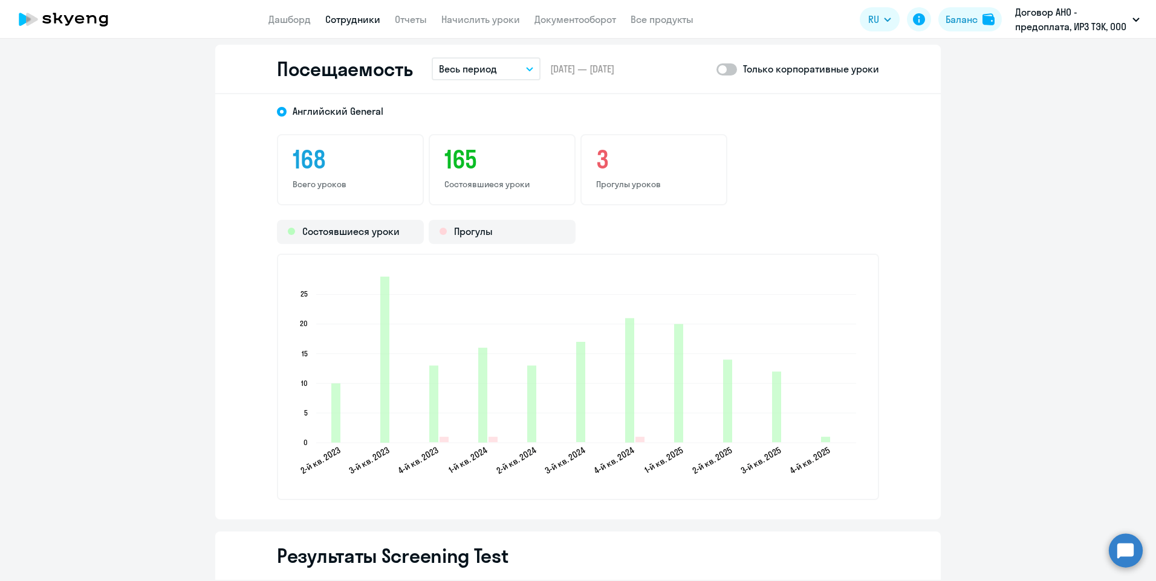
click at [524, 129] on div "[DEMOGRAPHIC_DATA] General 168 Всего уроков 165 Состоявшиеся уроки 3 Прогулы ур…" at bounding box center [577, 307] width 725 height 426
click at [525, 128] on div "[DEMOGRAPHIC_DATA] General 168 Всего уроков 165 Состоявшиеся уроки 3 Прогулы ур…" at bounding box center [577, 307] width 725 height 426
click at [527, 128] on div "[DEMOGRAPHIC_DATA] General 168 Всего уроков 165 Состоявшиеся уроки 3 Прогулы ур…" at bounding box center [577, 307] width 725 height 426
click at [529, 128] on div "[DEMOGRAPHIC_DATA] General 168 Всего уроков 165 Состоявшиеся уроки 3 Прогулы ур…" at bounding box center [577, 307] width 725 height 426
click at [525, 131] on div "[DEMOGRAPHIC_DATA] General 168 Всего уроков 165 Состоявшиеся уроки 3 Прогулы ур…" at bounding box center [577, 307] width 725 height 426
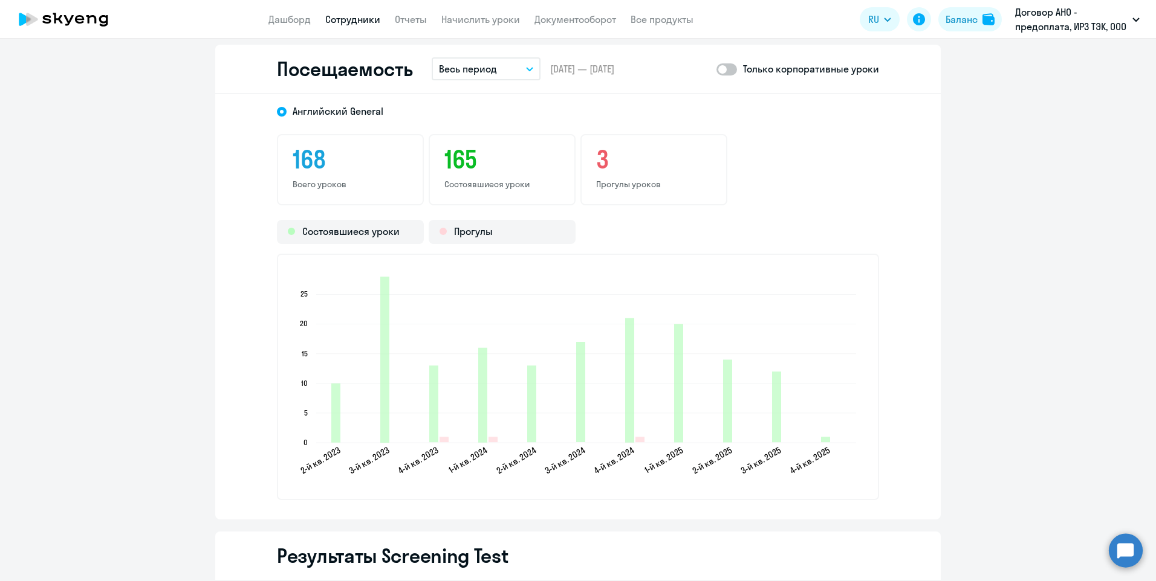
click at [494, 131] on div "[DEMOGRAPHIC_DATA] General 168 Всего уроков 165 Состоявшиеся уроки 3 Прогулы ур…" at bounding box center [577, 307] width 725 height 426
click at [525, 128] on div "[DEMOGRAPHIC_DATA] General 168 Всего уроков 165 Состоявшиеся уроки 3 Прогулы ур…" at bounding box center [577, 307] width 725 height 426
click at [523, 129] on div "[DEMOGRAPHIC_DATA] General 168 Всего уроков 165 Состоявшиеся уроки 3 Прогулы ур…" at bounding box center [577, 307] width 725 height 426
click at [728, 128] on div "[DEMOGRAPHIC_DATA] General 168 Всего уроков 165 Состоявшиеся уроки 3 Прогулы ур…" at bounding box center [577, 307] width 725 height 426
click at [526, 127] on div "[DEMOGRAPHIC_DATA] General 168 Всего уроков 165 Состоявшиеся уроки 3 Прогулы ур…" at bounding box center [577, 307] width 725 height 426
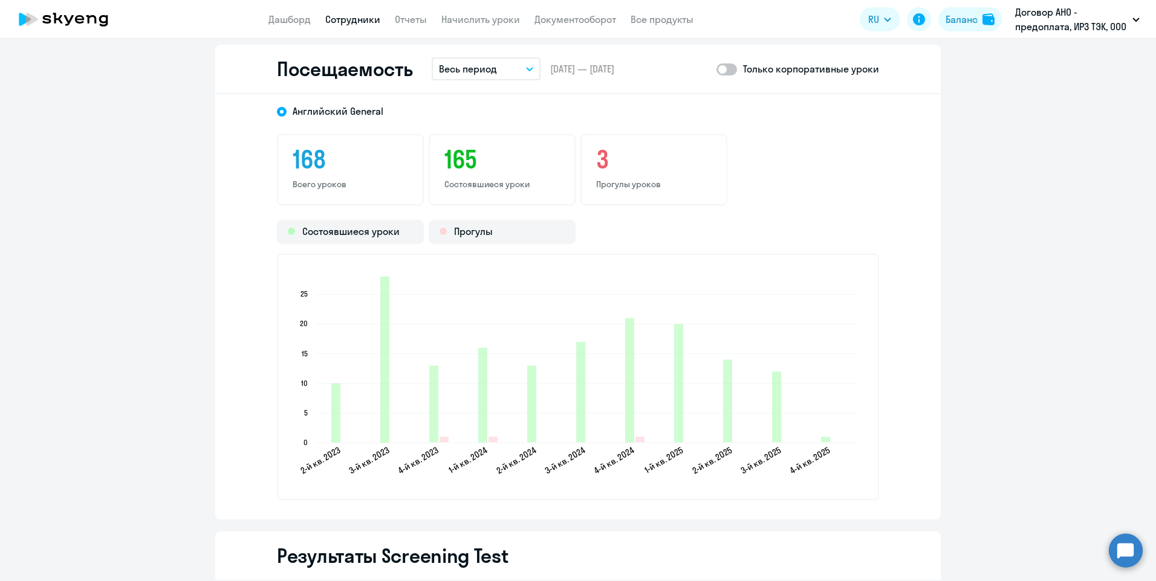
click at [514, 129] on div "[DEMOGRAPHIC_DATA] General 168 Всего уроков 165 Состоявшиеся уроки 3 Прогулы ур…" at bounding box center [577, 307] width 725 height 426
click at [485, 73] on p "Весь период" at bounding box center [468, 69] width 58 height 15
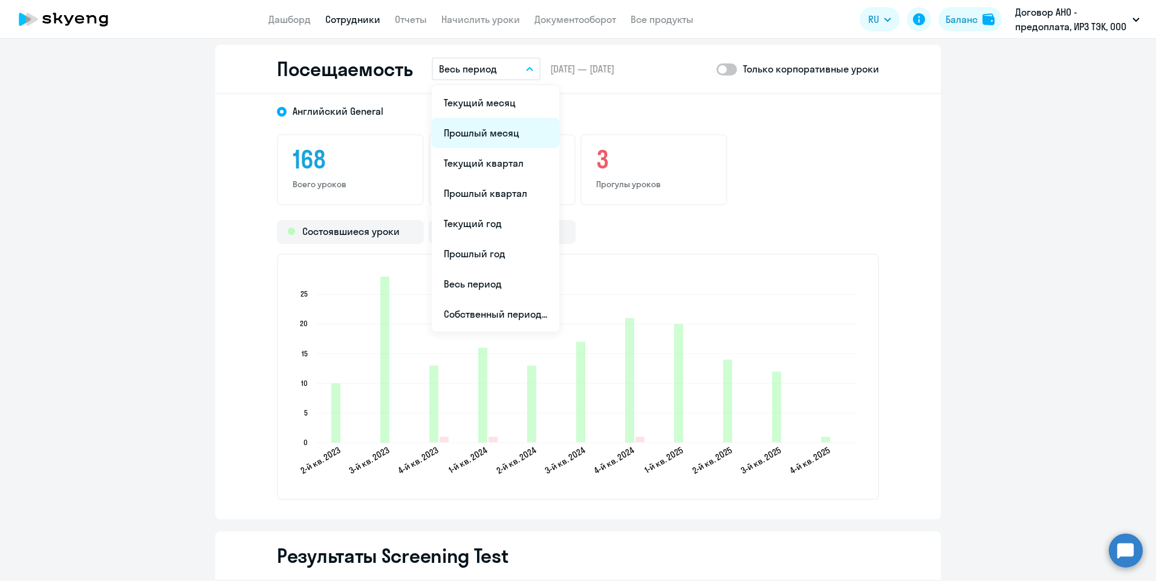
click at [499, 134] on li "Прошлый месяц" at bounding box center [496, 133] width 128 height 30
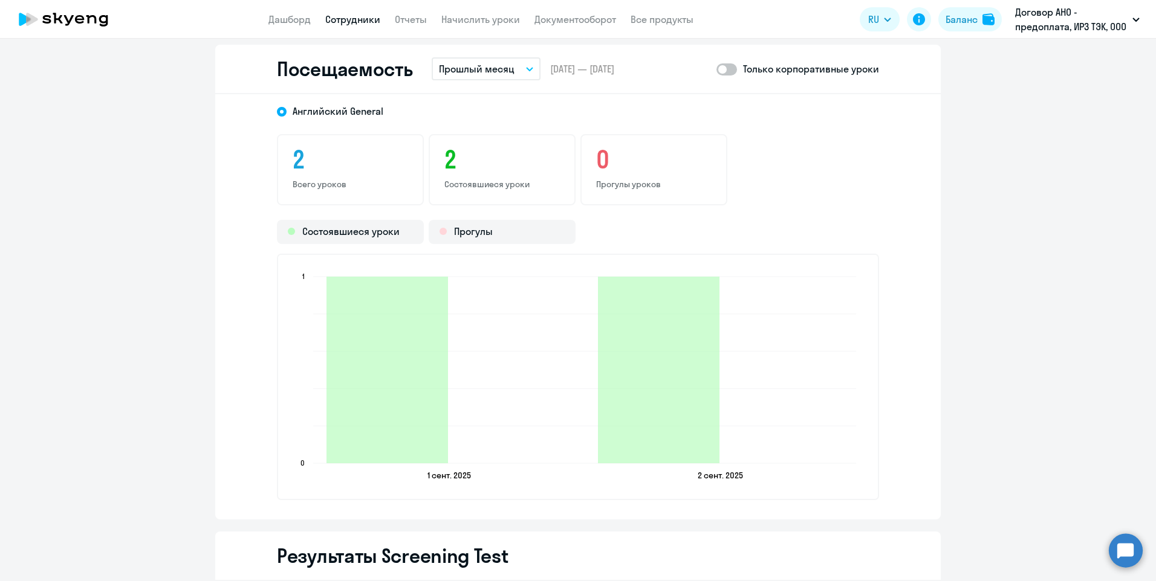
click at [759, 72] on p "Только корпоративные уроки" at bounding box center [811, 69] width 136 height 15
click at [728, 66] on span at bounding box center [726, 69] width 21 height 12
click at [716, 69] on input "checkbox" at bounding box center [716, 69] width 1 height 1
checkbox input "true"
click at [343, 20] on link "Сотрудники" at bounding box center [352, 19] width 55 height 12
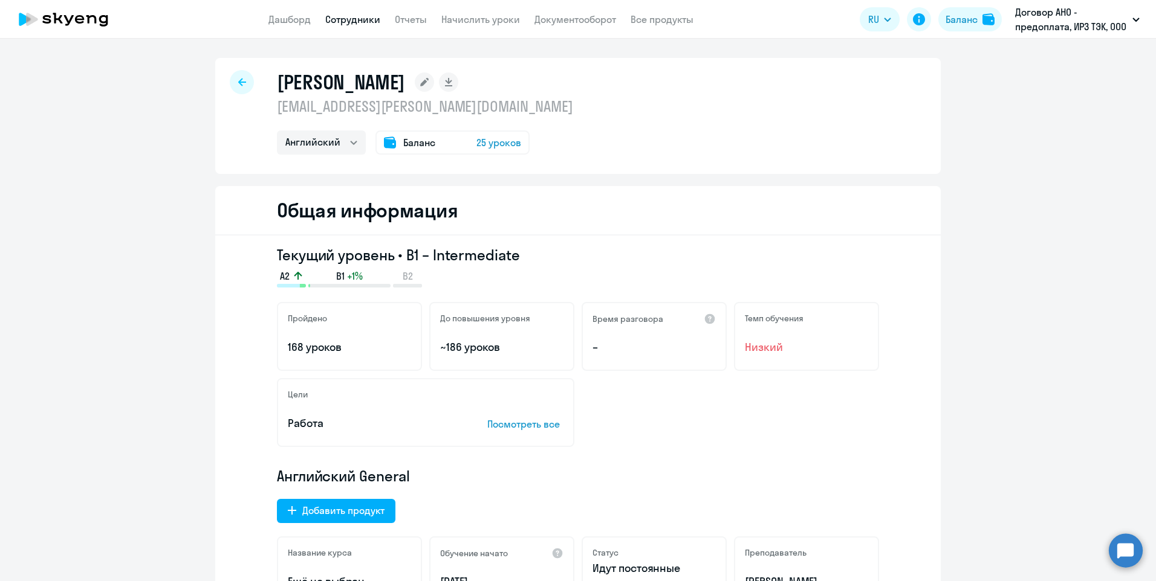
select select "30"
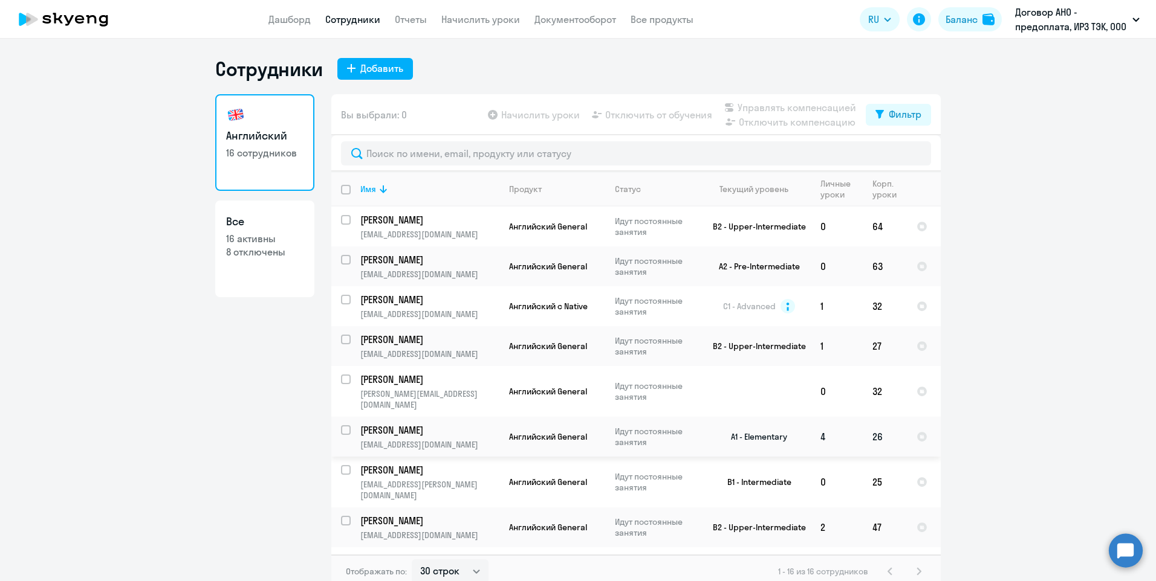
click at [445, 426] on p "[PERSON_NAME]" at bounding box center [428, 430] width 137 height 13
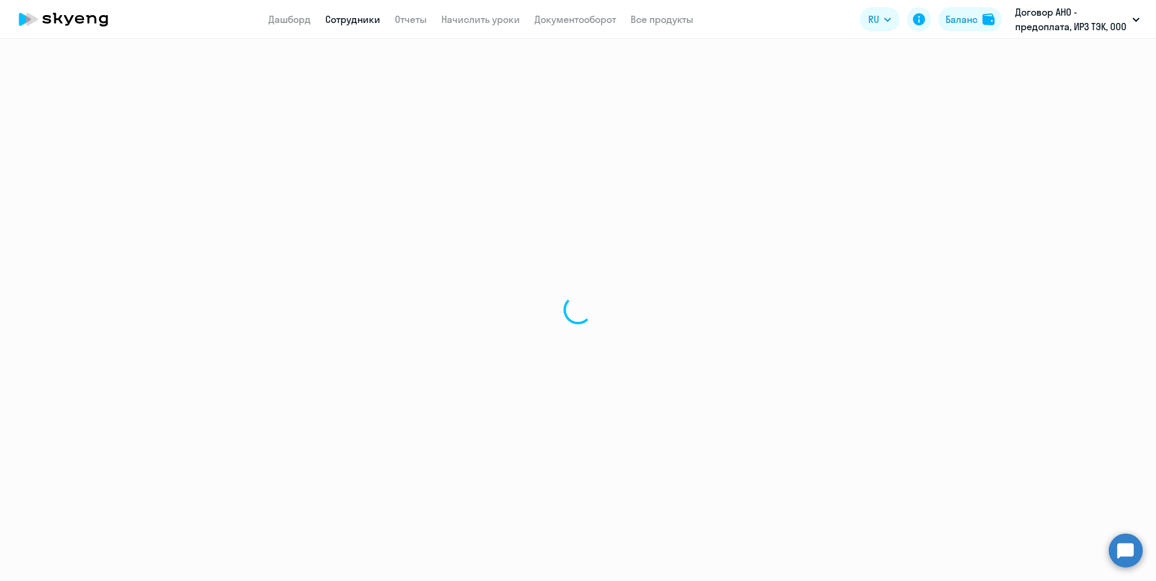
select select "english"
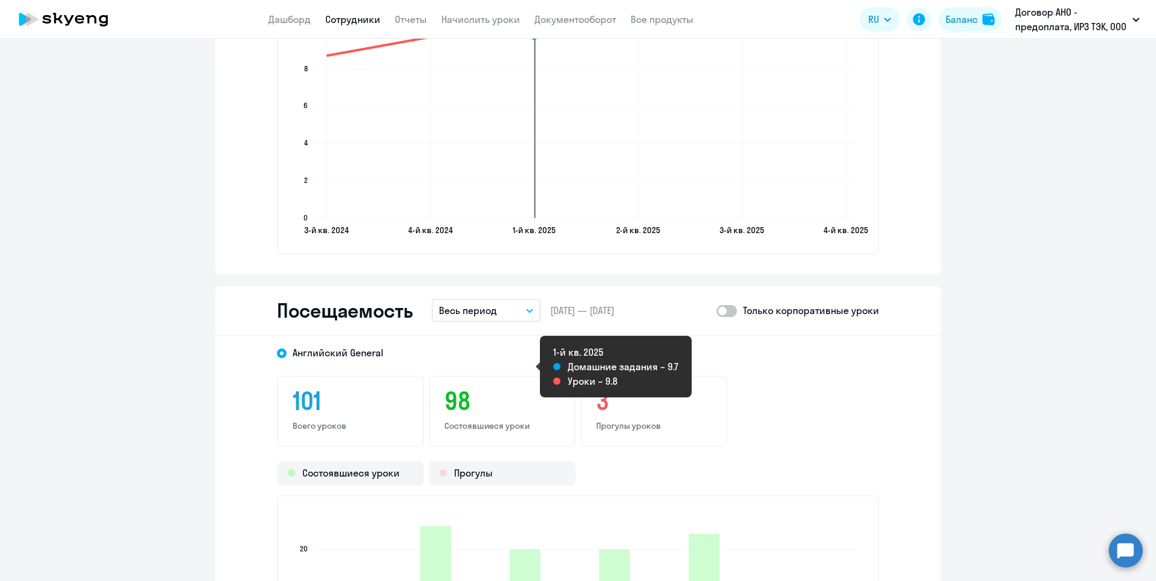
scroll to position [1571, 0]
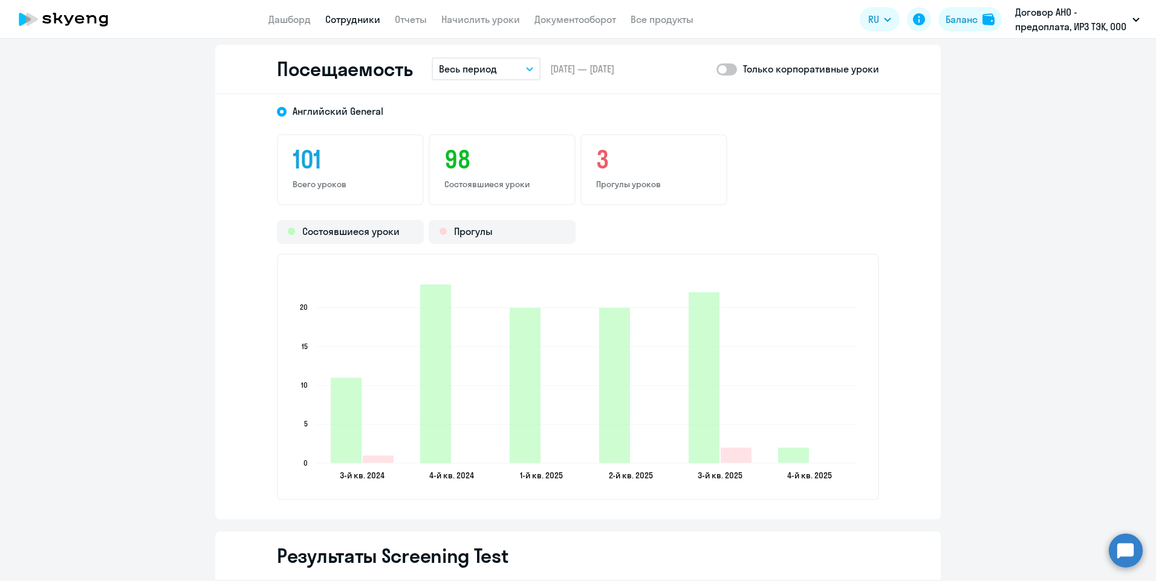
click at [526, 69] on icon "button" at bounding box center [529, 69] width 7 height 4
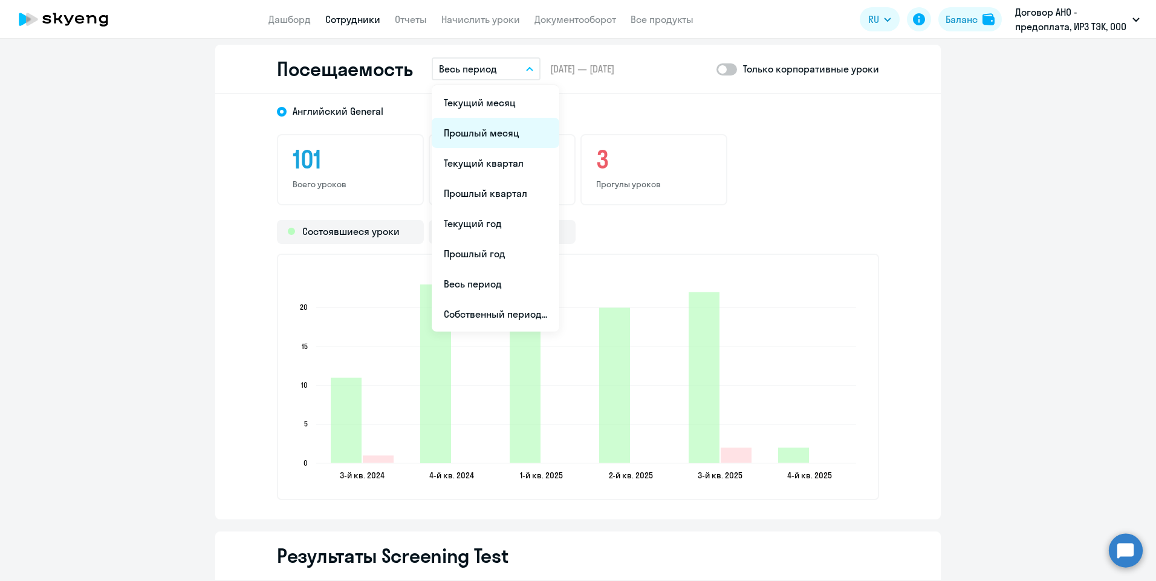
click at [472, 136] on li "Прошлый месяц" at bounding box center [496, 133] width 128 height 30
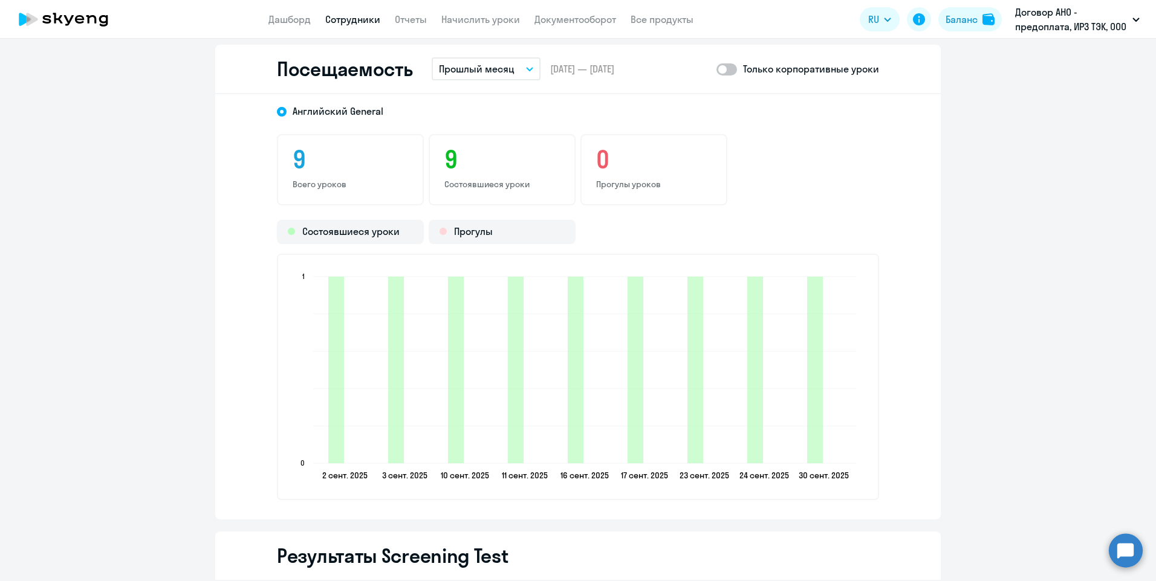
click at [781, 70] on p "Только корпоративные уроки" at bounding box center [811, 69] width 136 height 15
click at [723, 73] on span at bounding box center [726, 69] width 21 height 12
click at [716, 70] on input "checkbox" at bounding box center [716, 69] width 1 height 1
checkbox input "true"
click at [367, 21] on link "Сотрудники" at bounding box center [352, 19] width 55 height 12
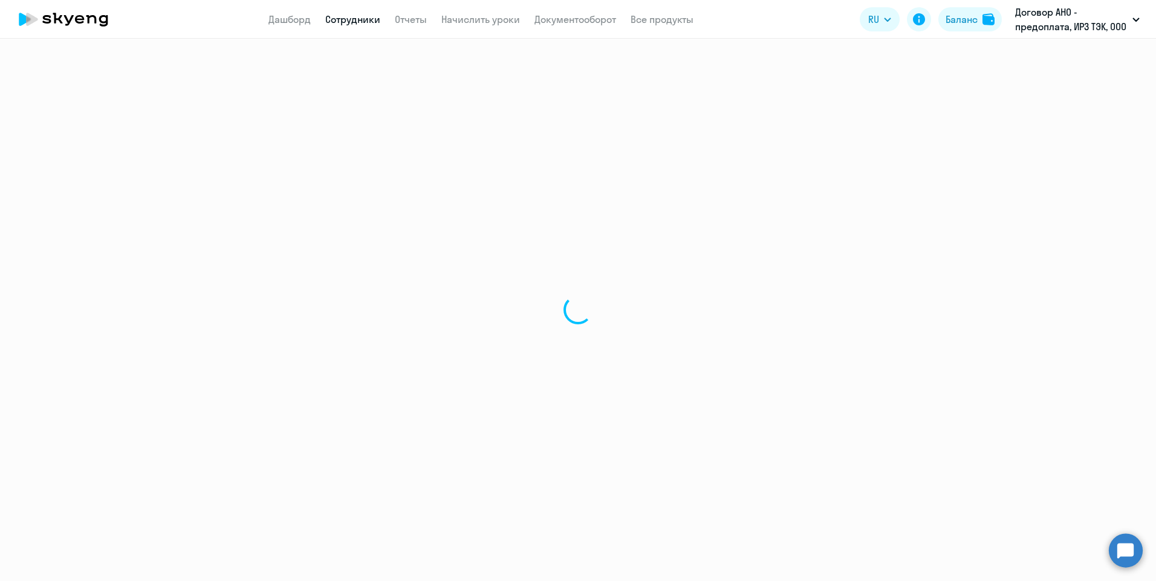
select select "30"
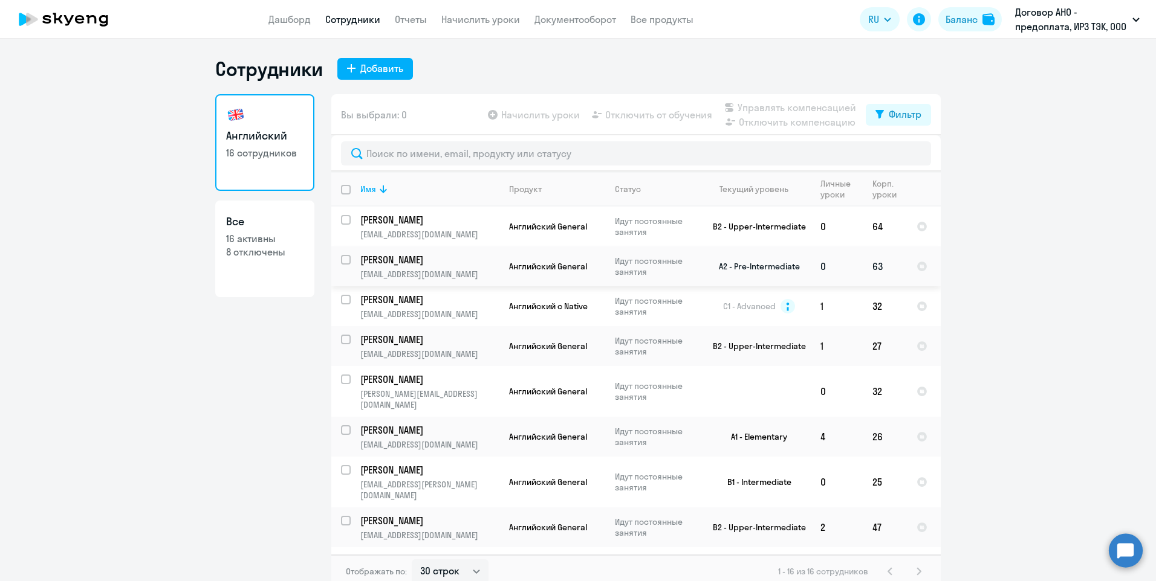
scroll to position [121, 0]
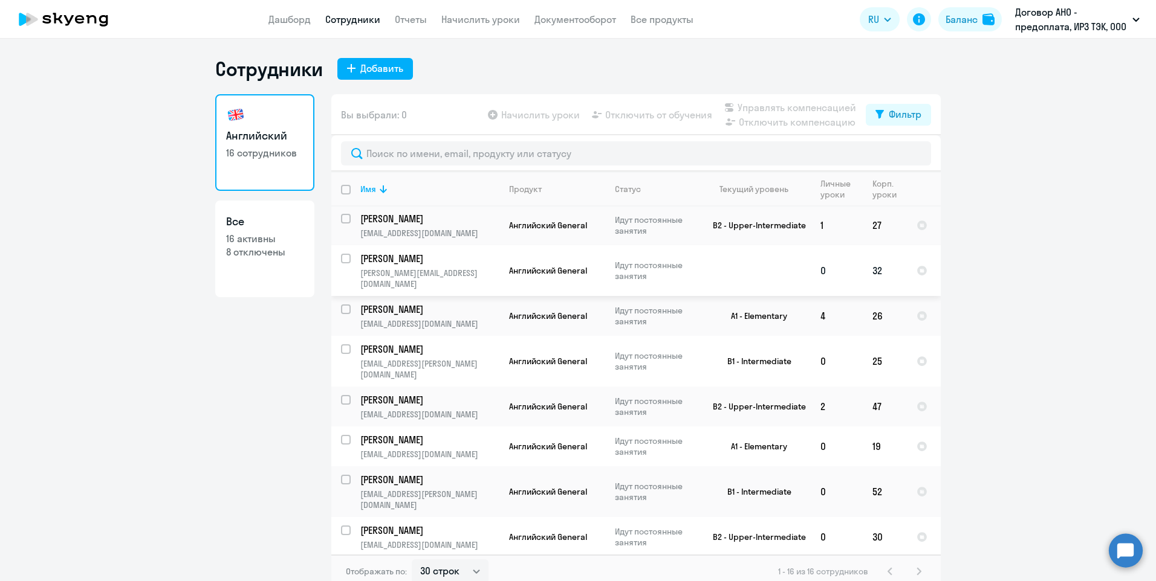
click at [457, 269] on p "[PERSON_NAME][EMAIL_ADDRESS][DOMAIN_NAME]" at bounding box center [429, 279] width 138 height 22
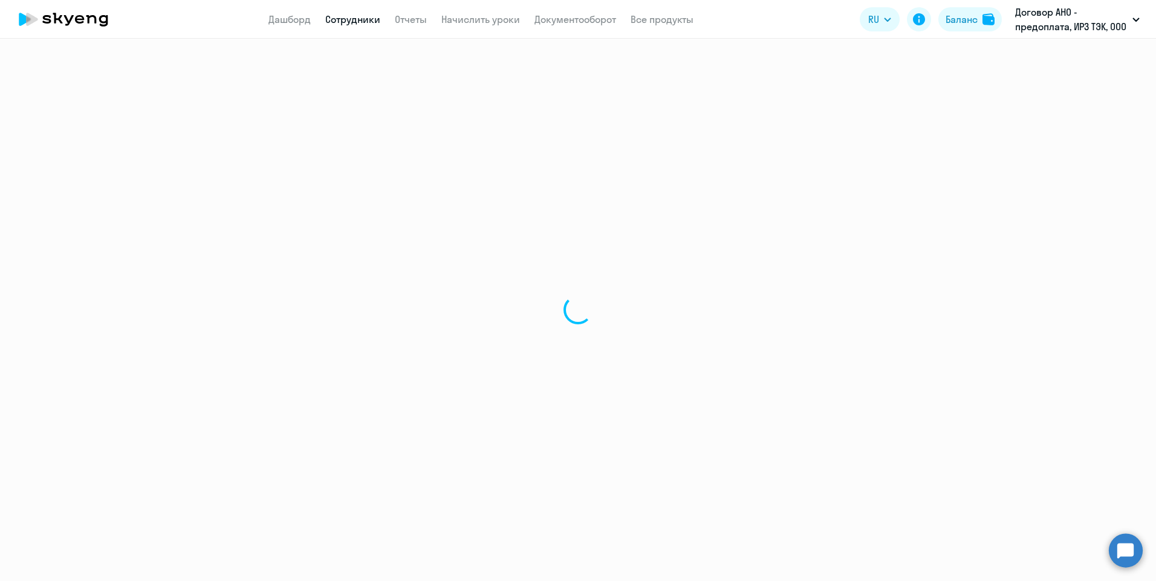
select select "english"
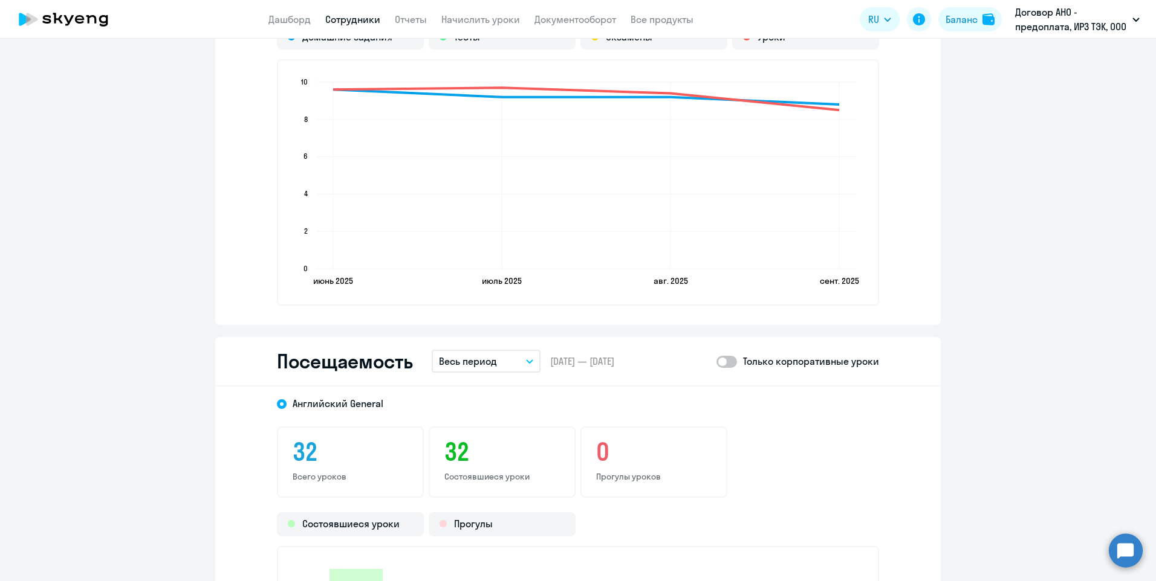
scroll to position [1390, 0]
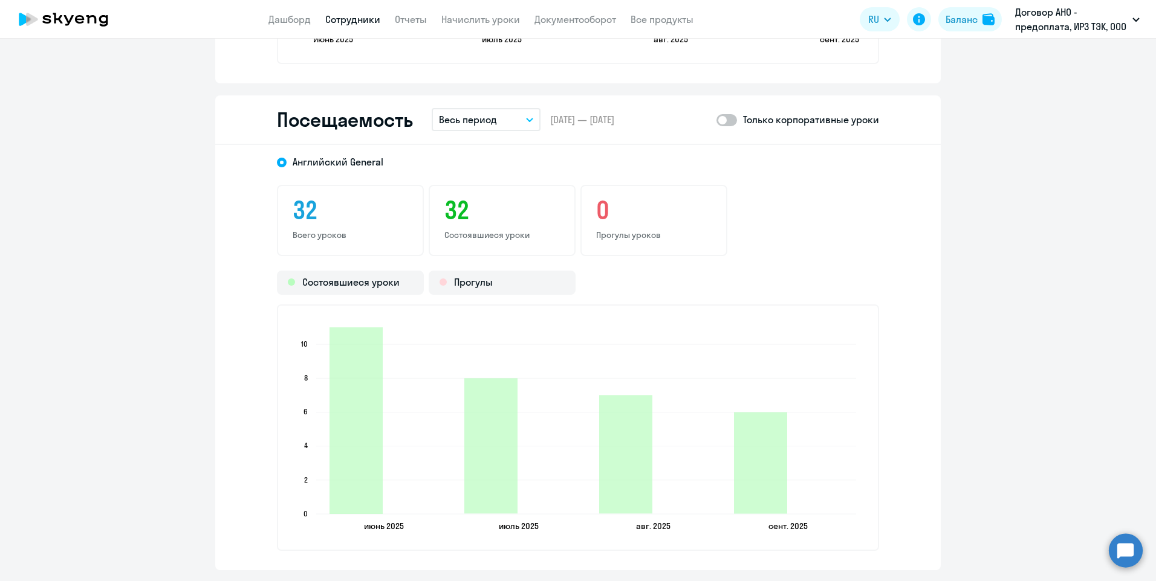
click at [526, 120] on icon "button" at bounding box center [529, 119] width 6 height 3
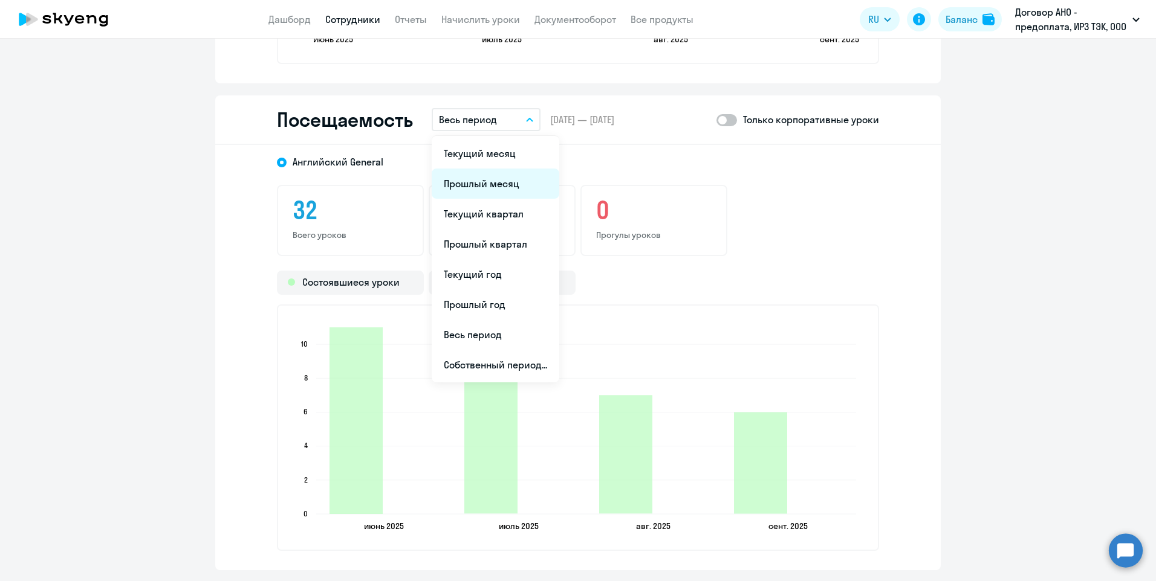
click at [484, 188] on li "Прошлый месяц" at bounding box center [496, 184] width 128 height 30
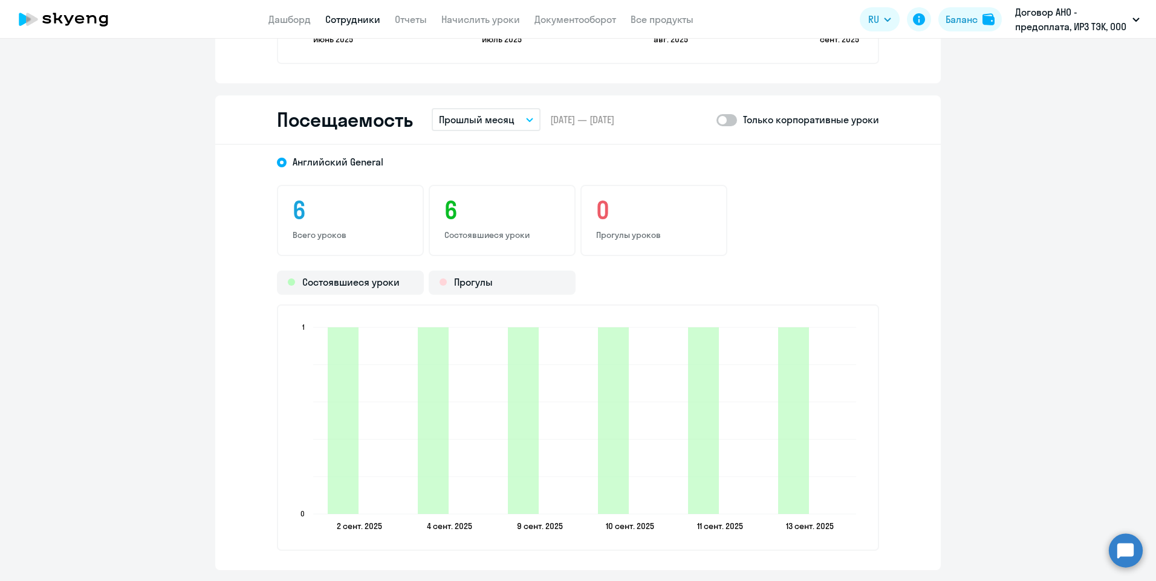
click at [728, 118] on span at bounding box center [726, 120] width 21 height 12
click at [716, 120] on input "checkbox" at bounding box center [716, 120] width 1 height 1
checkbox input "true"
click at [346, 20] on link "Сотрудники" at bounding box center [352, 19] width 55 height 12
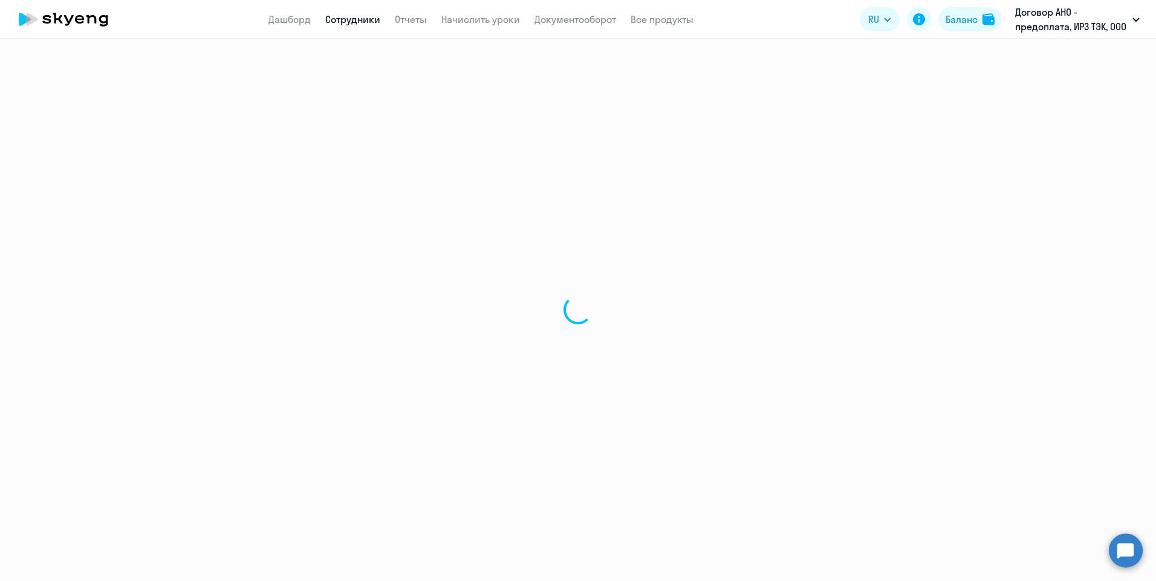
select select "30"
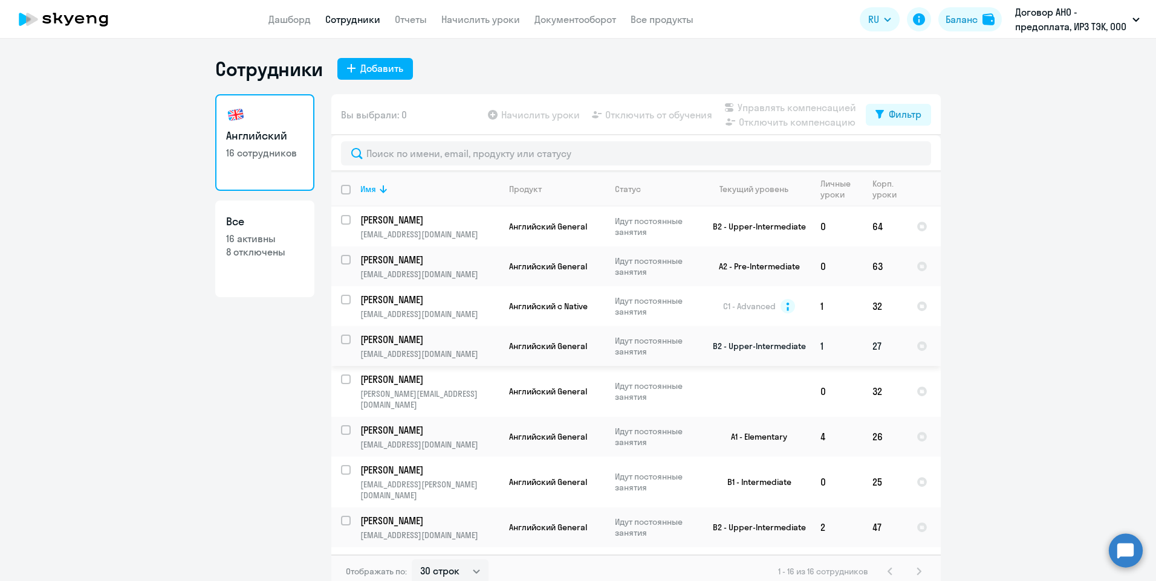
click at [462, 342] on p "[PERSON_NAME]" at bounding box center [428, 339] width 137 height 13
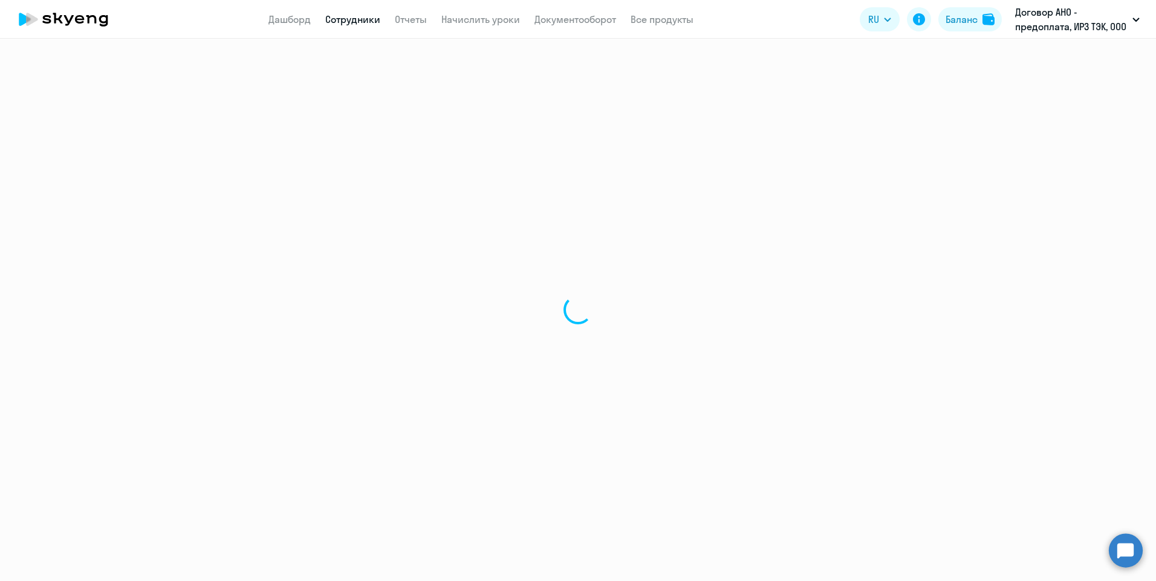
select select "english"
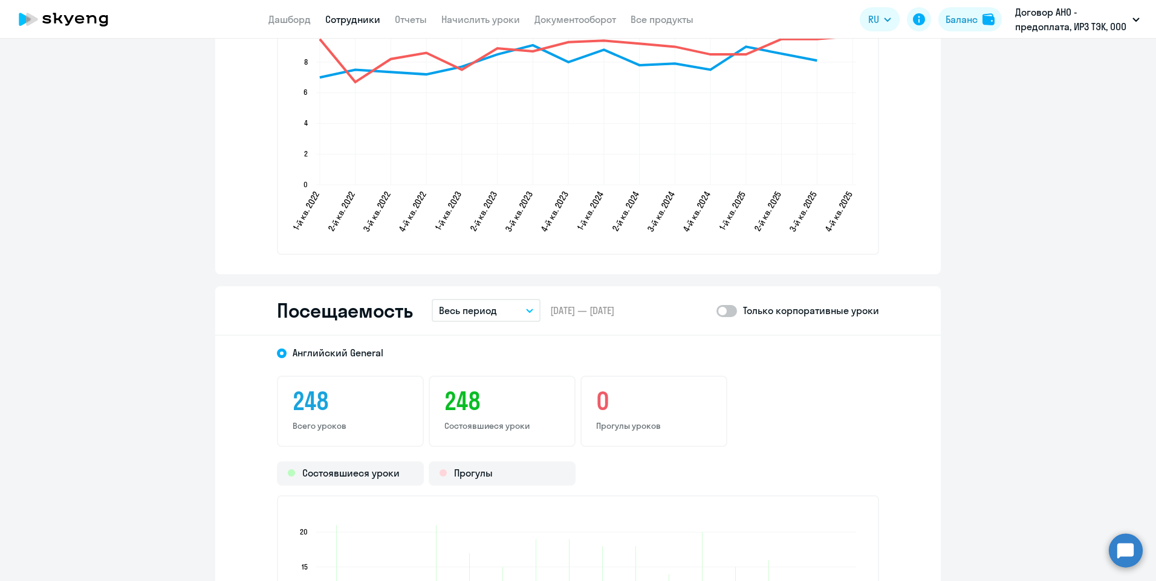
scroll to position [1511, 0]
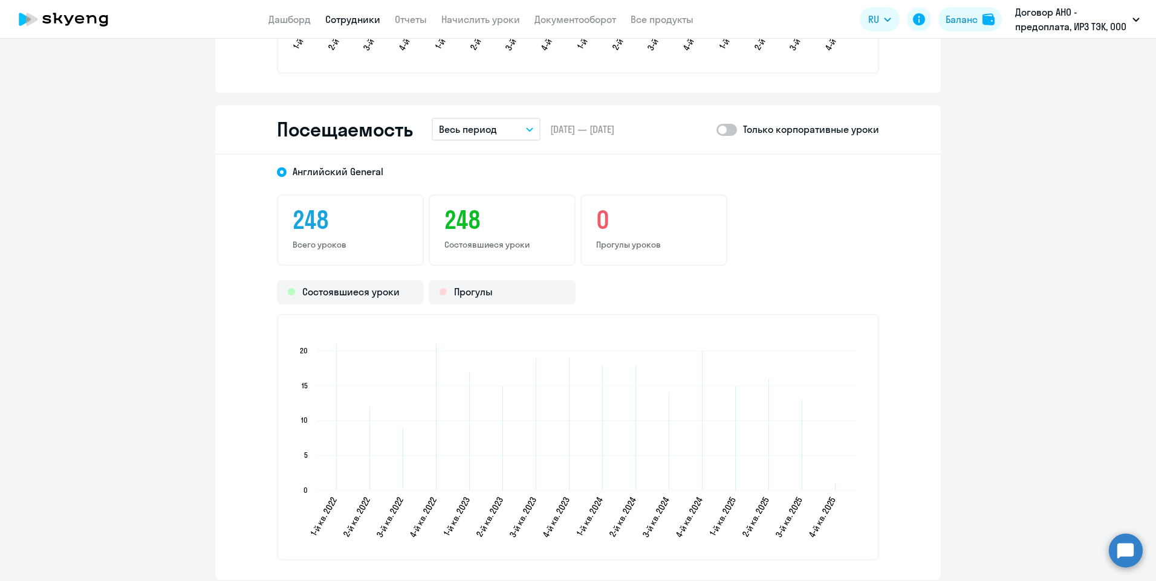
click at [526, 129] on icon "button" at bounding box center [529, 130] width 7 height 4
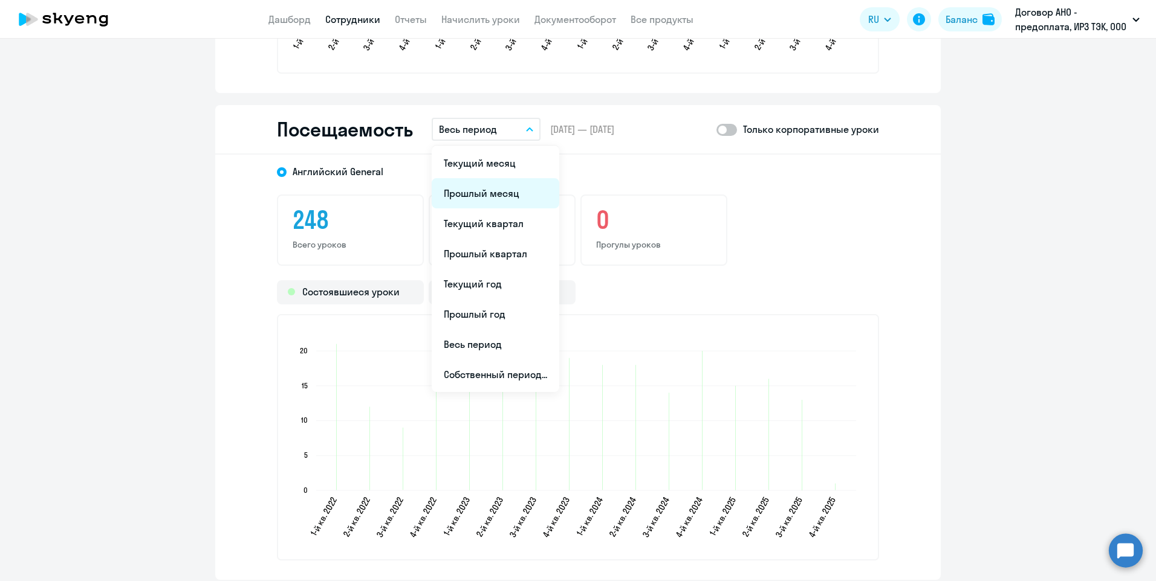
click at [506, 200] on li "Прошлый месяц" at bounding box center [496, 193] width 128 height 30
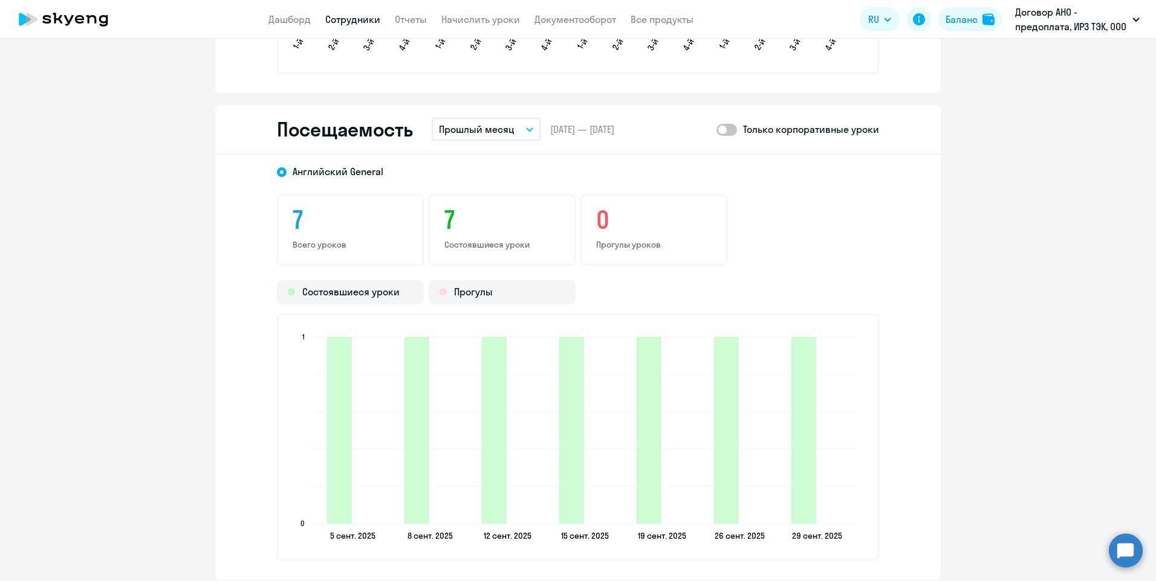
click at [730, 134] on span at bounding box center [726, 130] width 21 height 12
click at [716, 130] on input "checkbox" at bounding box center [716, 129] width 1 height 1
checkbox input "true"
click at [352, 21] on link "Сотрудники" at bounding box center [352, 19] width 55 height 12
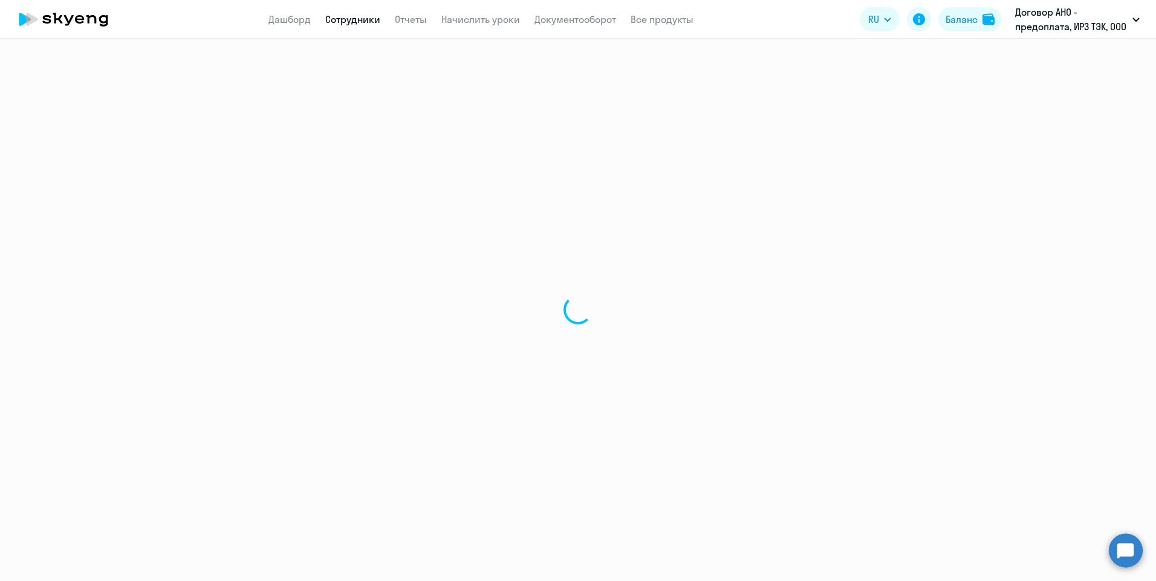
select select "30"
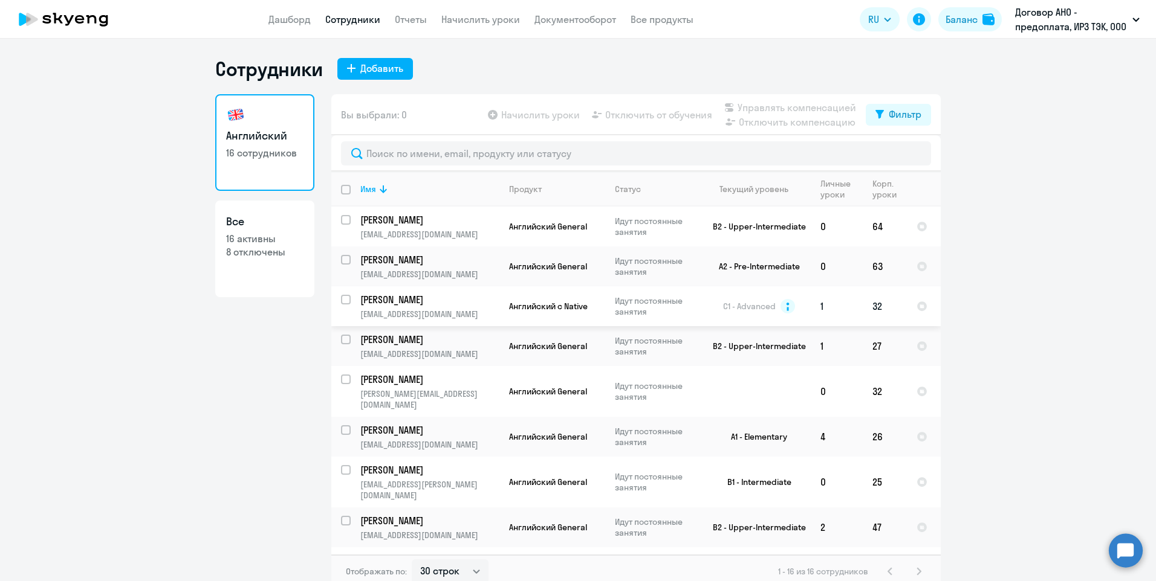
click at [363, 306] on p "[PERSON_NAME]" at bounding box center [428, 299] width 137 height 13
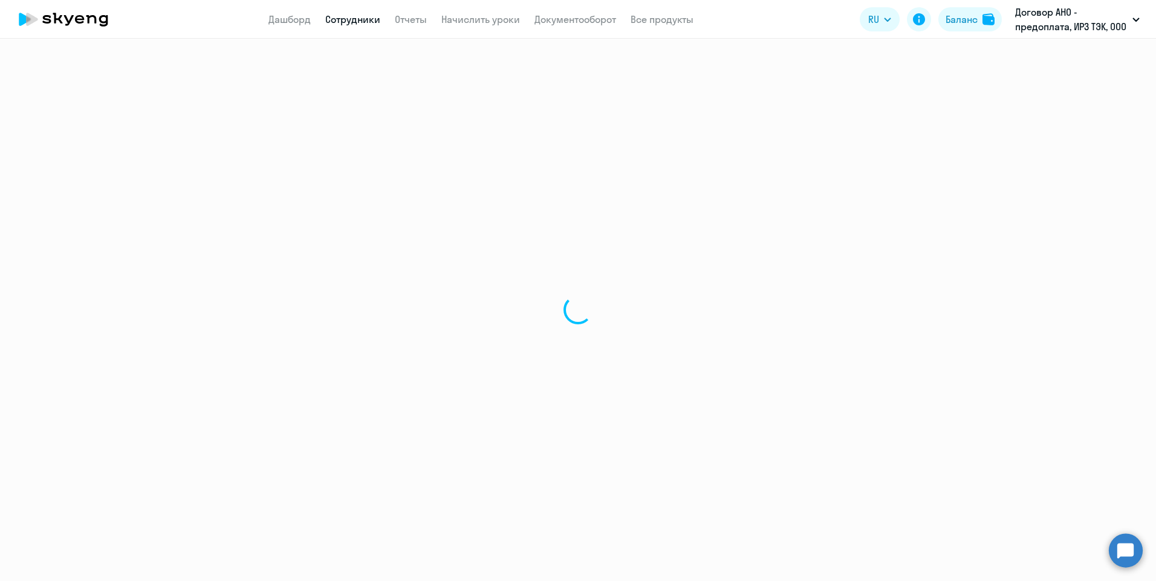
select select "english"
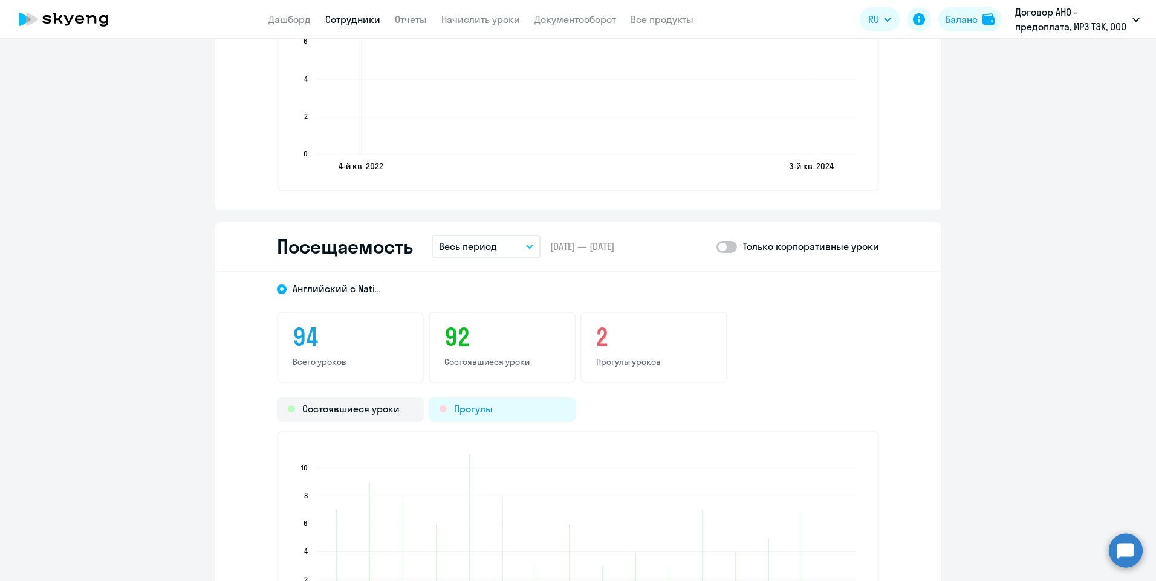
scroll to position [1451, 0]
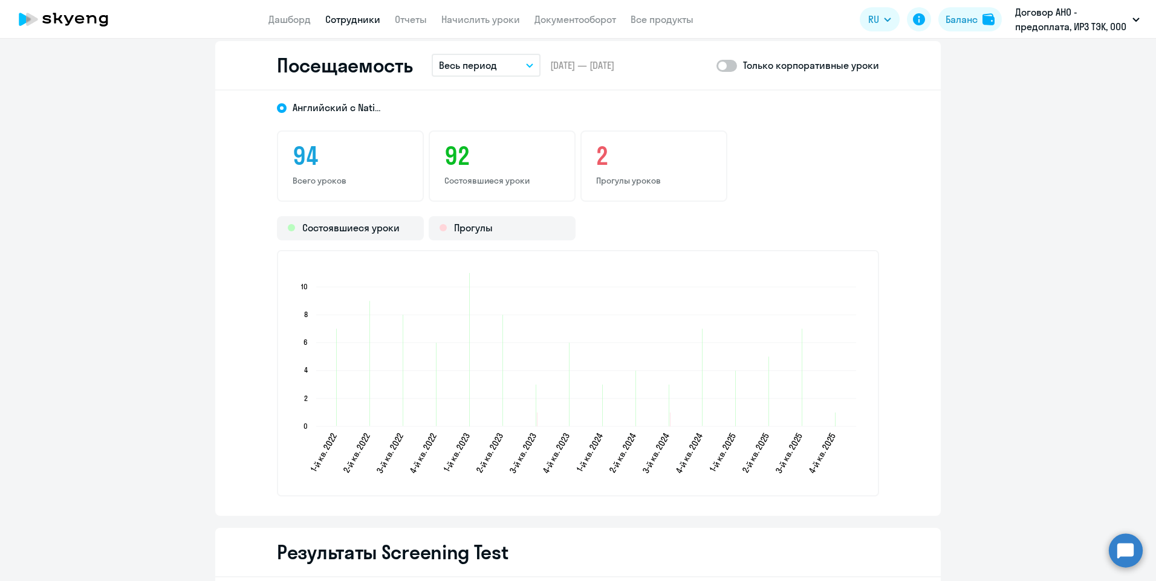
click at [526, 64] on icon "button" at bounding box center [529, 65] width 7 height 4
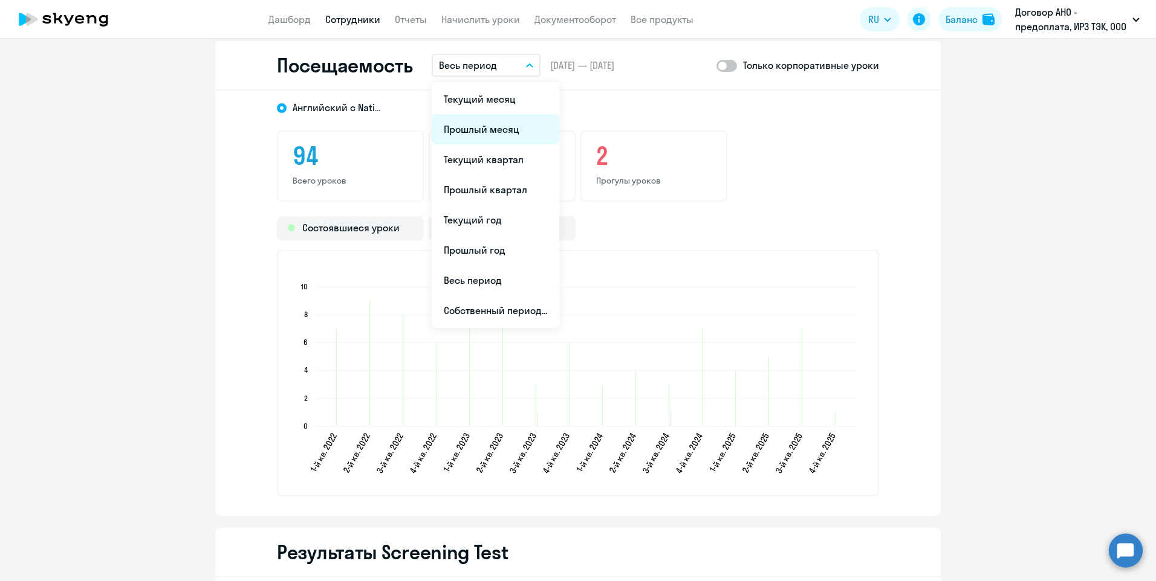
click at [493, 127] on li "Прошлый месяц" at bounding box center [496, 129] width 128 height 30
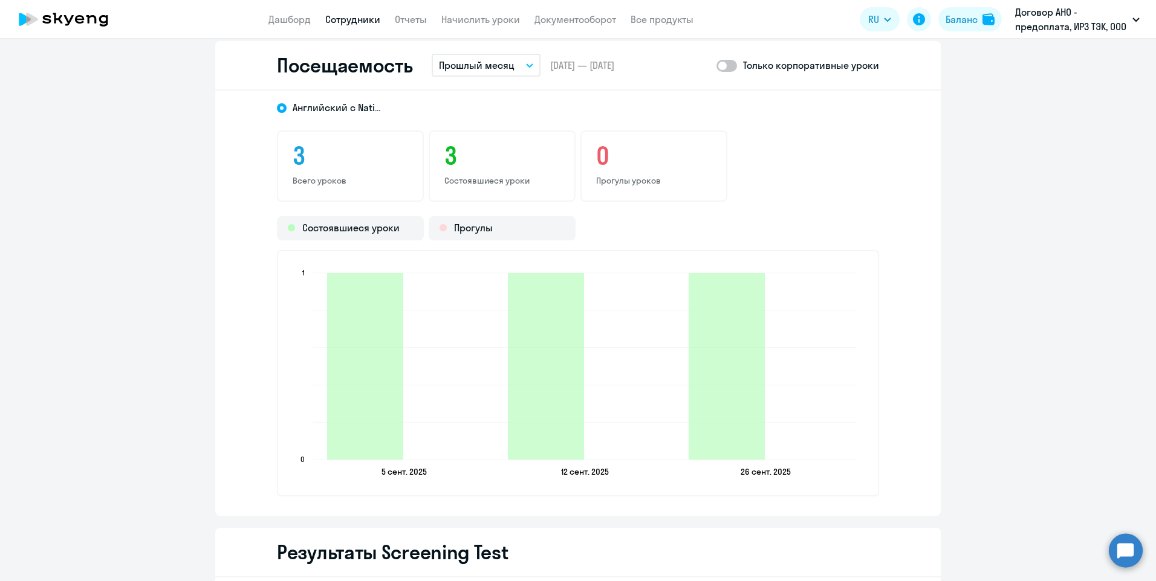
click at [730, 66] on span at bounding box center [726, 66] width 21 height 12
click at [716, 66] on input "checkbox" at bounding box center [716, 65] width 1 height 1
checkbox input "true"
click at [344, 18] on link "Сотрудники" at bounding box center [352, 19] width 55 height 12
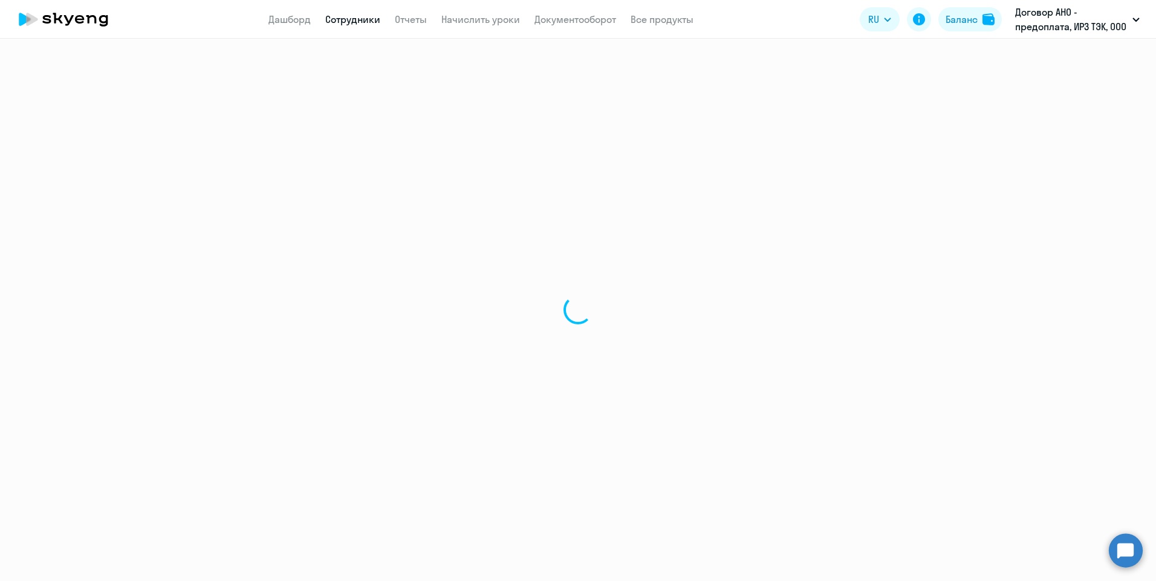
select select "30"
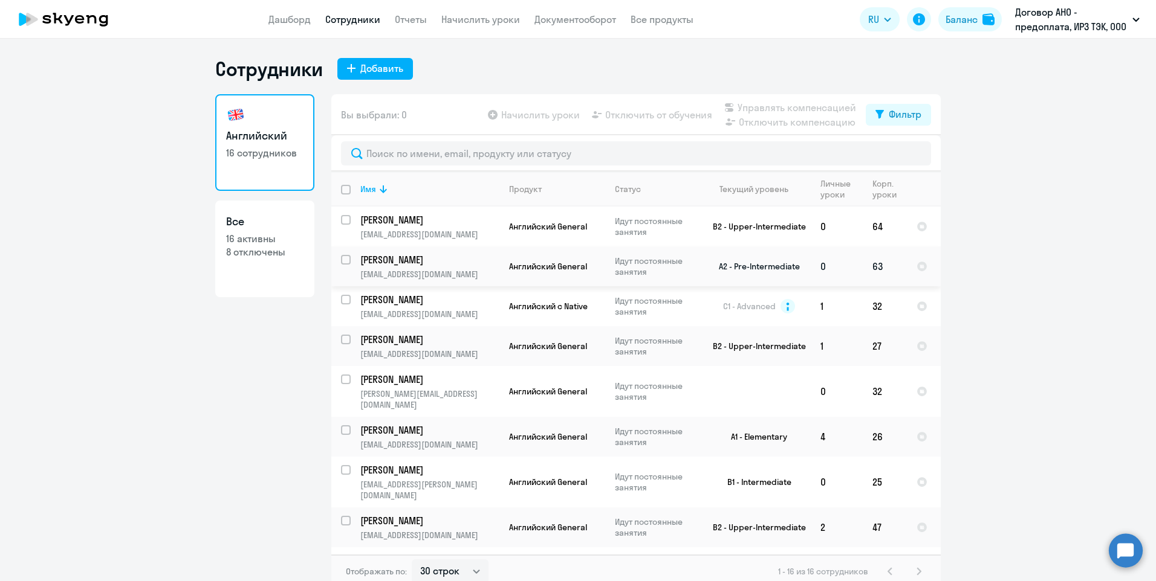
click at [443, 260] on p "[PERSON_NAME]" at bounding box center [428, 259] width 137 height 13
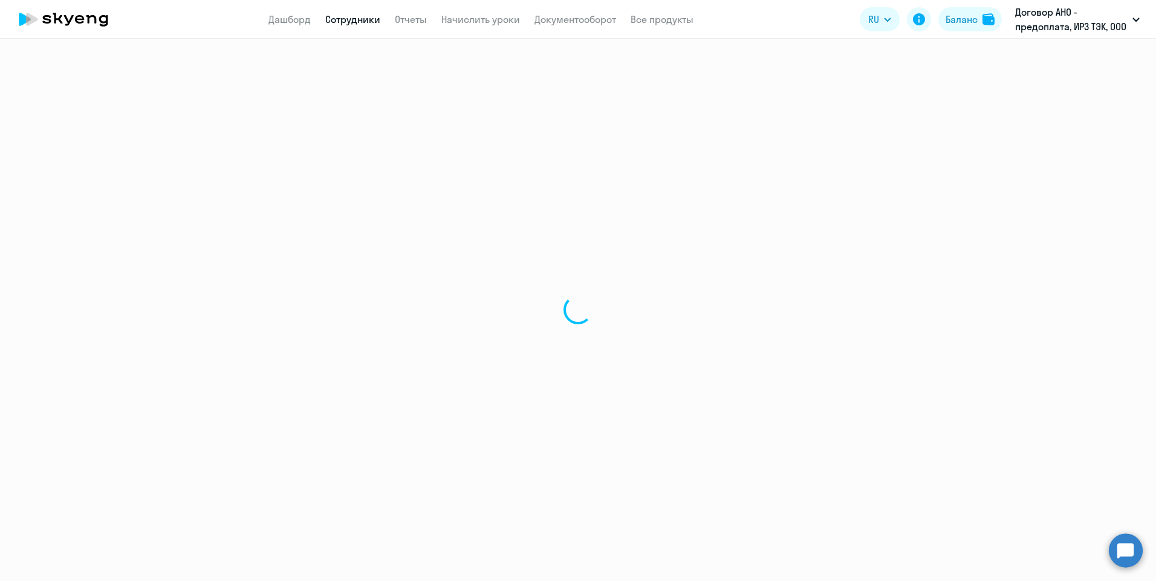
select select "english"
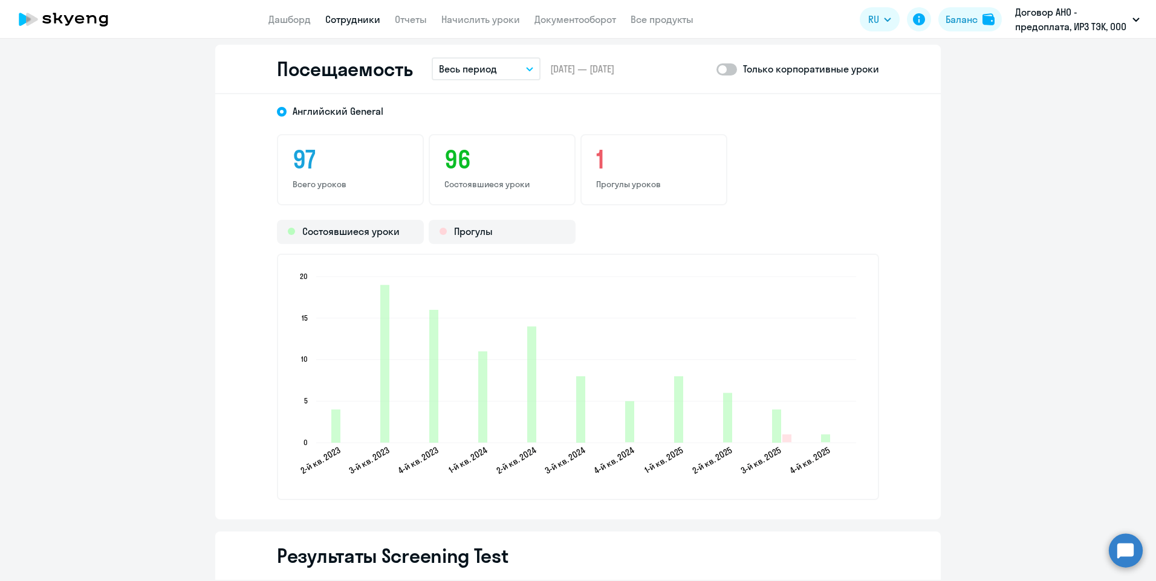
scroll to position [1390, 0]
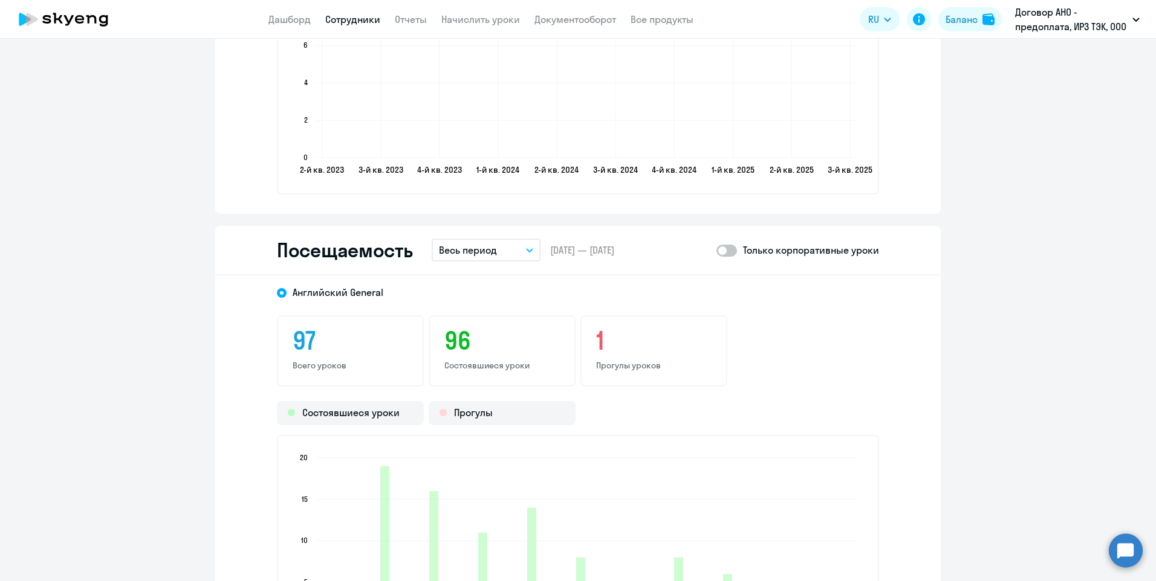
click at [509, 191] on ngx-charts-line-chart "2-й кв. 2023 2-й кв. 2023 3-й кв. 2023 3-й кв. 2023 4-й кв. 2023 4-й кв. 2023 1…" at bounding box center [578, 71] width 602 height 247
click at [525, 190] on ngx-charts-line-chart "2-й кв. 2023 2-й кв. 2023 3-й кв. 2023 3-й кв. 2023 4-й кв. 2023 4-й кв. 2023 1…" at bounding box center [578, 71] width 602 height 247
click at [484, 186] on ngx-charts-line-chart "2-й кв. 2023 2-й кв. 2023 3-й кв. 2023 3-й кв. 2023 4-й кв. 2023 4-й кв. 2023 1…" at bounding box center [578, 71] width 602 height 247
click at [476, 254] on p "Весь период" at bounding box center [468, 250] width 58 height 15
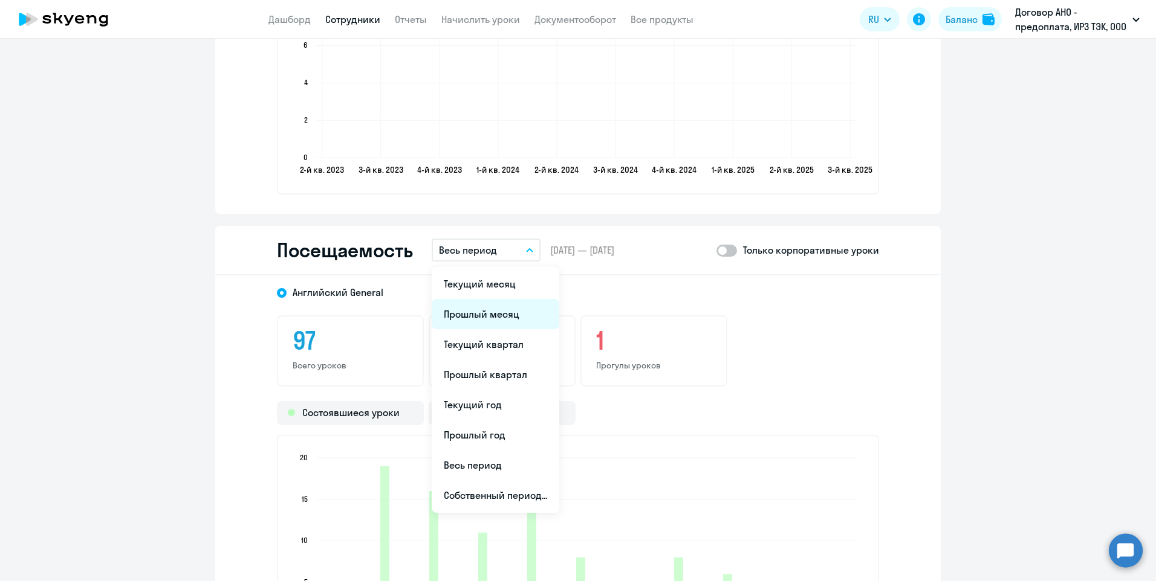
click at [492, 315] on li "Прошлый месяц" at bounding box center [496, 314] width 128 height 30
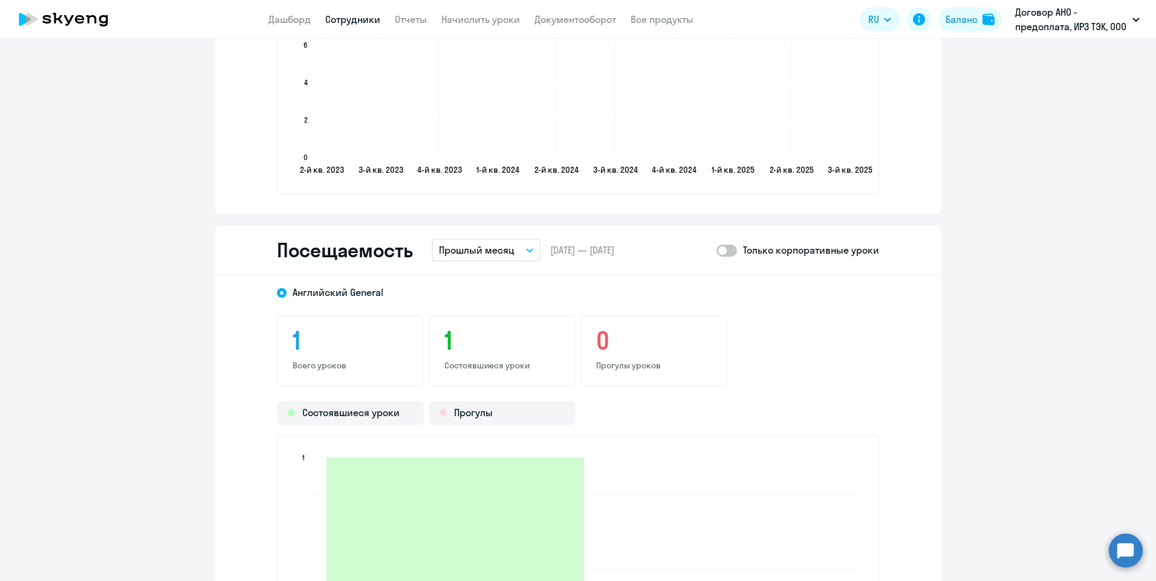
click at [729, 247] on span at bounding box center [726, 251] width 21 height 12
click at [716, 250] on input "checkbox" at bounding box center [716, 250] width 1 height 1
checkbox input "true"
click at [363, 22] on link "Сотрудники" at bounding box center [352, 19] width 55 height 12
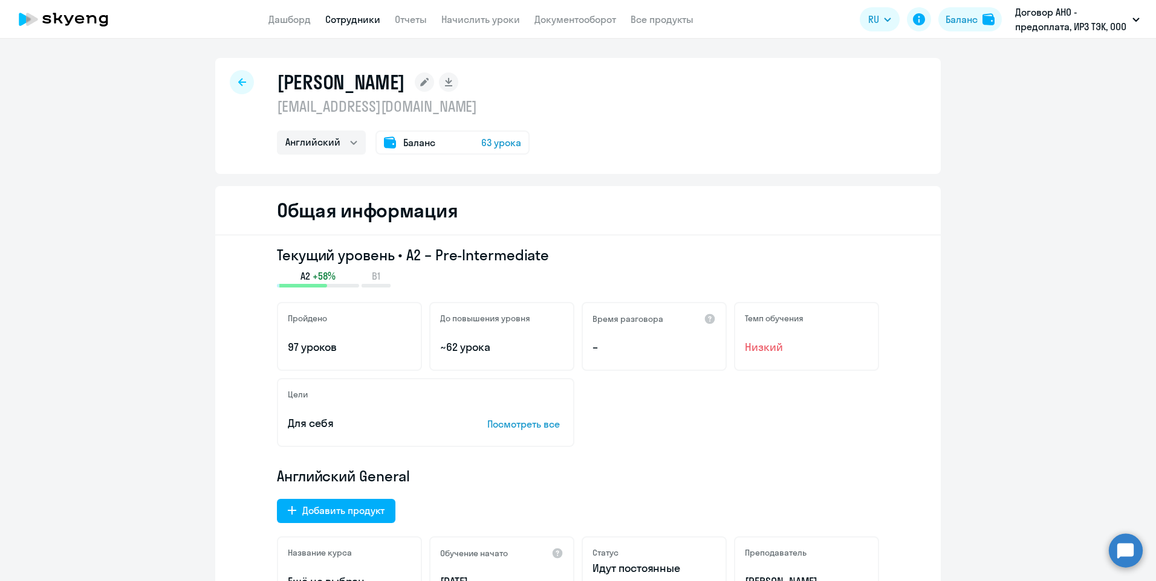
select select "30"
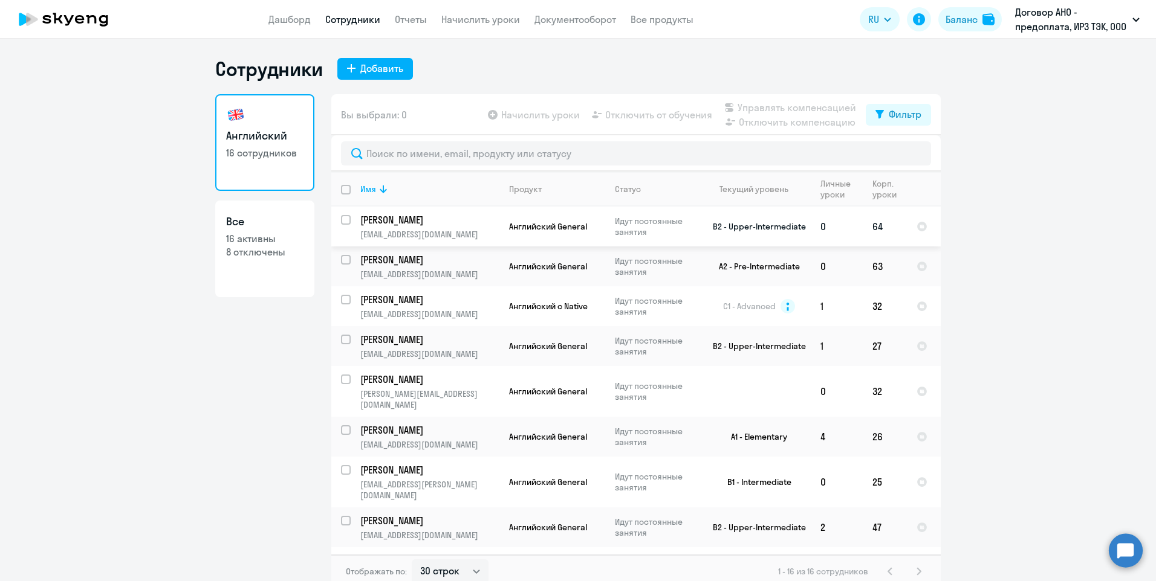
click at [399, 233] on p "[EMAIL_ADDRESS][DOMAIN_NAME]" at bounding box center [429, 234] width 138 height 11
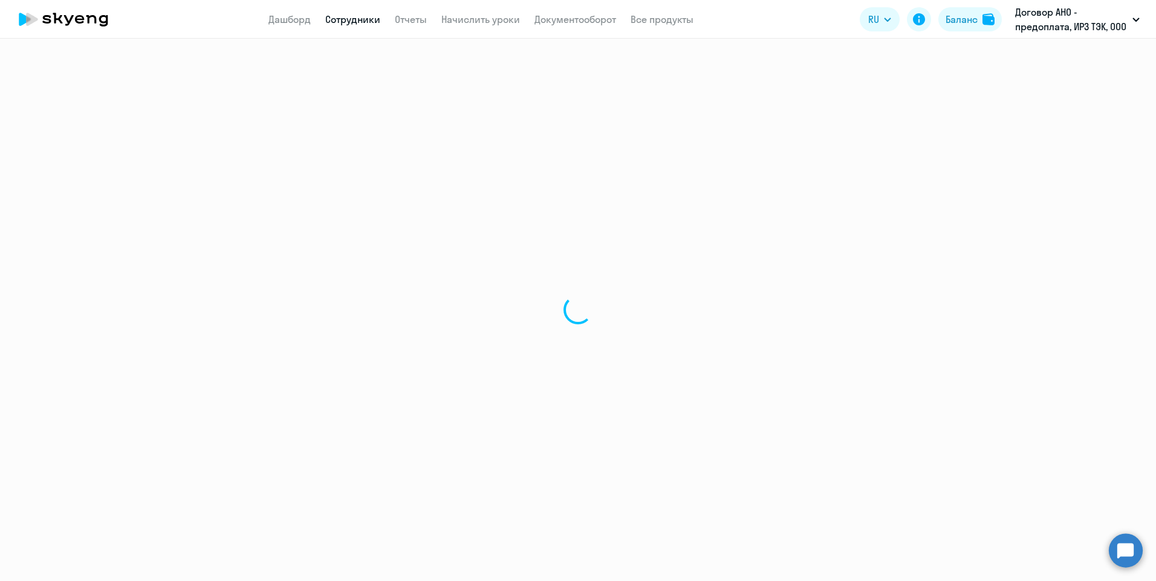
select select "english"
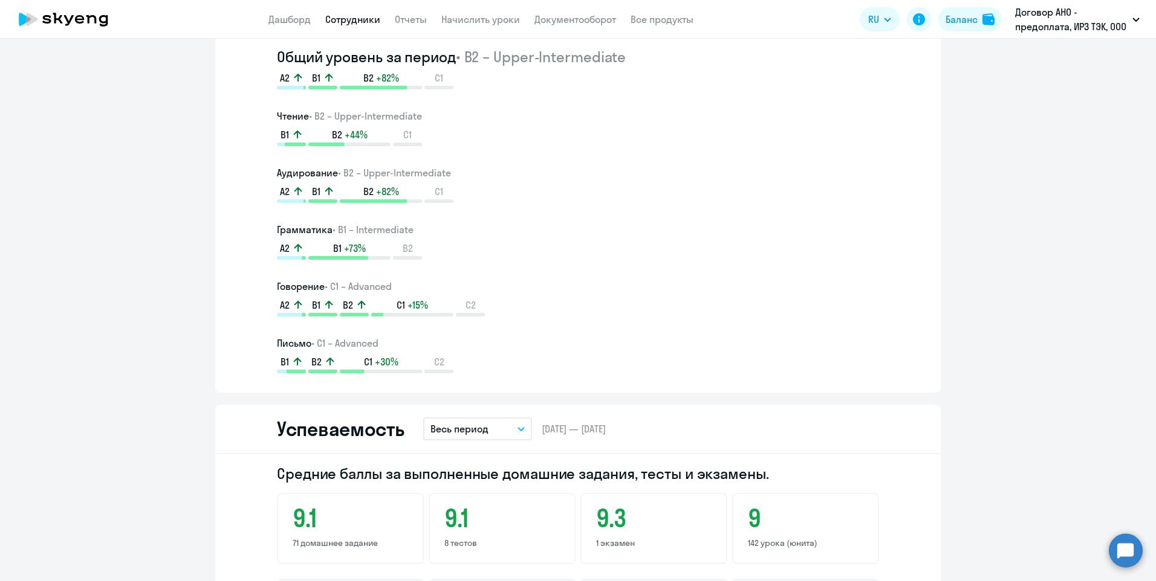
scroll to position [967, 0]
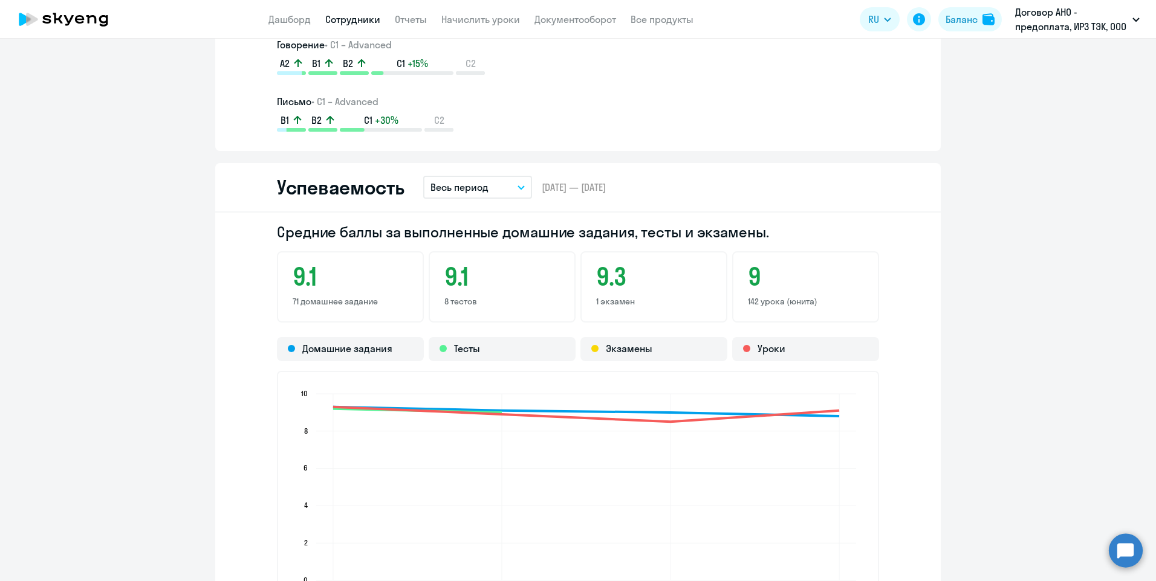
click at [517, 184] on button "Весь период" at bounding box center [477, 187] width 109 height 23
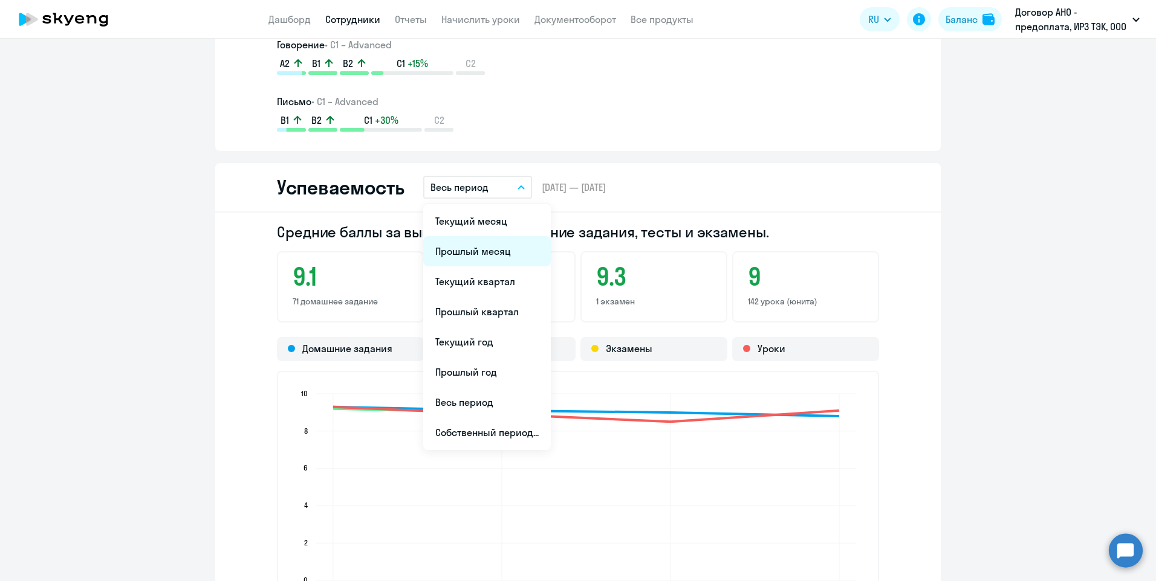
click at [481, 253] on li "Прошлый месяц" at bounding box center [487, 251] width 128 height 30
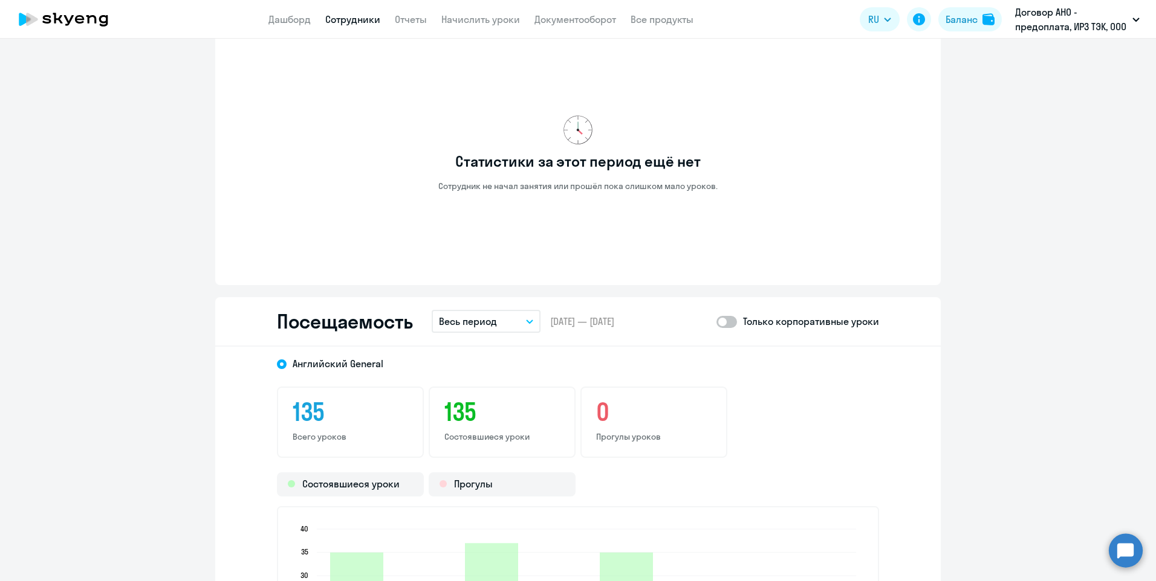
scroll to position [1330, 0]
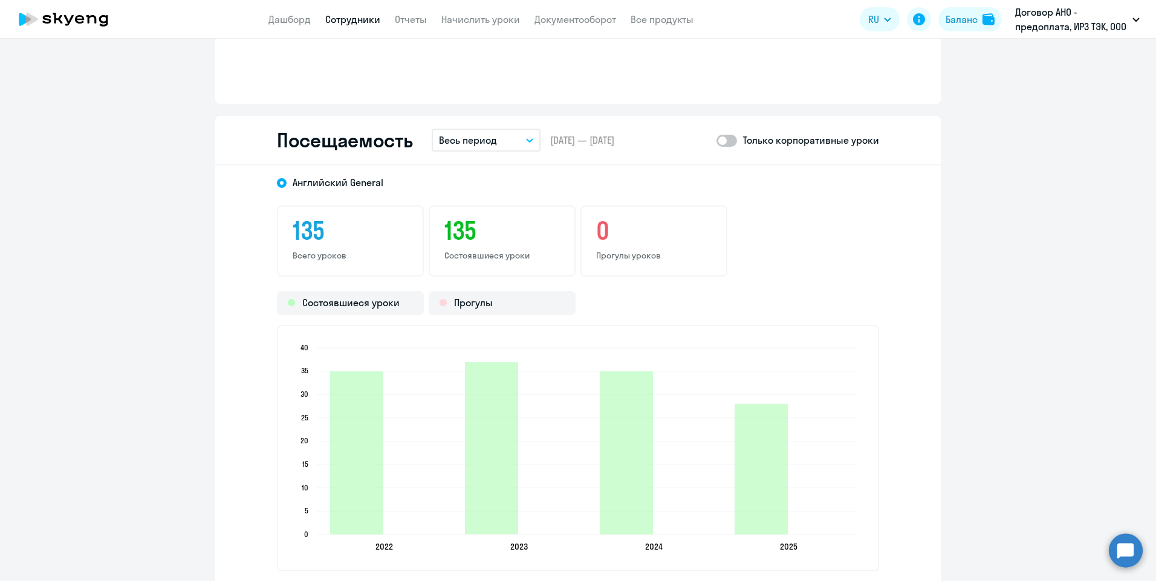
click at [500, 202] on div "[DEMOGRAPHIC_DATA] General 135 Всего уроков 135 Состоявшиеся уроки 0 Прогулы ур…" at bounding box center [577, 379] width 725 height 426
click at [525, 201] on div "[DEMOGRAPHIC_DATA] General 135 Всего уроков 135 Состоявшиеся уроки 0 Прогулы ур…" at bounding box center [577, 379] width 725 height 426
click at [487, 145] on p "Весь период" at bounding box center [468, 140] width 58 height 15
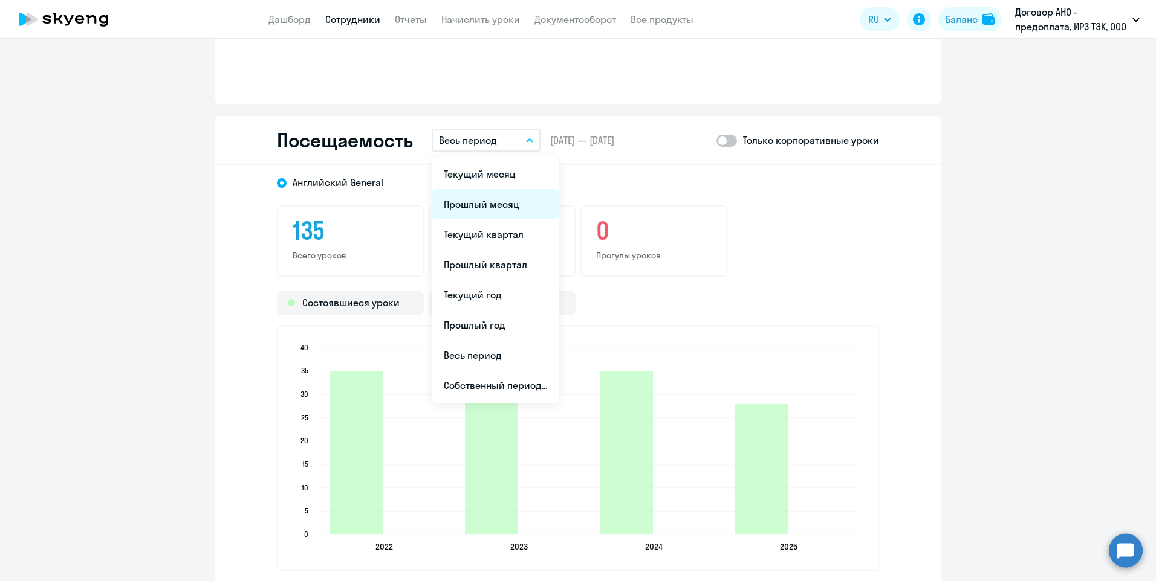
click at [491, 205] on li "Прошлый месяц" at bounding box center [496, 204] width 128 height 30
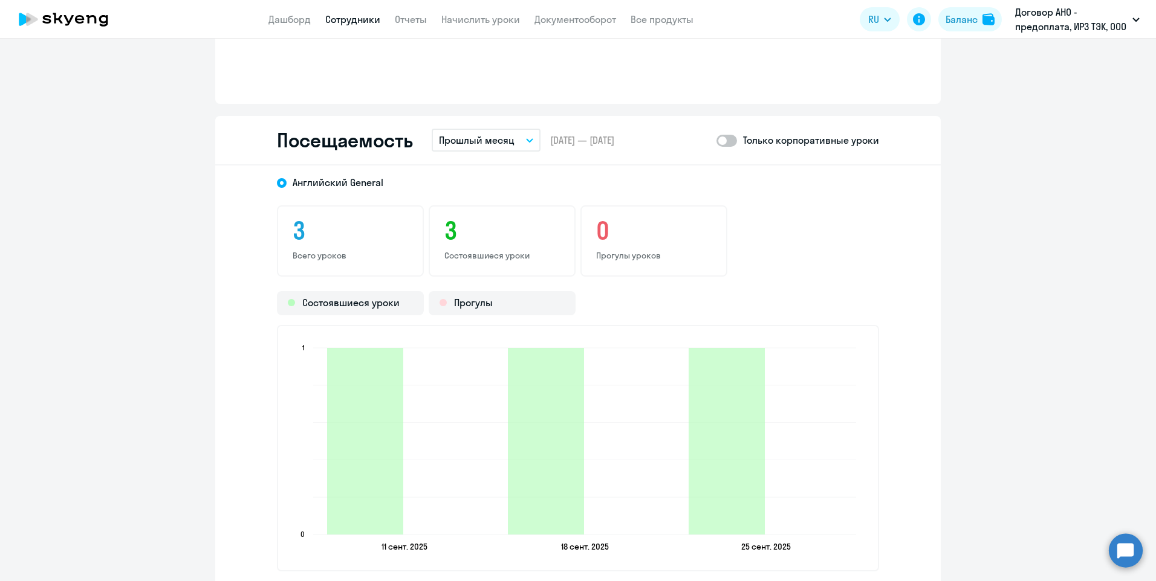
click at [727, 140] on span at bounding box center [726, 141] width 21 height 12
click at [716, 140] on input "checkbox" at bounding box center [716, 140] width 1 height 1
checkbox input "true"
click at [348, 19] on link "Сотрудники" at bounding box center [352, 19] width 55 height 12
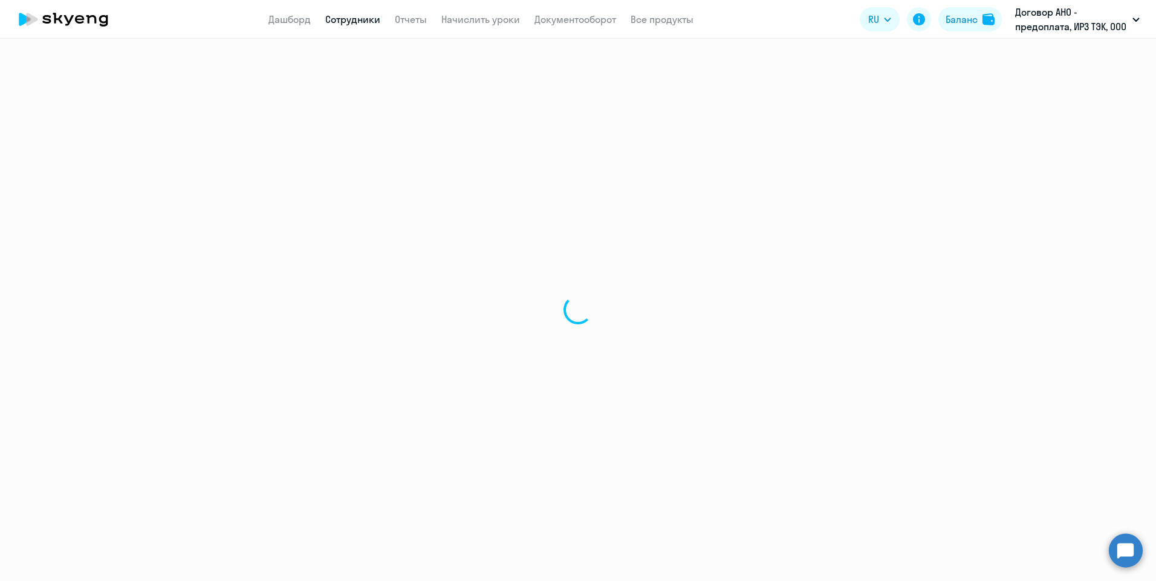
select select "30"
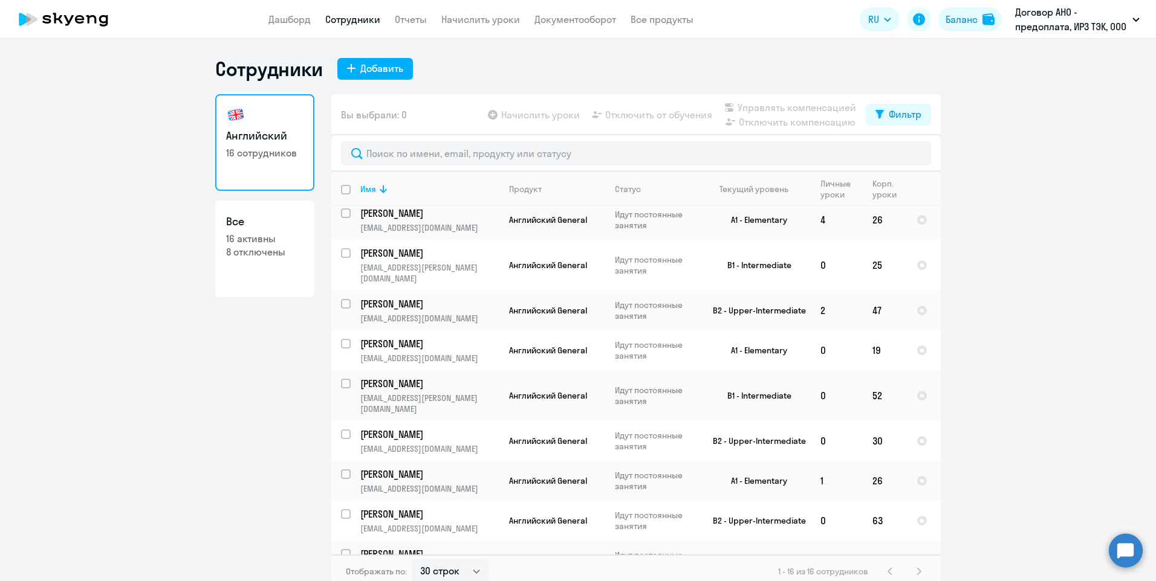
scroll to position [290, 0]
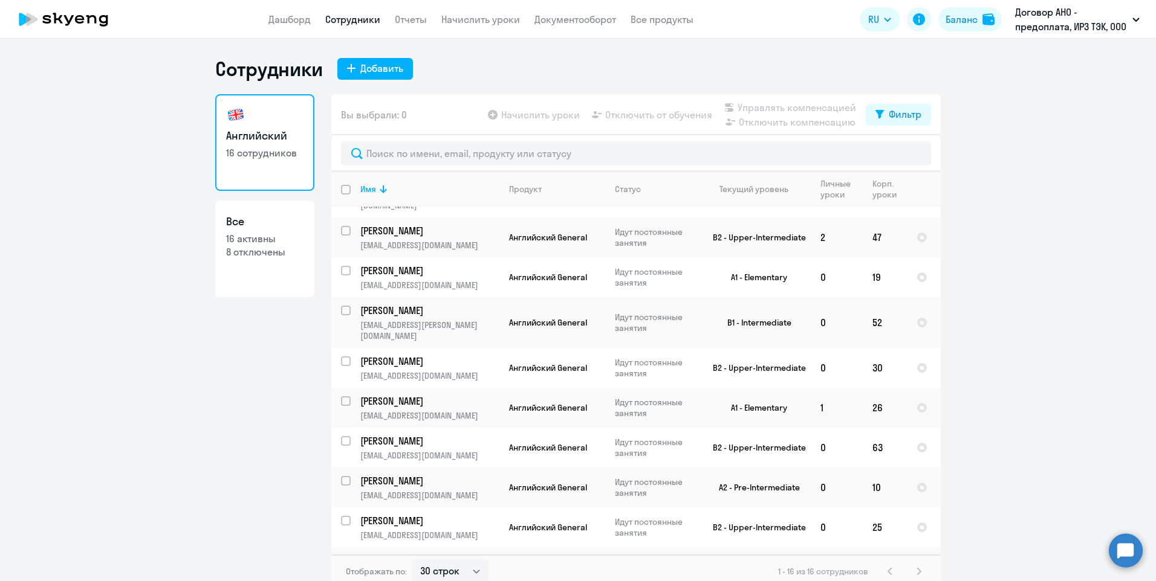
click at [412, 554] on p "[PERSON_NAME]" at bounding box center [428, 560] width 137 height 13
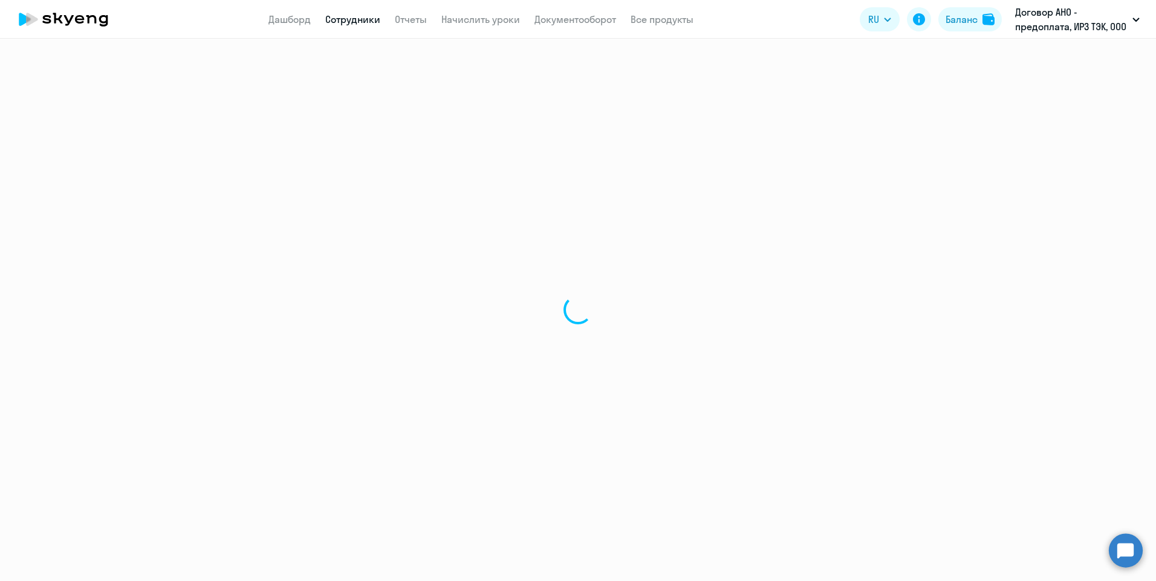
select select "english"
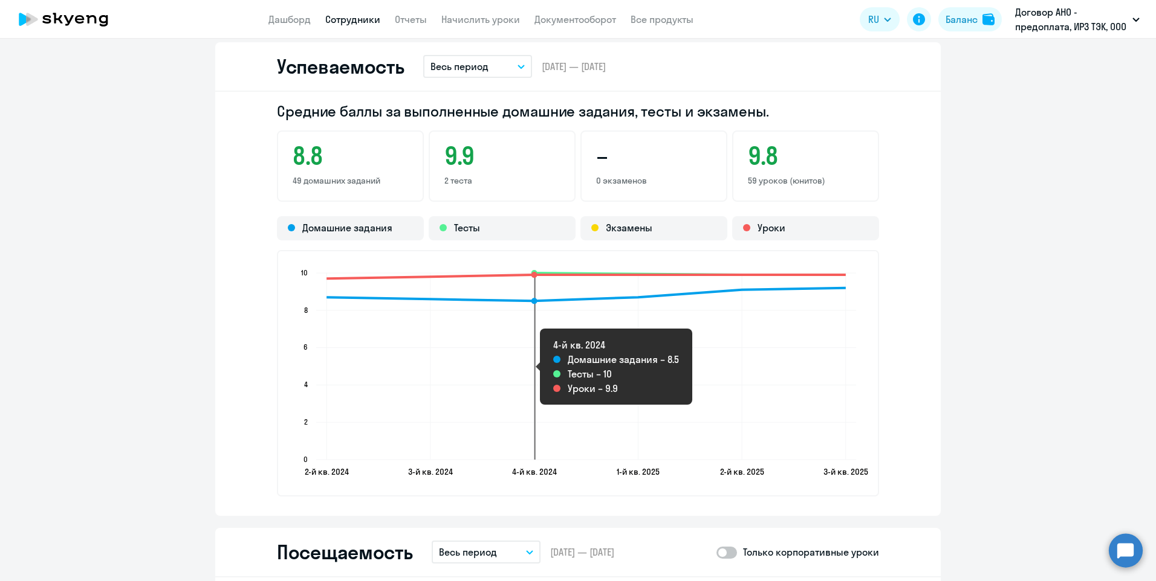
scroll to position [1390, 0]
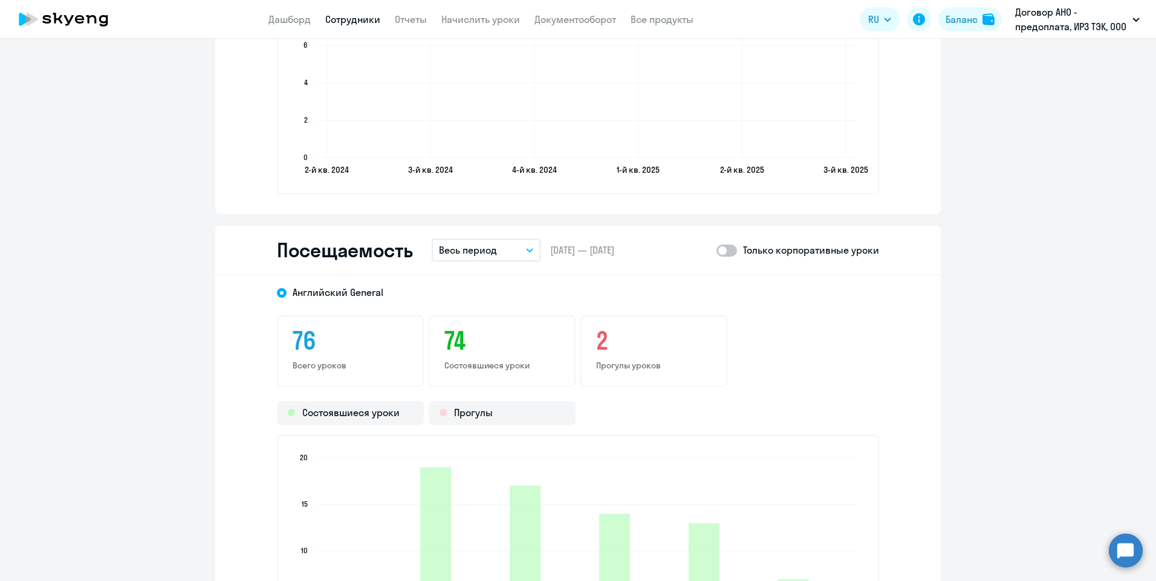
click at [493, 251] on button "Весь период" at bounding box center [486, 250] width 109 height 23
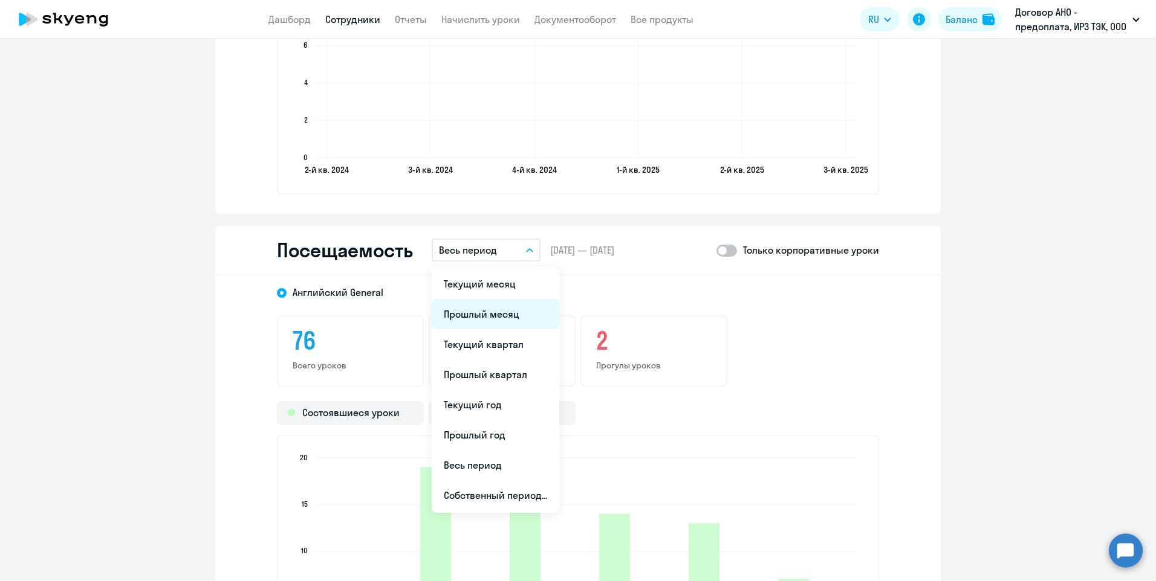
click at [492, 311] on li "Прошлый месяц" at bounding box center [496, 314] width 128 height 30
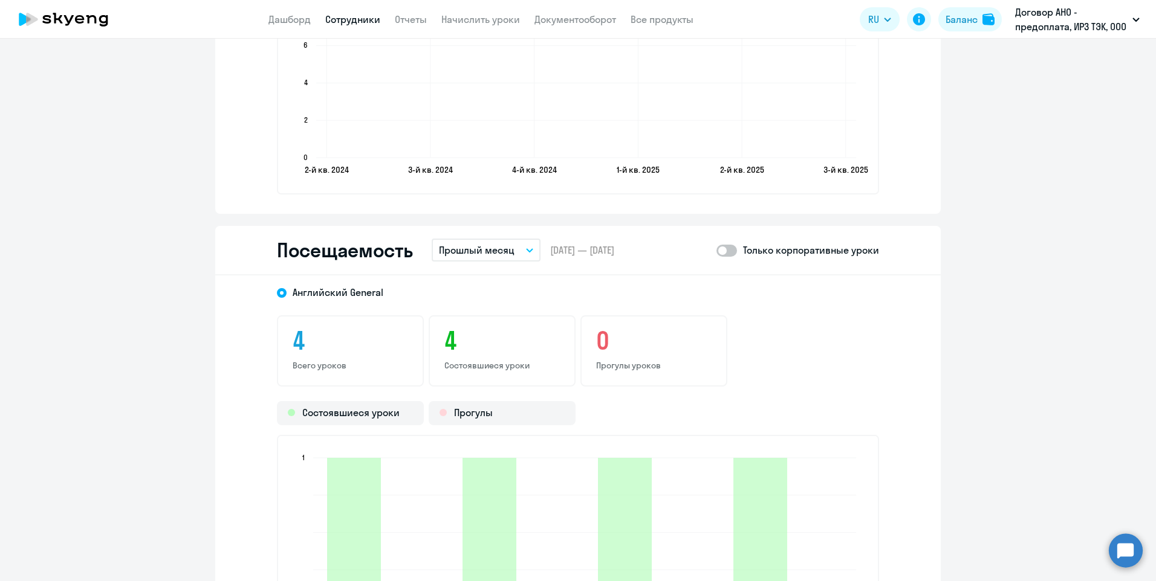
click at [732, 253] on span at bounding box center [726, 251] width 21 height 12
click at [716, 251] on input "checkbox" at bounding box center [716, 250] width 1 height 1
checkbox input "true"
click at [339, 22] on link "Сотрудники" at bounding box center [352, 19] width 55 height 12
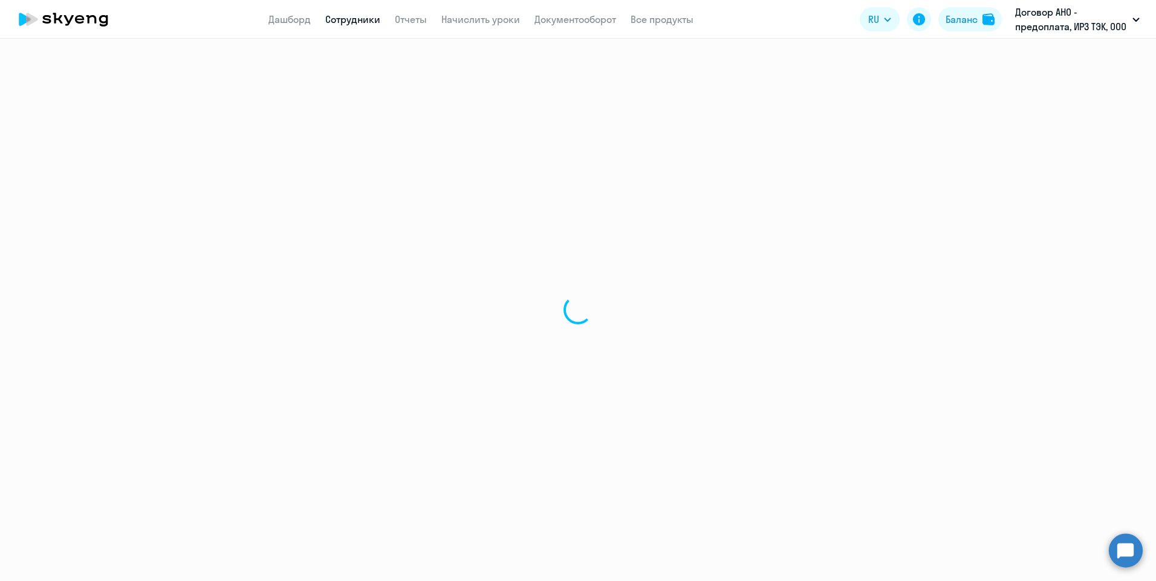
select select "30"
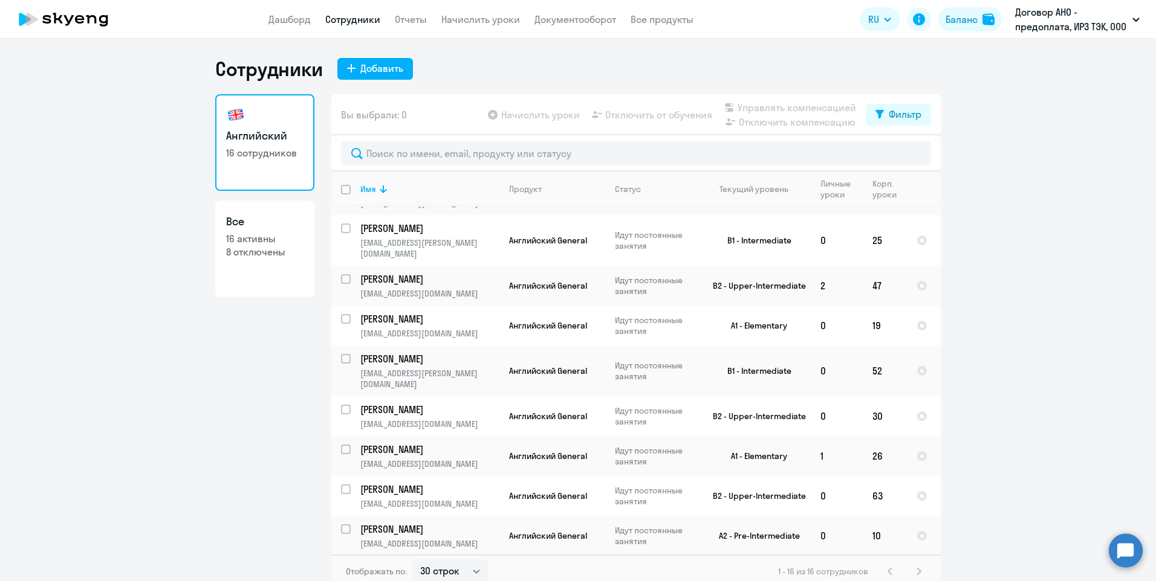
scroll to position [290, 0]
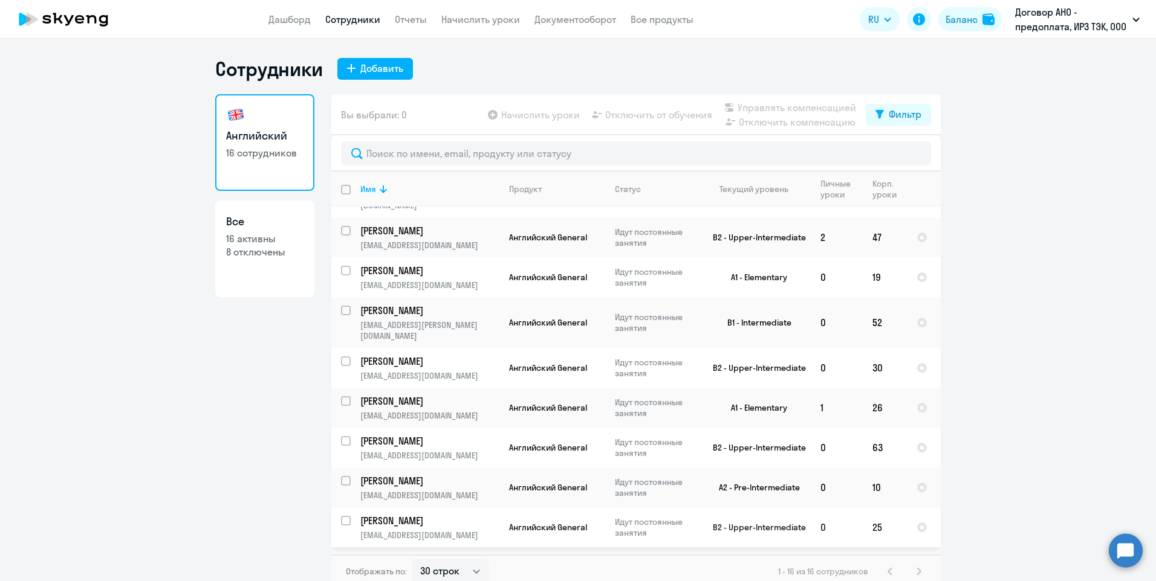
click at [403, 530] on p "[EMAIL_ADDRESS][DOMAIN_NAME]" at bounding box center [429, 535] width 138 height 11
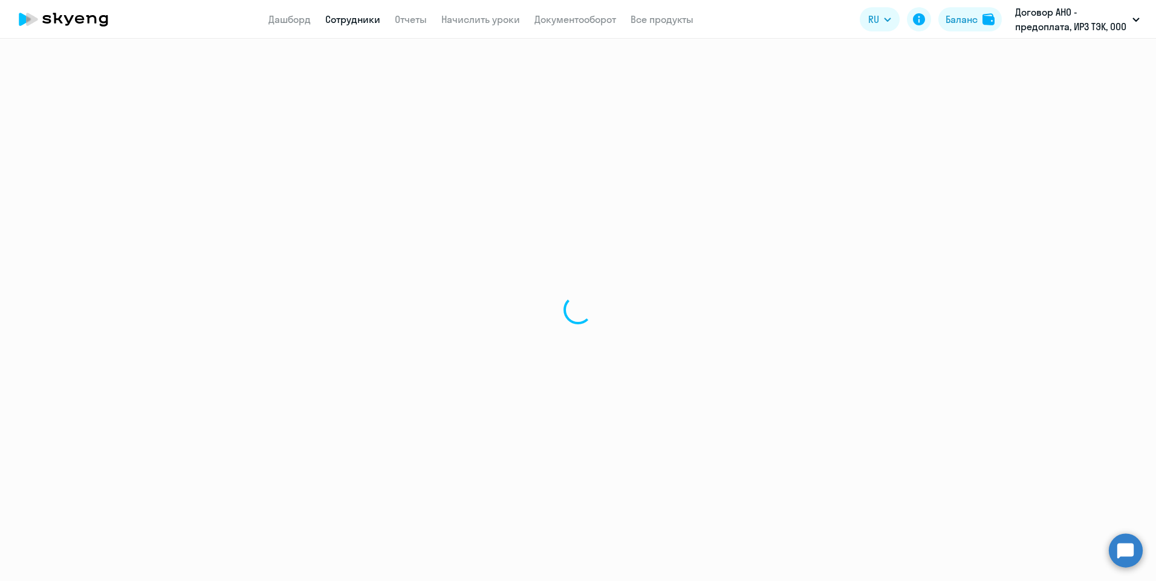
select select "english"
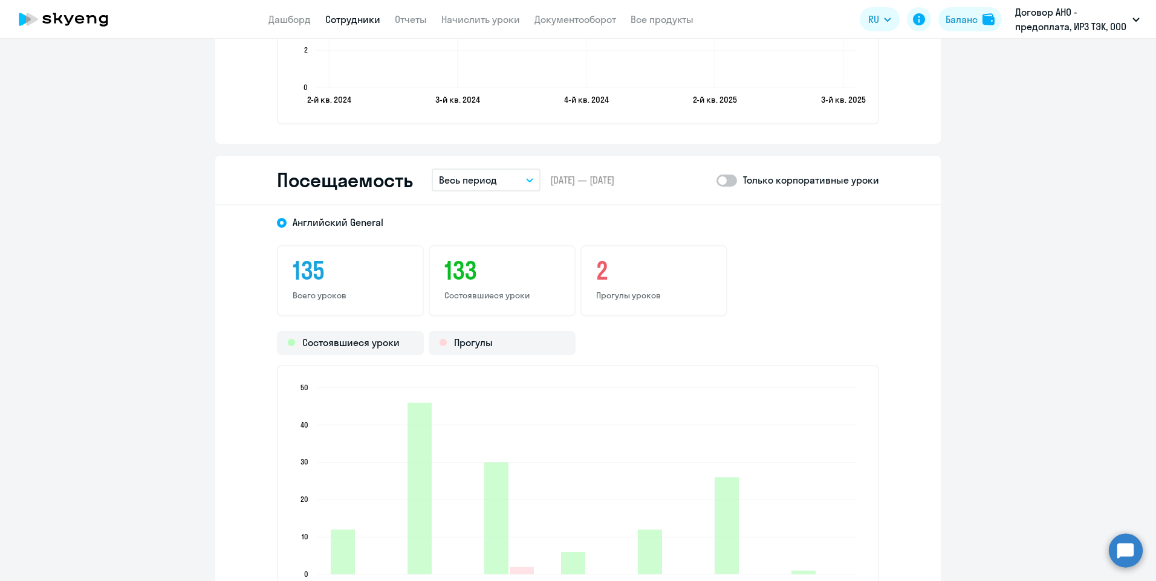
scroll to position [1451, 0]
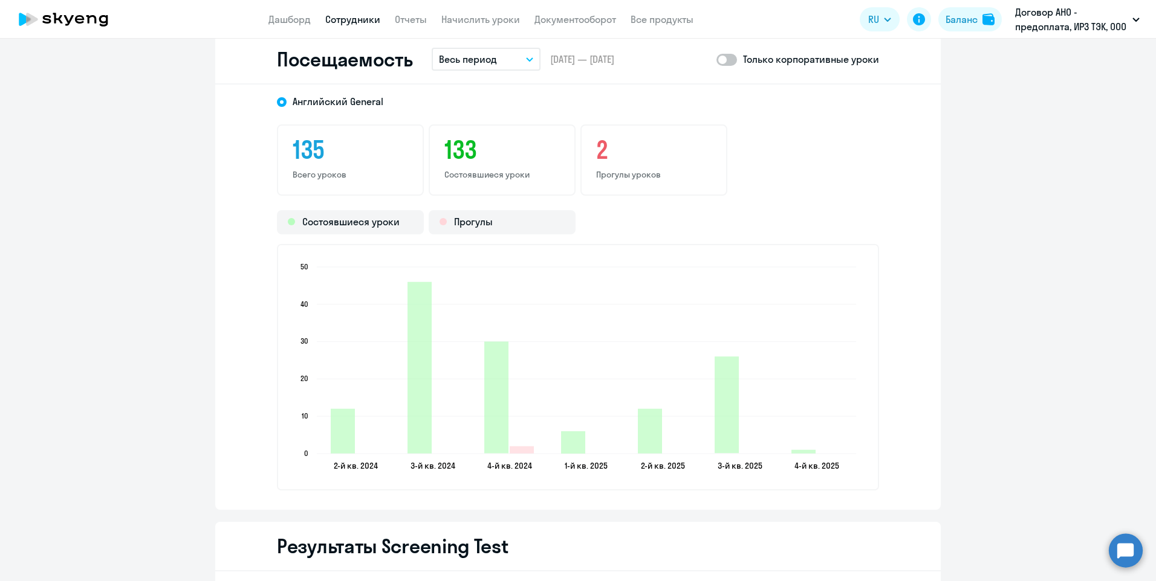
click at [478, 59] on p "Весь период" at bounding box center [468, 59] width 58 height 15
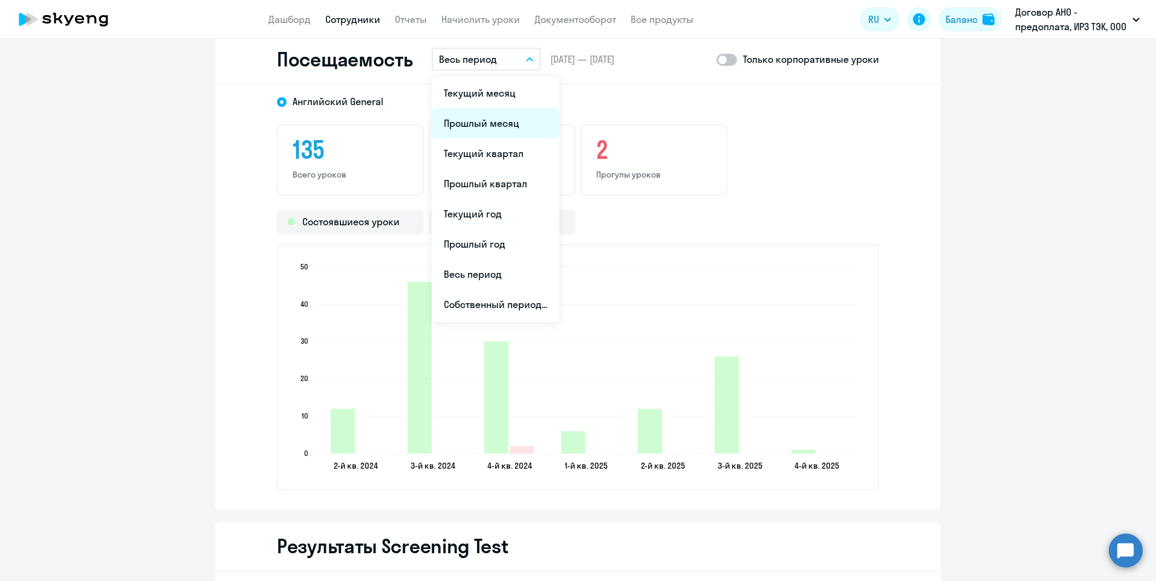
click at [482, 124] on li "Прошлый месяц" at bounding box center [496, 123] width 128 height 30
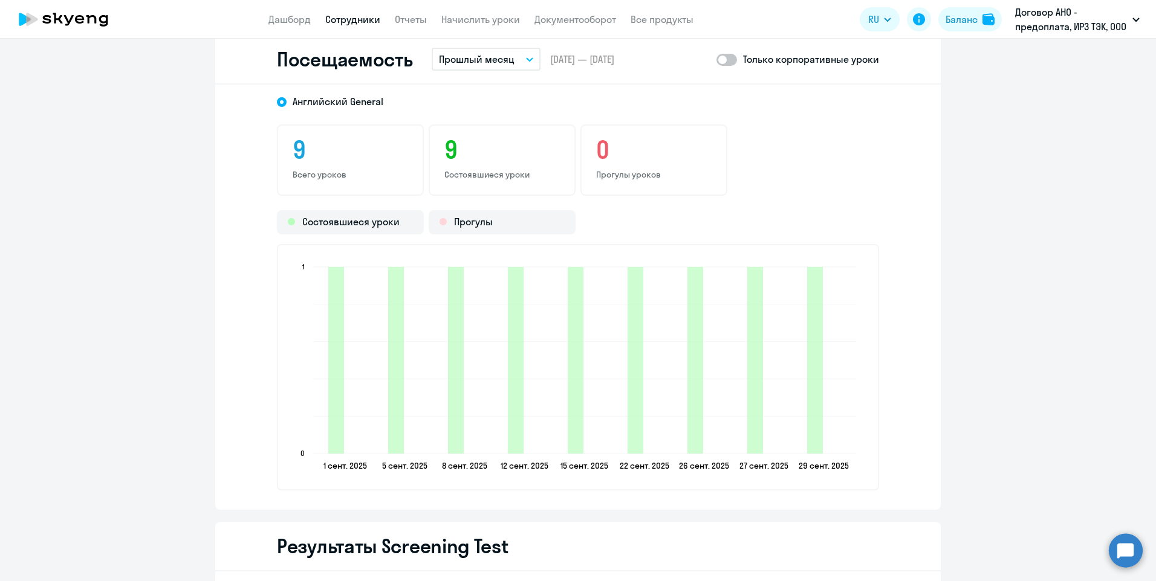
click at [723, 59] on span at bounding box center [726, 60] width 21 height 12
click at [716, 59] on input "checkbox" at bounding box center [716, 59] width 1 height 1
checkbox input "true"
click at [369, 19] on link "Сотрудники" at bounding box center [352, 19] width 55 height 12
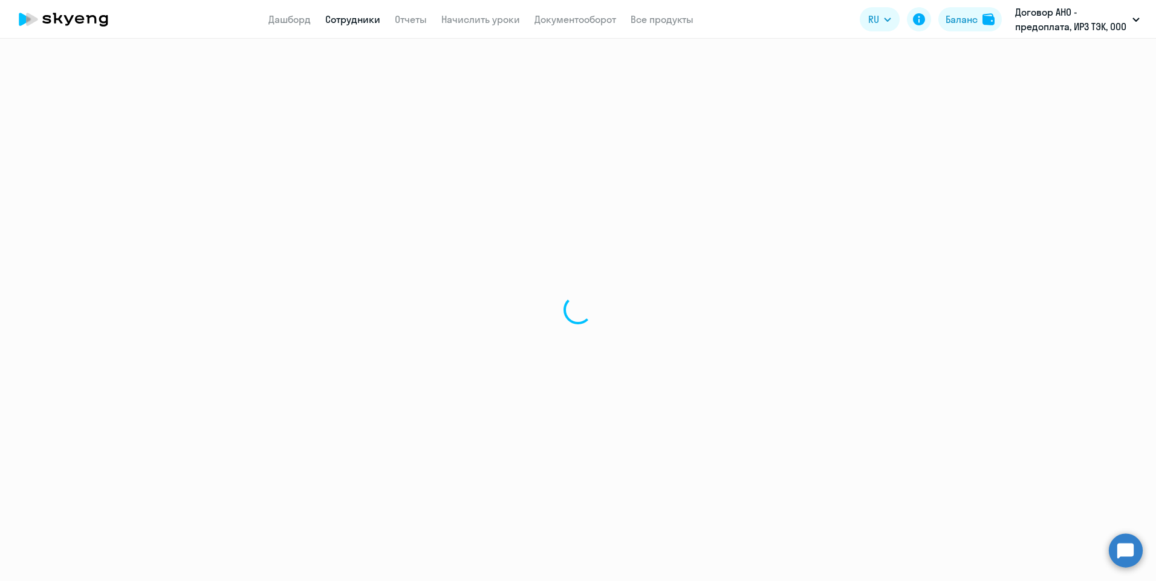
select select "30"
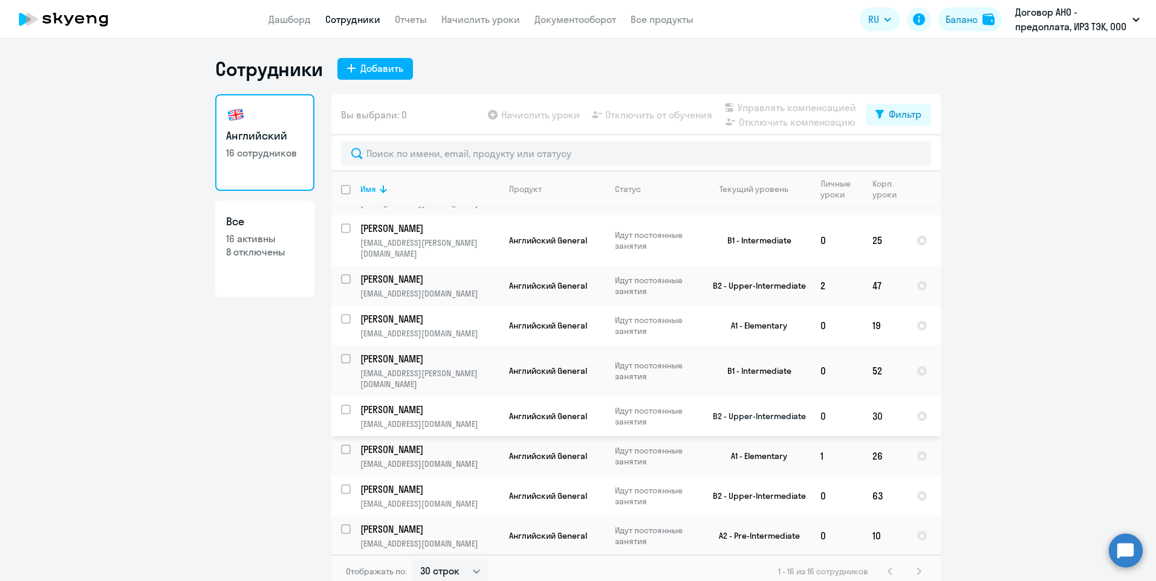
scroll to position [290, 0]
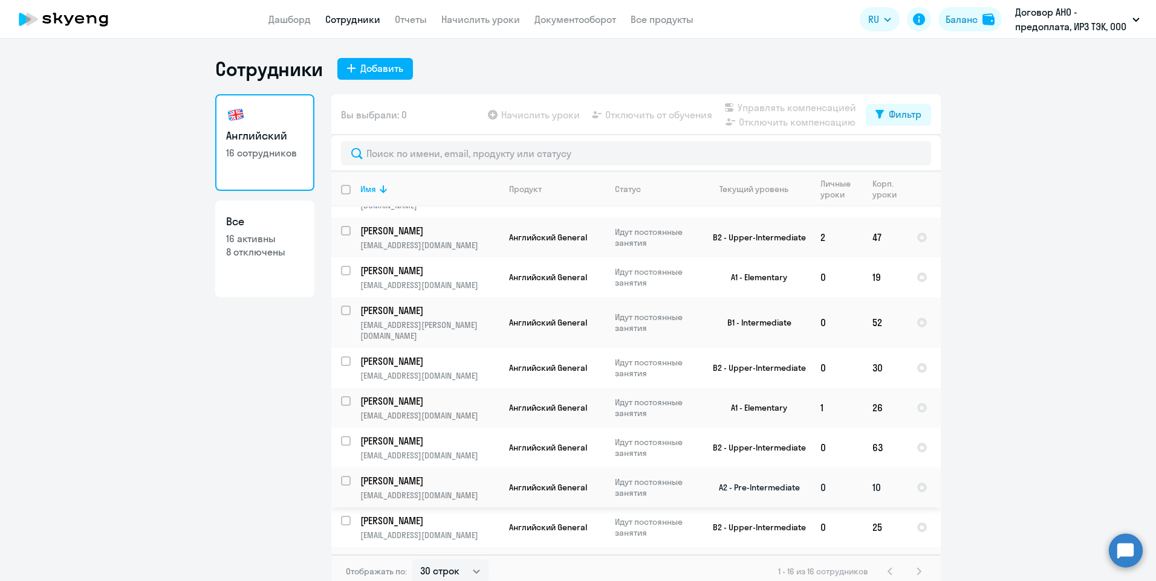
click at [450, 490] on p "[EMAIL_ADDRESS][DOMAIN_NAME]" at bounding box center [429, 495] width 138 height 11
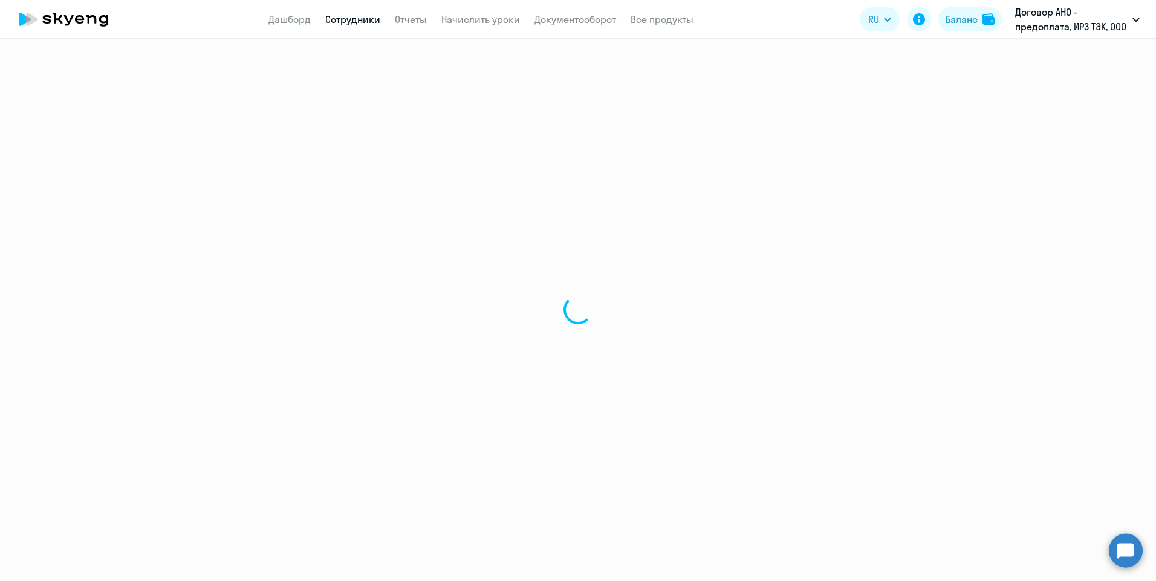
select select "english"
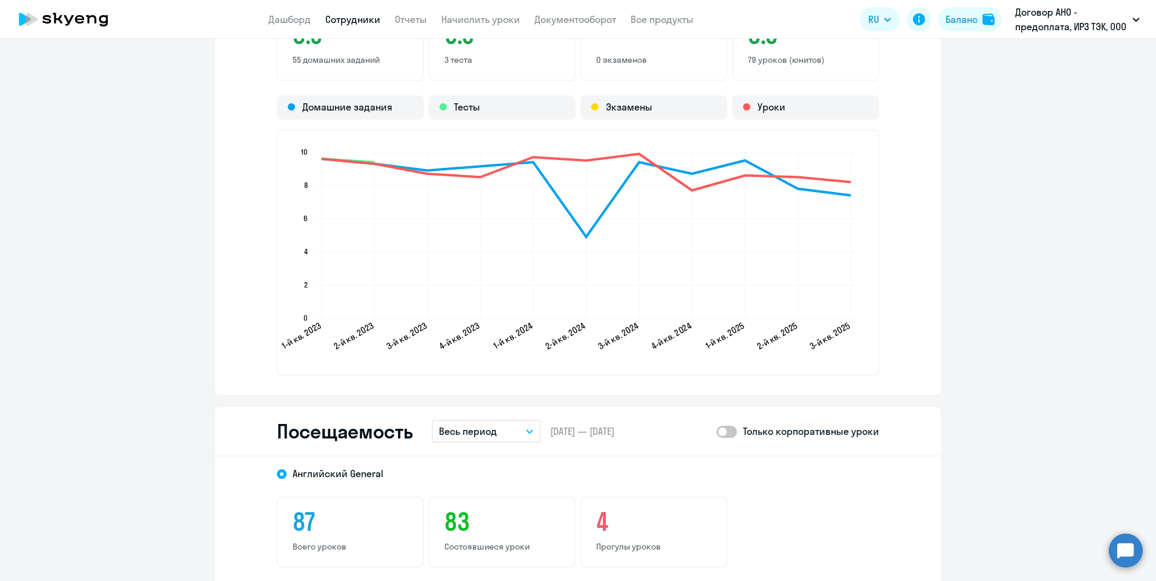
scroll to position [1390, 0]
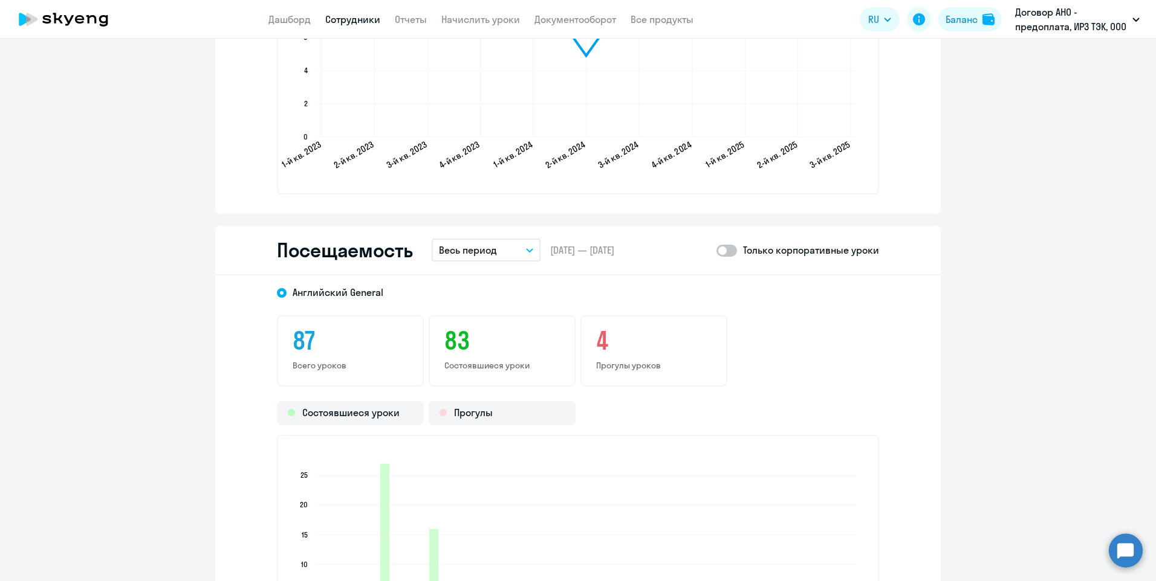
click at [461, 310] on div "[DEMOGRAPHIC_DATA] General 87 Всего уроков 83 Состоявшиеся уроки 4 Прогулы урок…" at bounding box center [577, 489] width 725 height 426
click at [491, 309] on div "[DEMOGRAPHIC_DATA] General 87 Всего уроков 83 Состоявшиеся уроки 4 Прогулы урок…" at bounding box center [577, 489] width 725 height 426
click at [467, 251] on p "Весь период" at bounding box center [468, 250] width 58 height 15
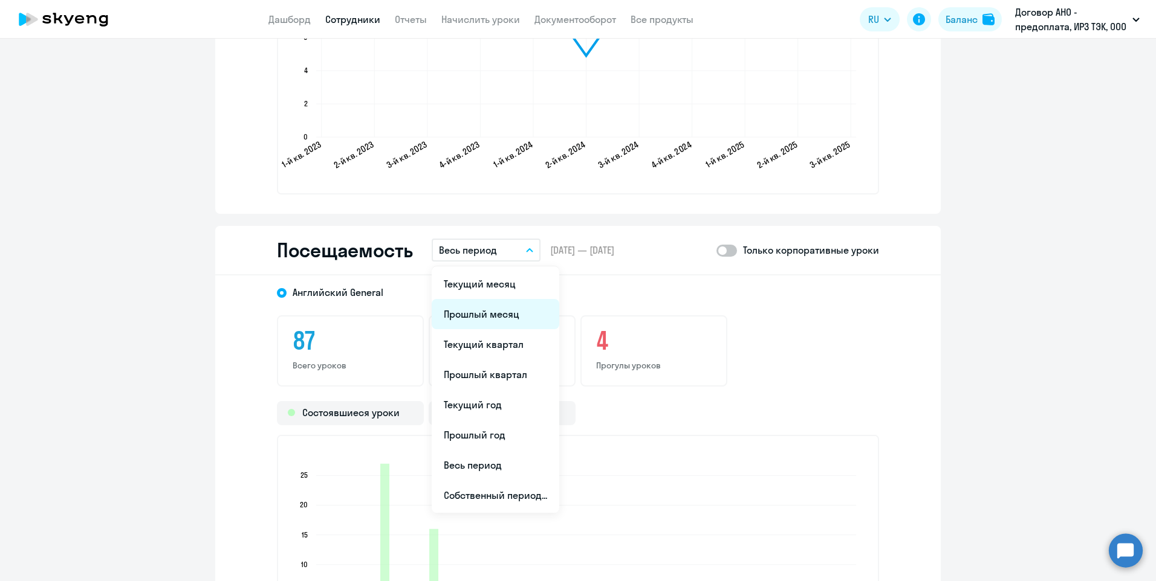
click at [469, 313] on li "Прошлый месяц" at bounding box center [496, 314] width 128 height 30
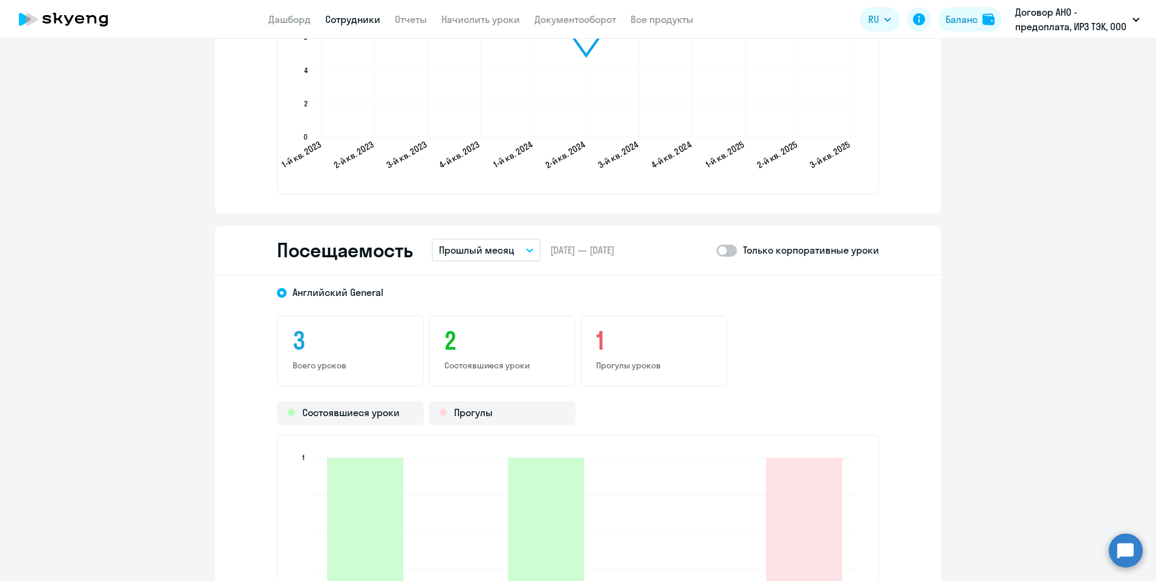
click at [729, 254] on span at bounding box center [726, 251] width 21 height 12
click at [716, 251] on input "checkbox" at bounding box center [716, 250] width 1 height 1
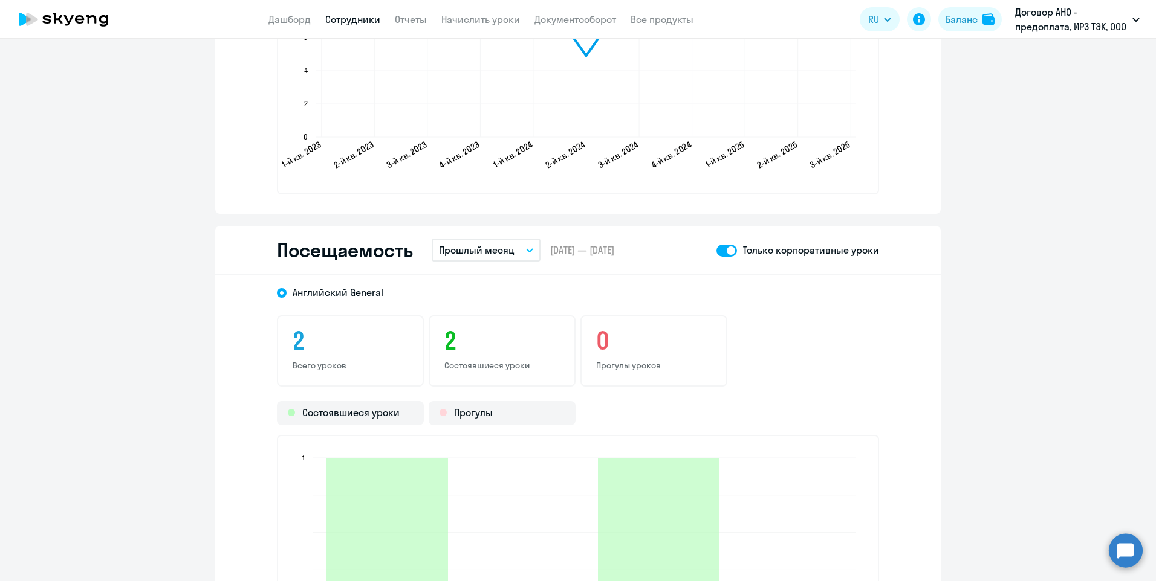
scroll to position [1571, 0]
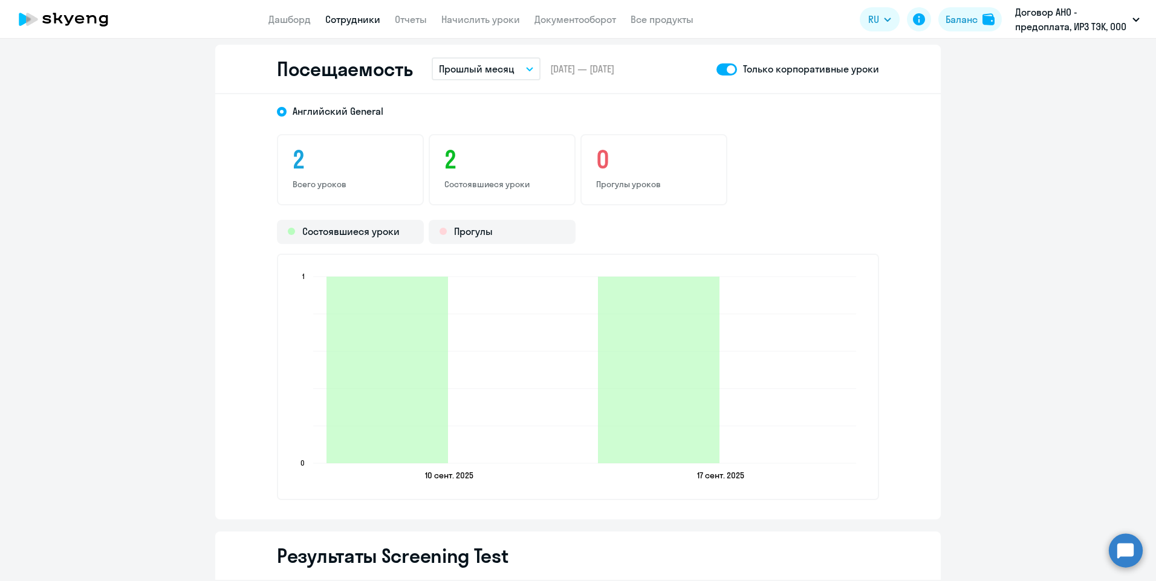
click at [719, 68] on span at bounding box center [726, 69] width 21 height 12
click at [716, 69] on input "checkbox" at bounding box center [716, 69] width 1 height 1
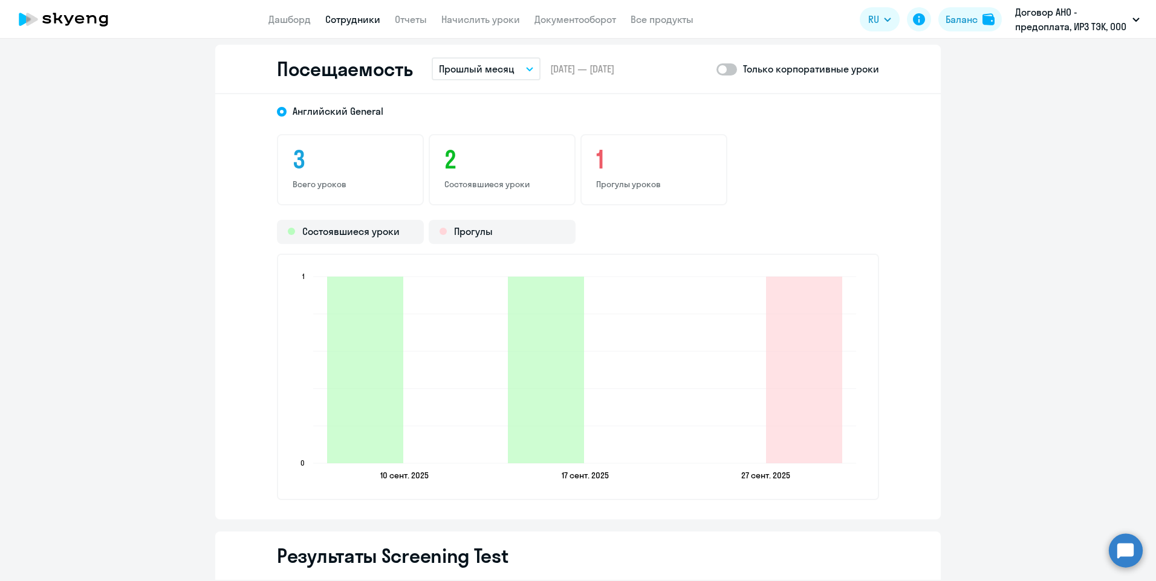
click at [728, 67] on span at bounding box center [726, 69] width 21 height 12
click at [716, 69] on input "checkbox" at bounding box center [716, 69] width 1 height 1
checkbox input "true"
